Goal: Information Seeking & Learning: Learn about a topic

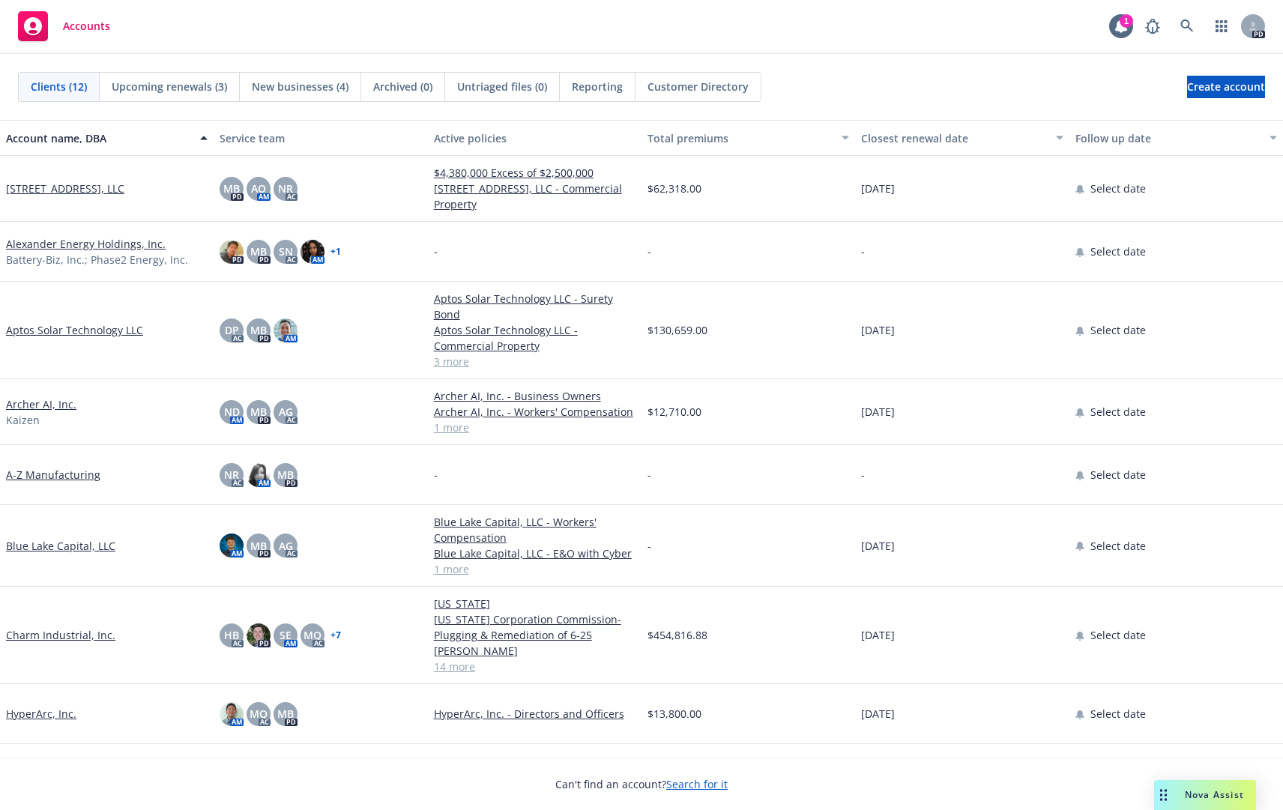
drag, startPoint x: 446, startPoint y: 17, endPoint x: 1094, endPoint y: 796, distance: 1012.9
click at [447, 18] on div "Accounts 1 PD" at bounding box center [641, 27] width 1283 height 54
click at [1204, 796] on span "Nova Assist" at bounding box center [1214, 795] width 59 height 13
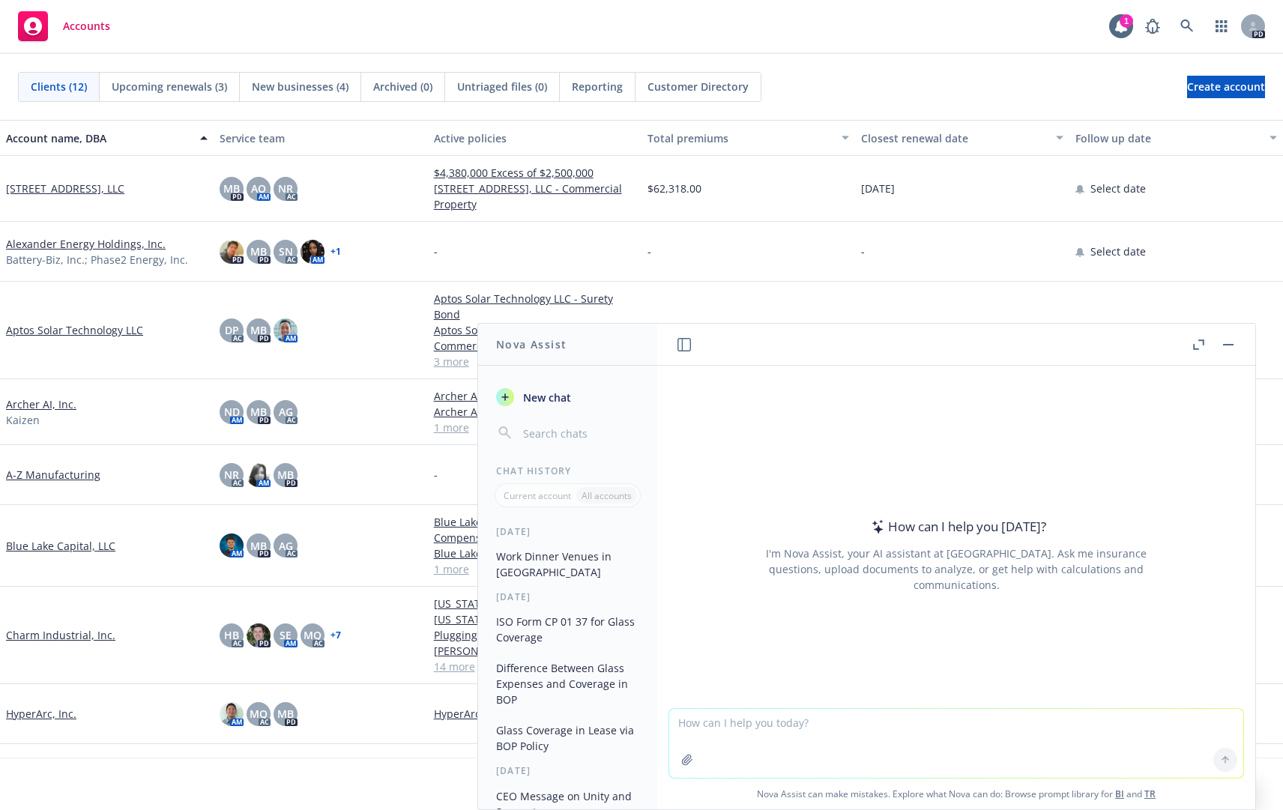
drag, startPoint x: 1232, startPoint y: 352, endPoint x: 1170, endPoint y: 376, distance: 67.0
click at [1232, 352] on button "button" at bounding box center [1229, 345] width 18 height 18
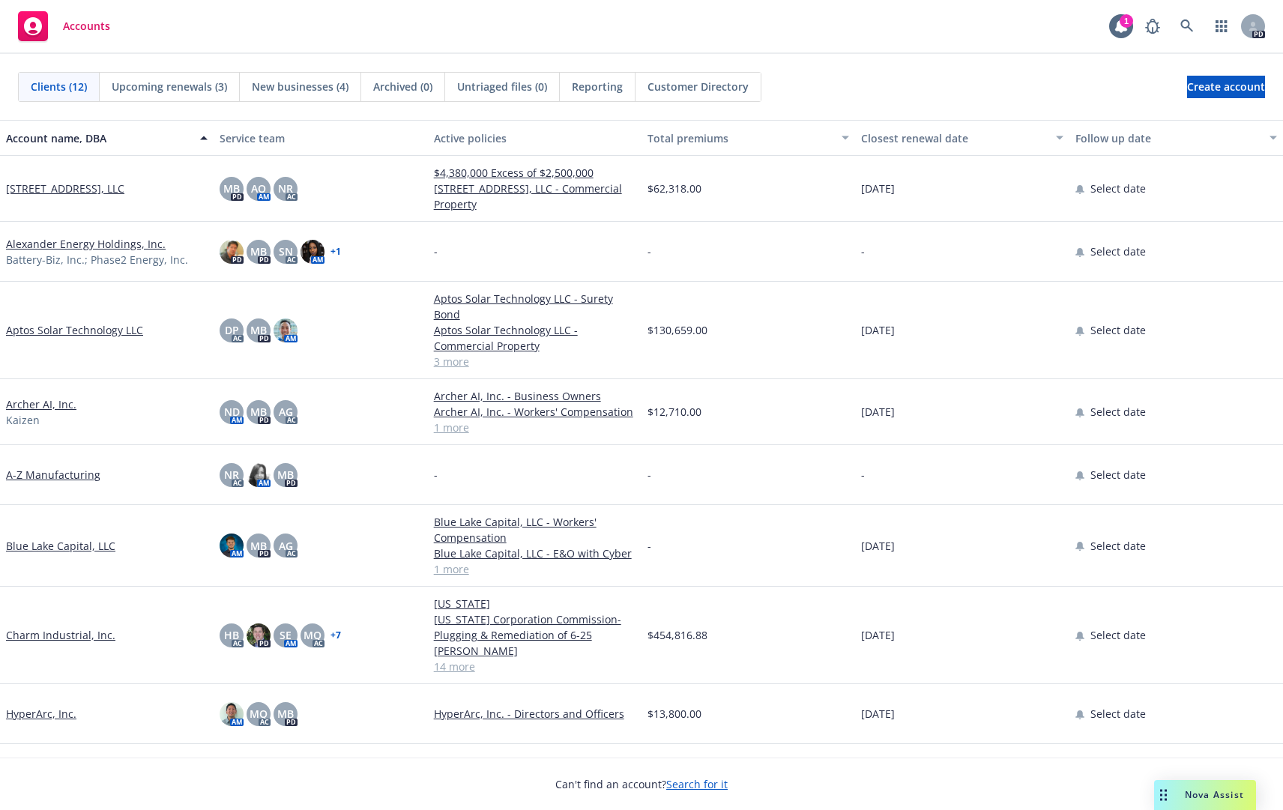
click at [1168, 799] on div "Drag to move" at bounding box center [1163, 795] width 19 height 30
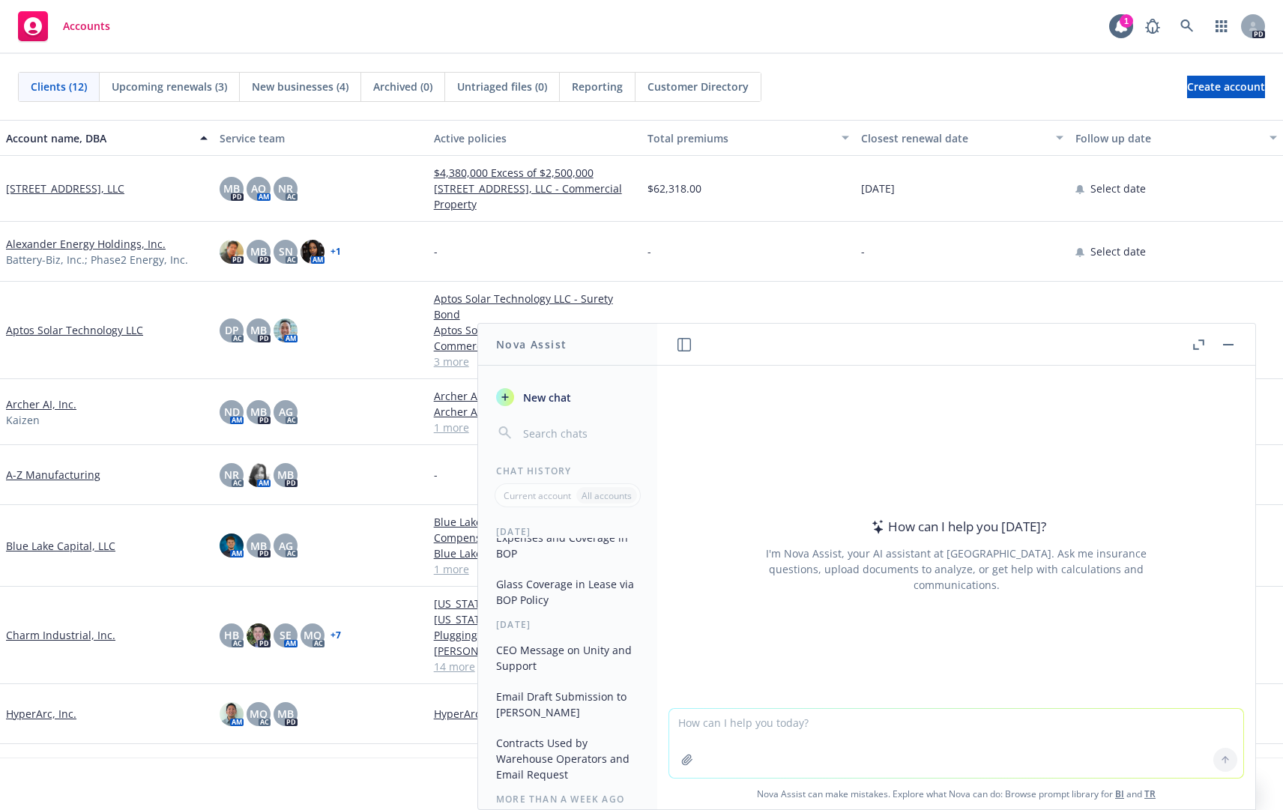
scroll to position [150, 0]
click at [1229, 355] on header at bounding box center [956, 345] width 598 height 42
click at [827, 735] on textarea at bounding box center [956, 743] width 574 height 69
click at [907, 729] on textarea "what is the latest news on Charm Industrial" at bounding box center [956, 743] width 574 height 70
type textarea "what is the latest news on Charm Industrial?"
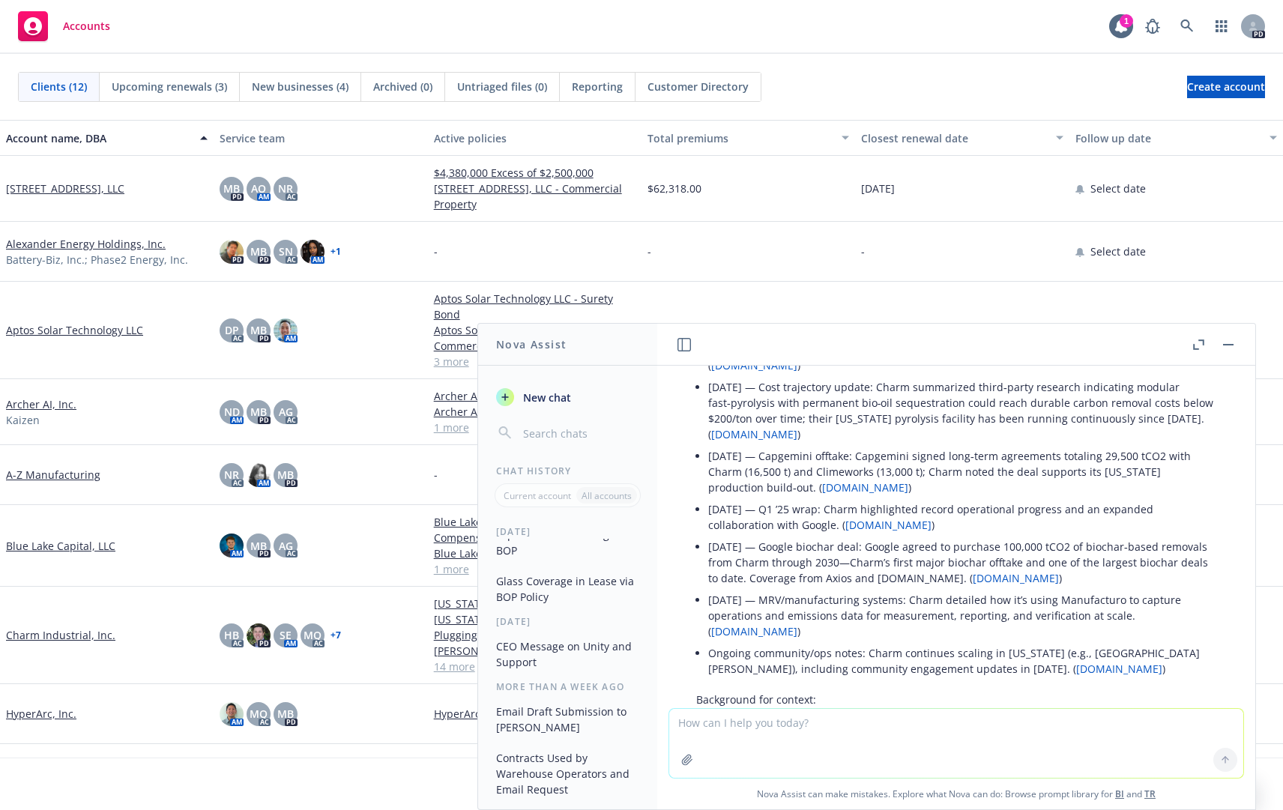
click at [917, 525] on link "charmindustrial.com" at bounding box center [889, 525] width 86 height 14
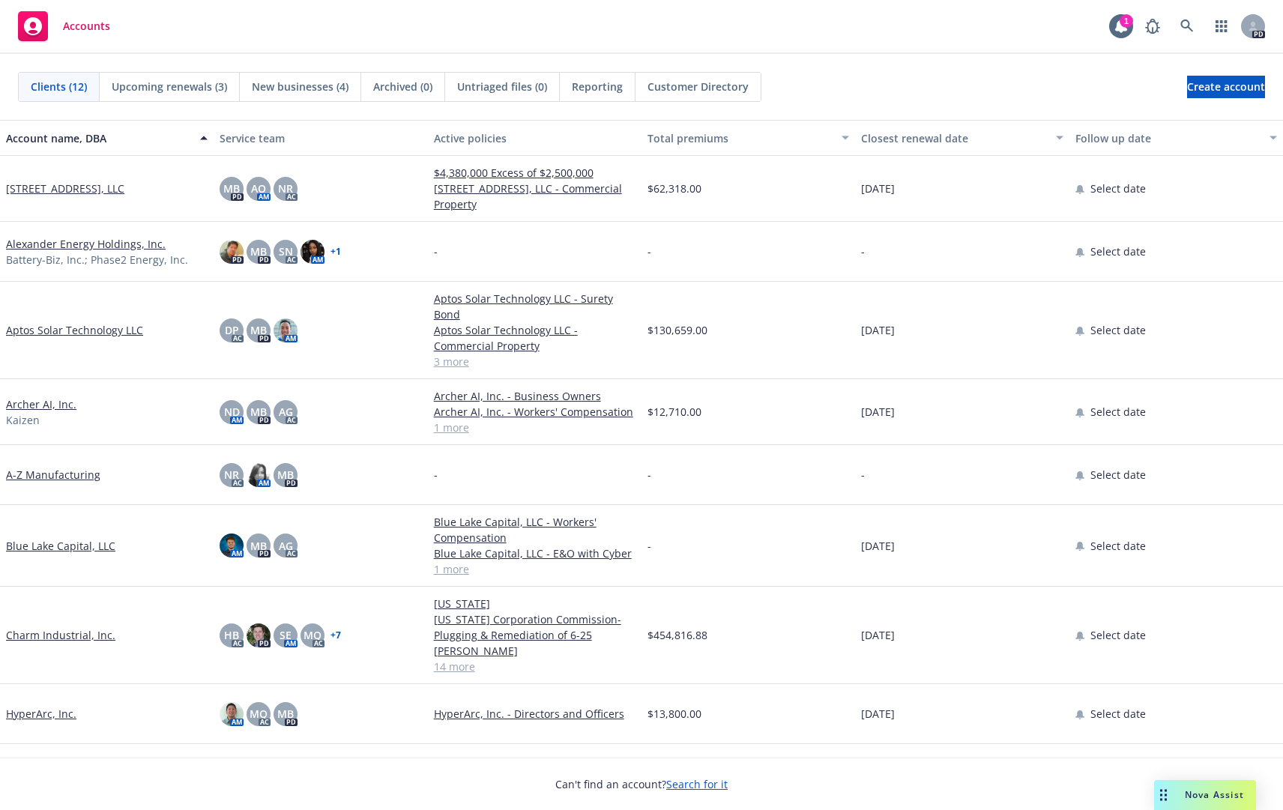
click at [73, 628] on link "Charm Industrial, Inc." at bounding box center [60, 635] width 109 height 16
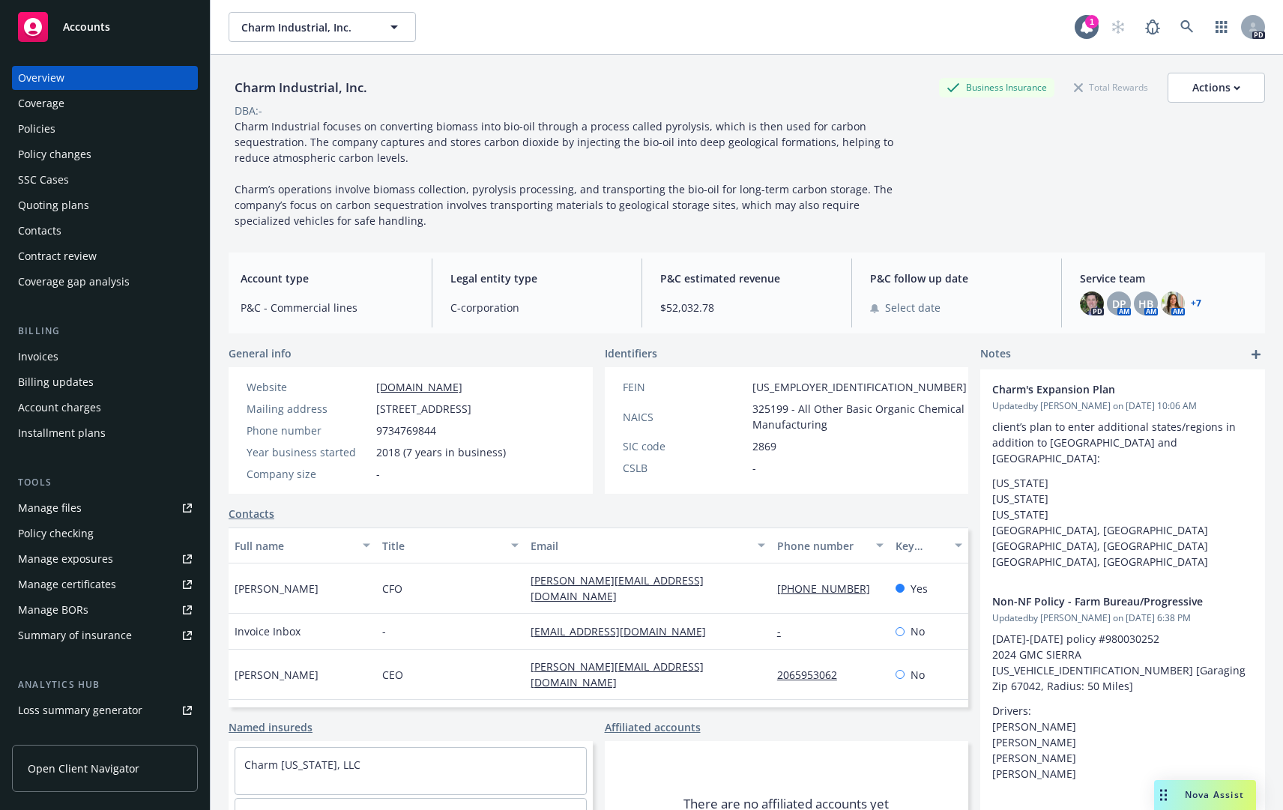
click at [41, 120] on div "Policies" at bounding box center [36, 129] width 37 height 24
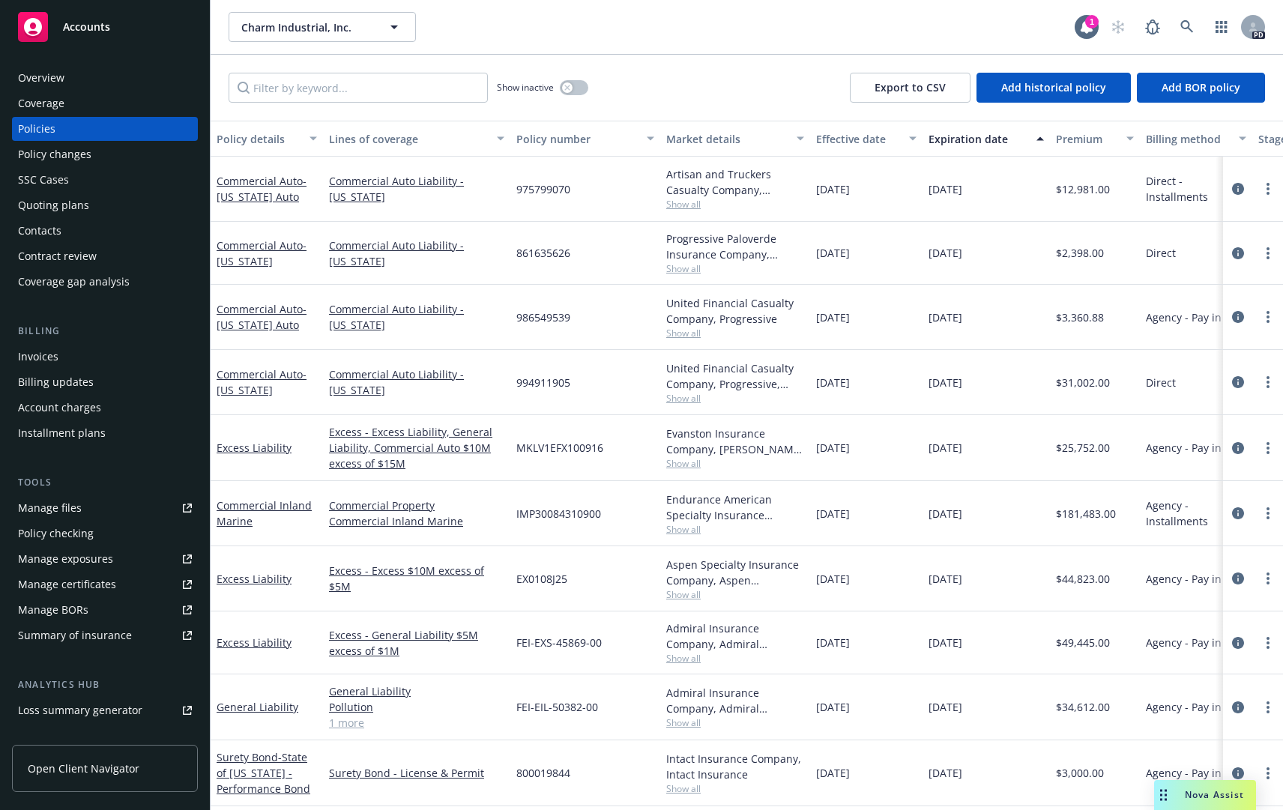
drag, startPoint x: 142, startPoint y: 22, endPoint x: 190, endPoint y: 63, distance: 62.2
click at [142, 22] on div "Accounts" at bounding box center [105, 27] width 174 height 30
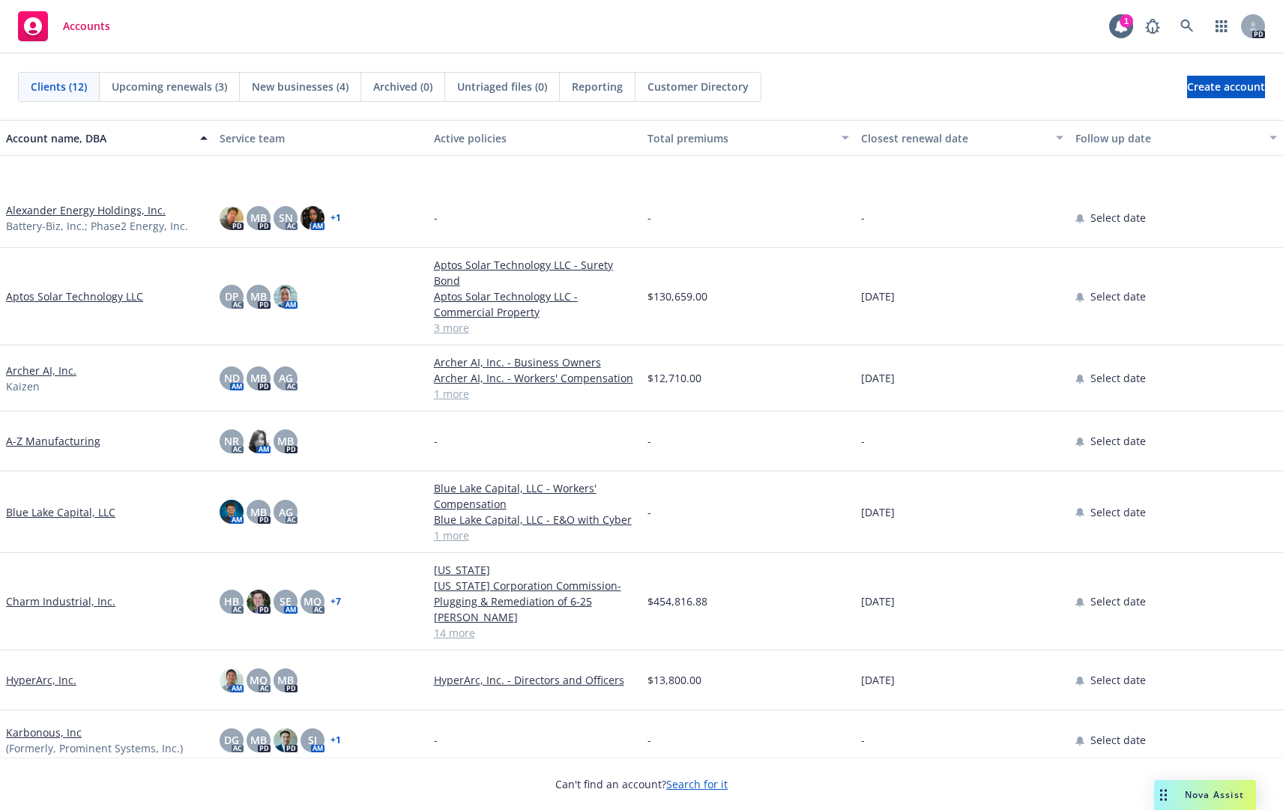
scroll to position [211, 0]
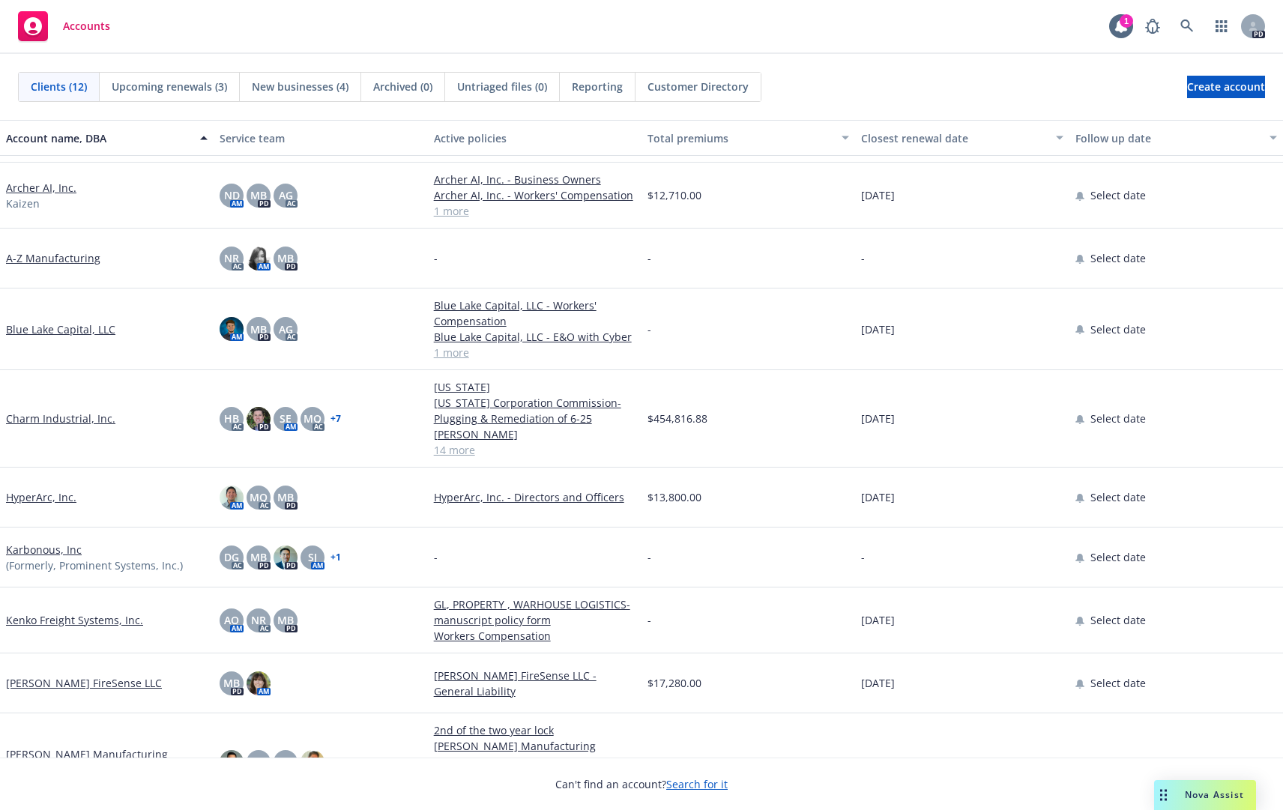
click at [51, 419] on div "Charm Industrial, Inc." at bounding box center [107, 418] width 214 height 97
click at [51, 411] on link "Charm Industrial, Inc." at bounding box center [60, 419] width 109 height 16
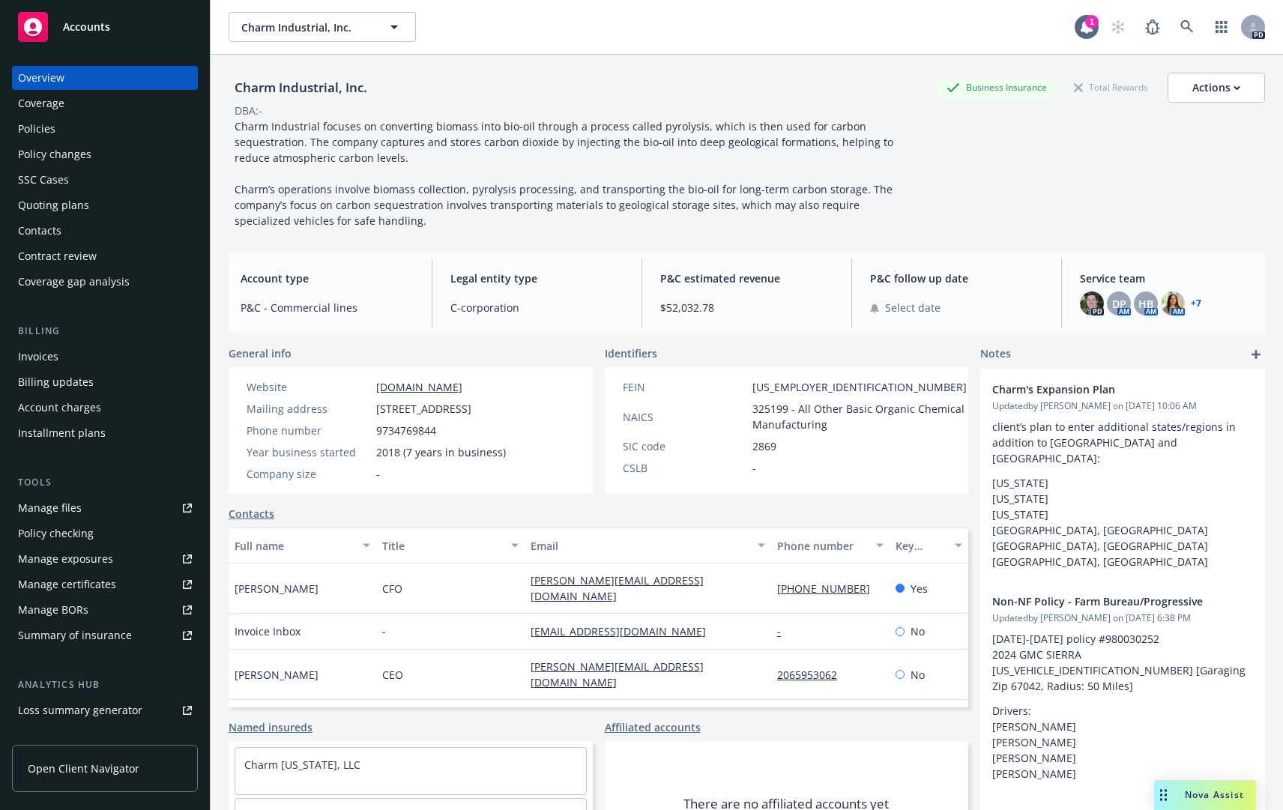
click at [28, 130] on div "Policies" at bounding box center [36, 129] width 37 height 24
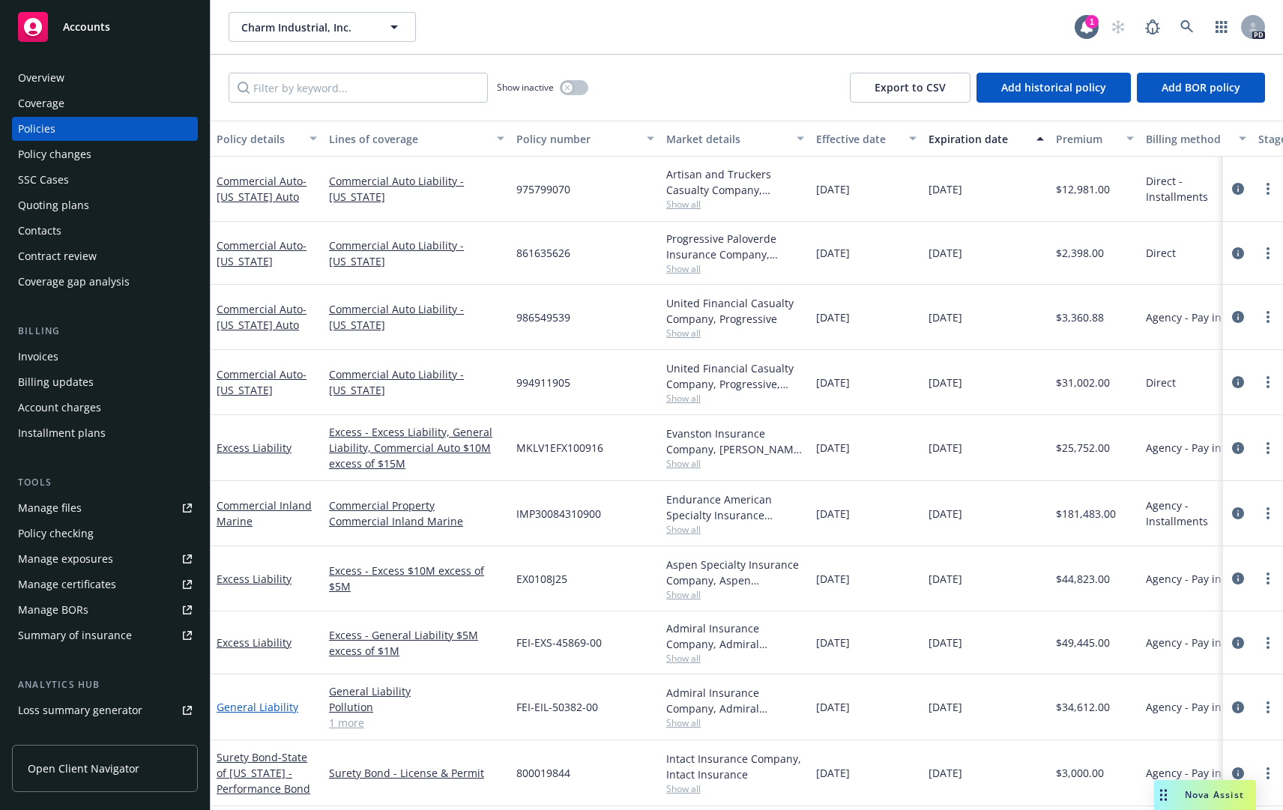
click at [271, 705] on link "General Liability" at bounding box center [258, 707] width 82 height 14
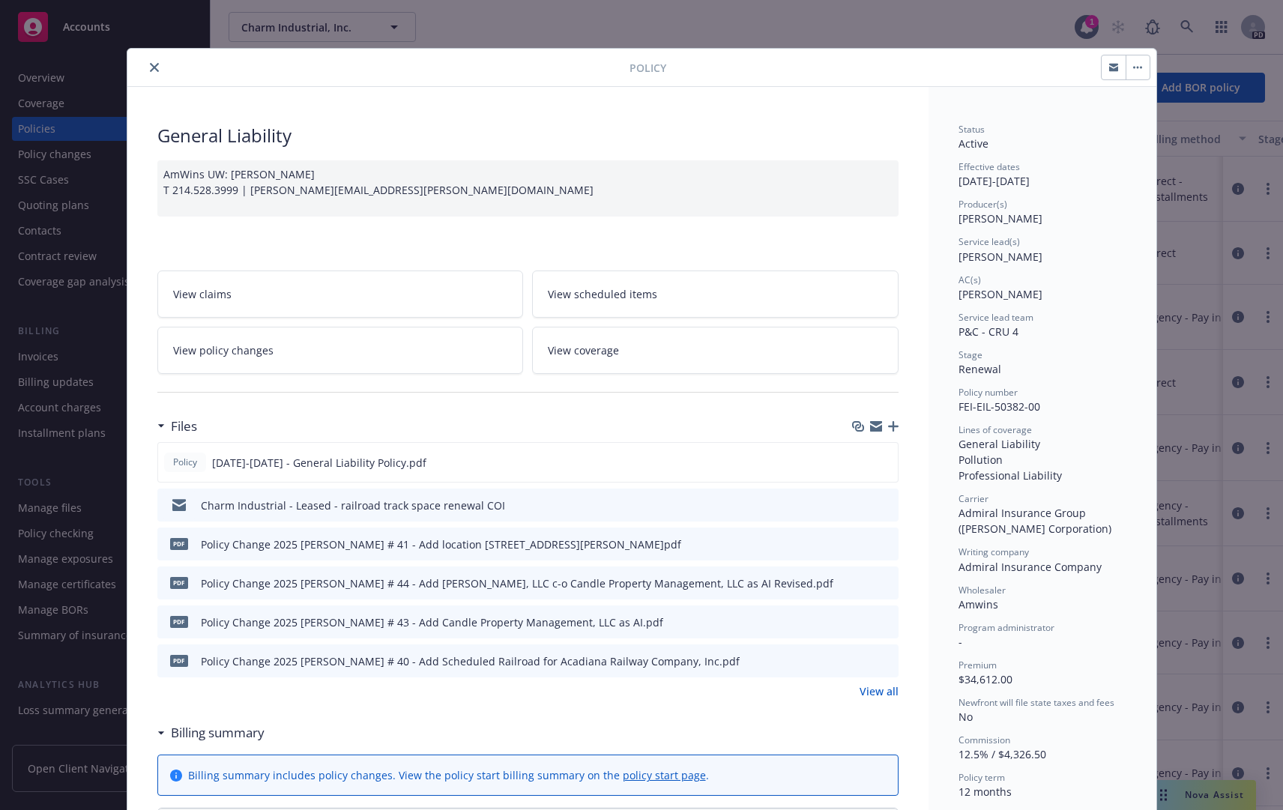
click at [876, 695] on link "View all" at bounding box center [879, 692] width 39 height 16
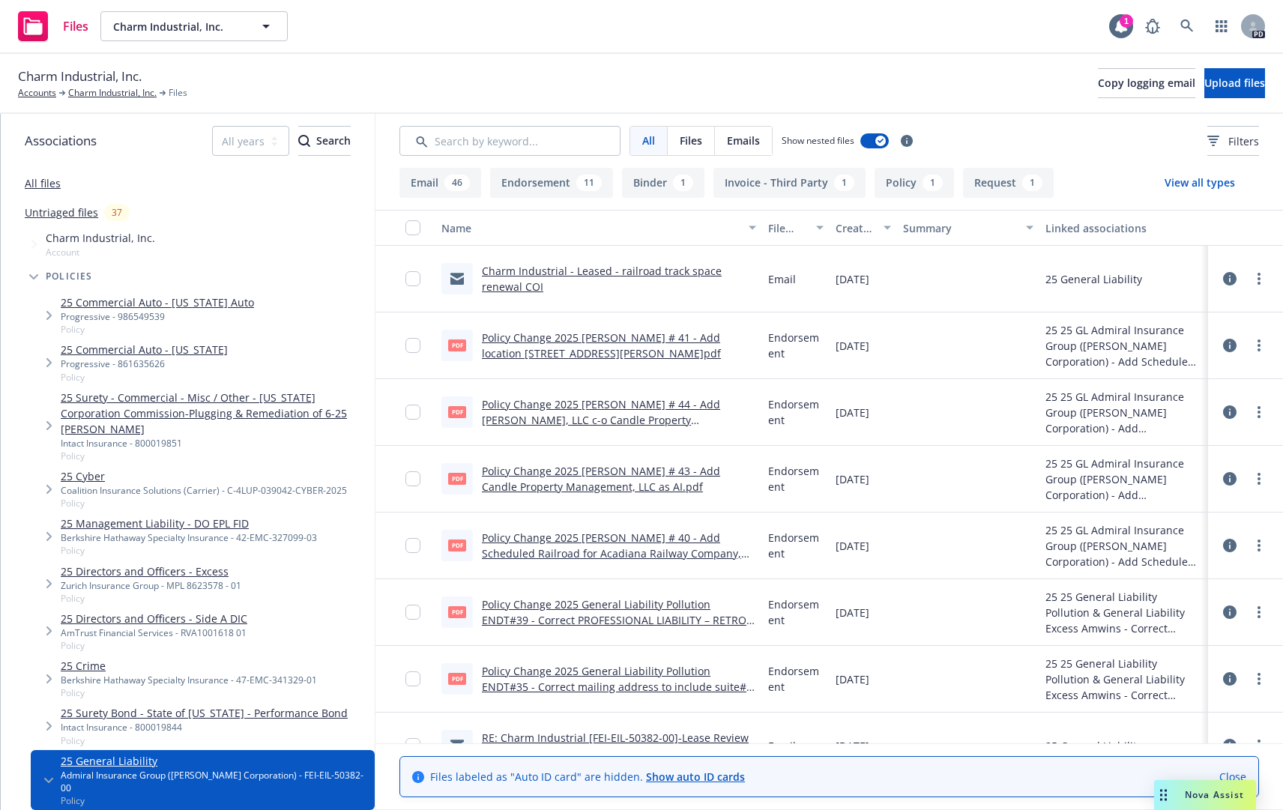
click at [686, 543] on link "Policy Change 2025 [PERSON_NAME] # 40 - Add Scheduled Railroad for Acadiana Rai…" at bounding box center [611, 554] width 259 height 46
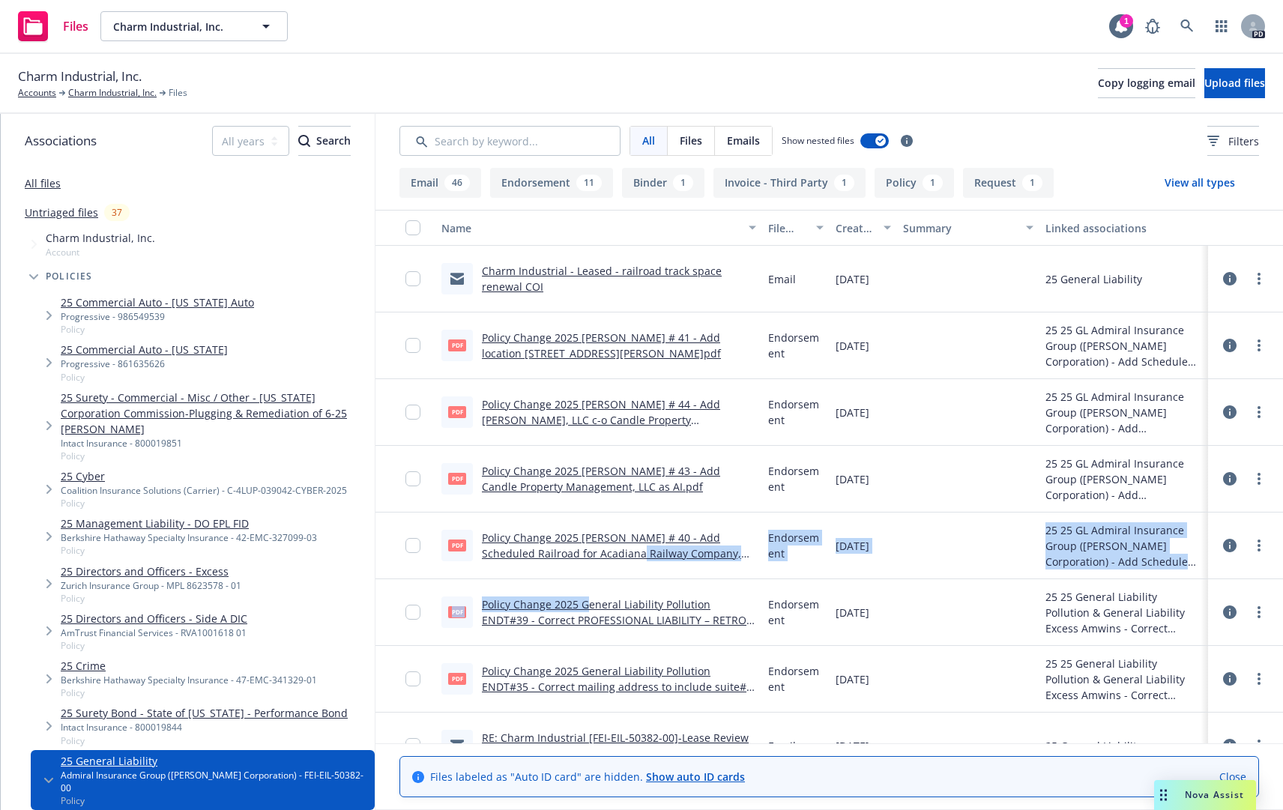
drag, startPoint x: 613, startPoint y: 557, endPoint x: 582, endPoint y: 609, distance: 60.2
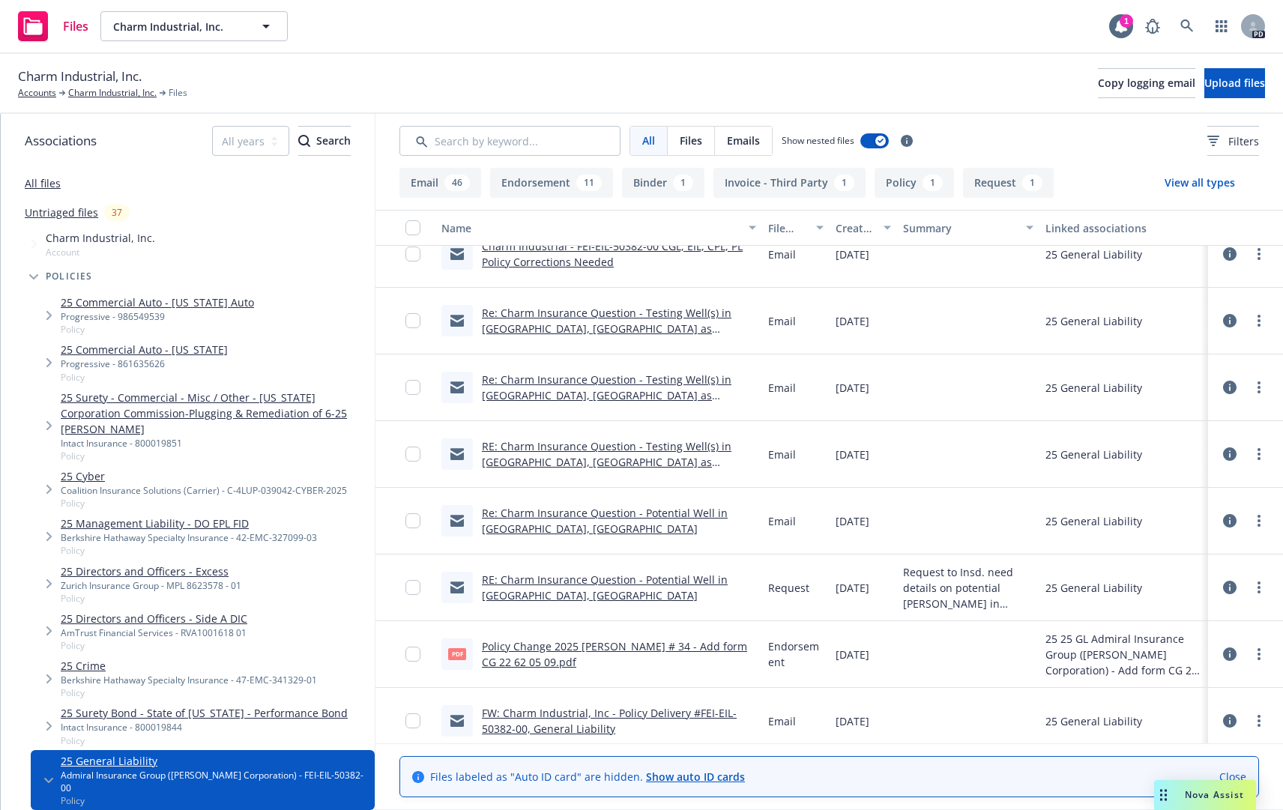
scroll to position [1574, 0]
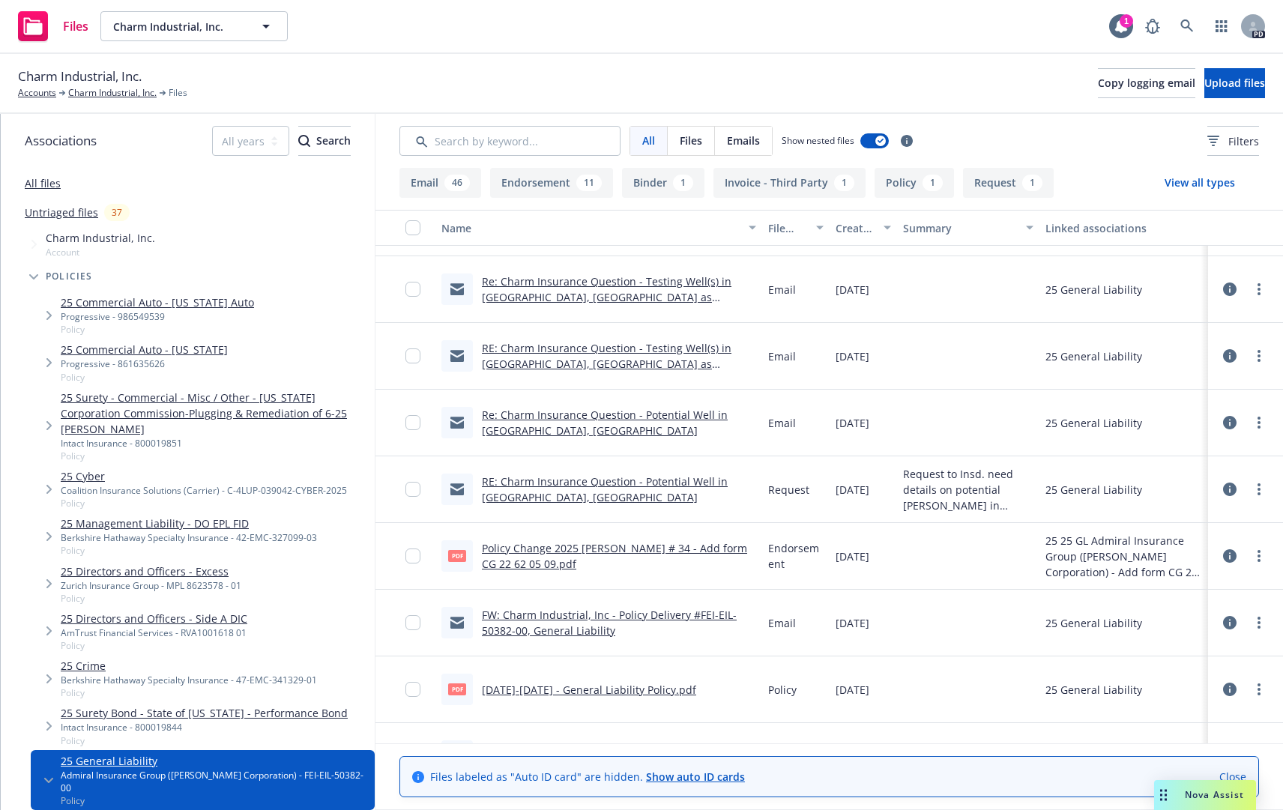
click at [574, 546] on link "Policy Change 2025 GL ENDT # 34 - Add form CG 22 62 05 09.pdf" at bounding box center [614, 556] width 265 height 30
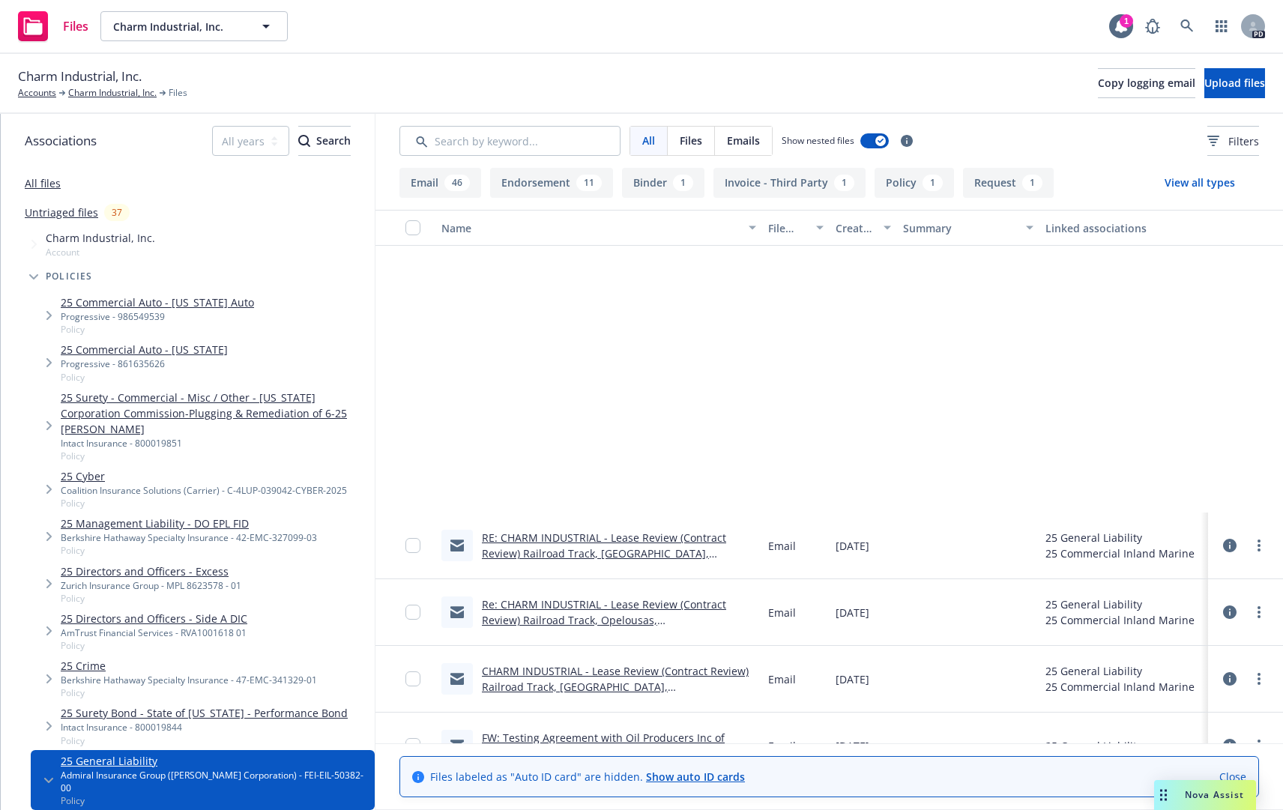
scroll to position [2549, 0]
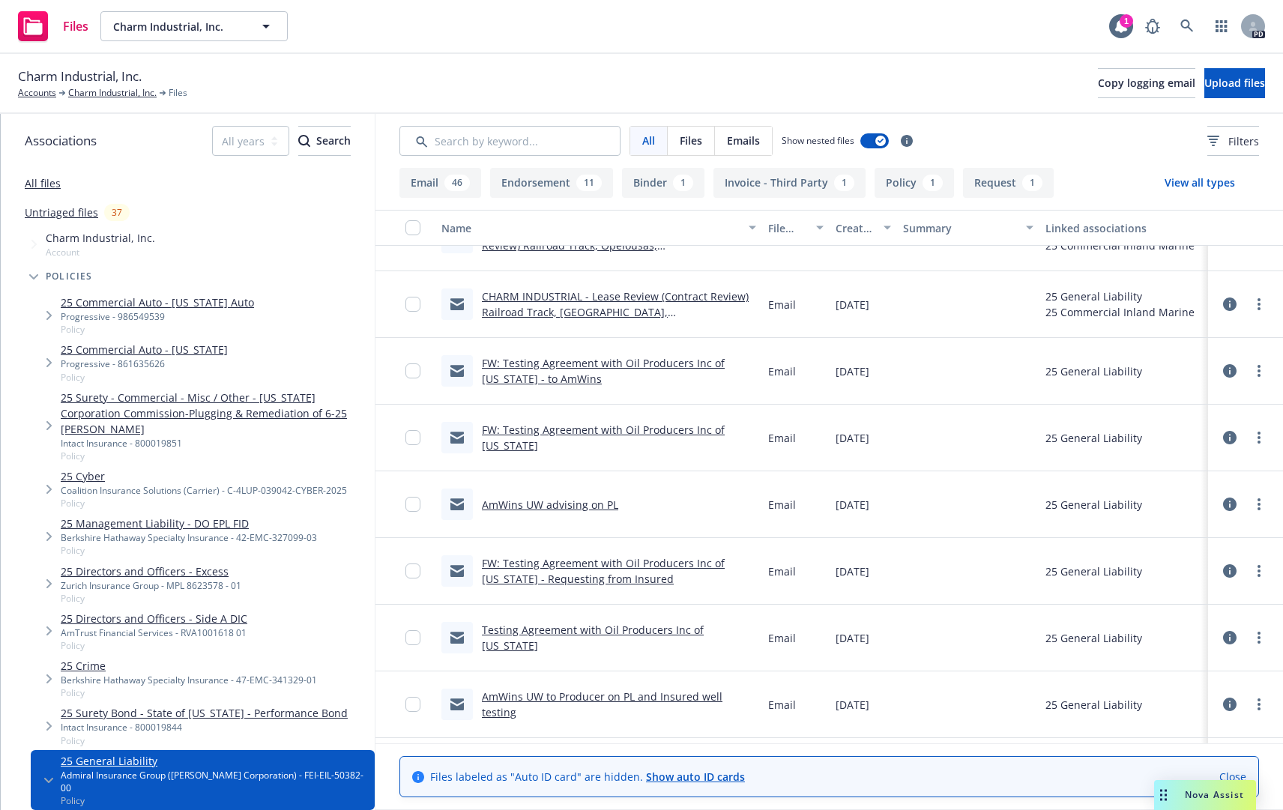
click at [589, 504] on link "AmWins UW advising on PL" at bounding box center [550, 505] width 136 height 14
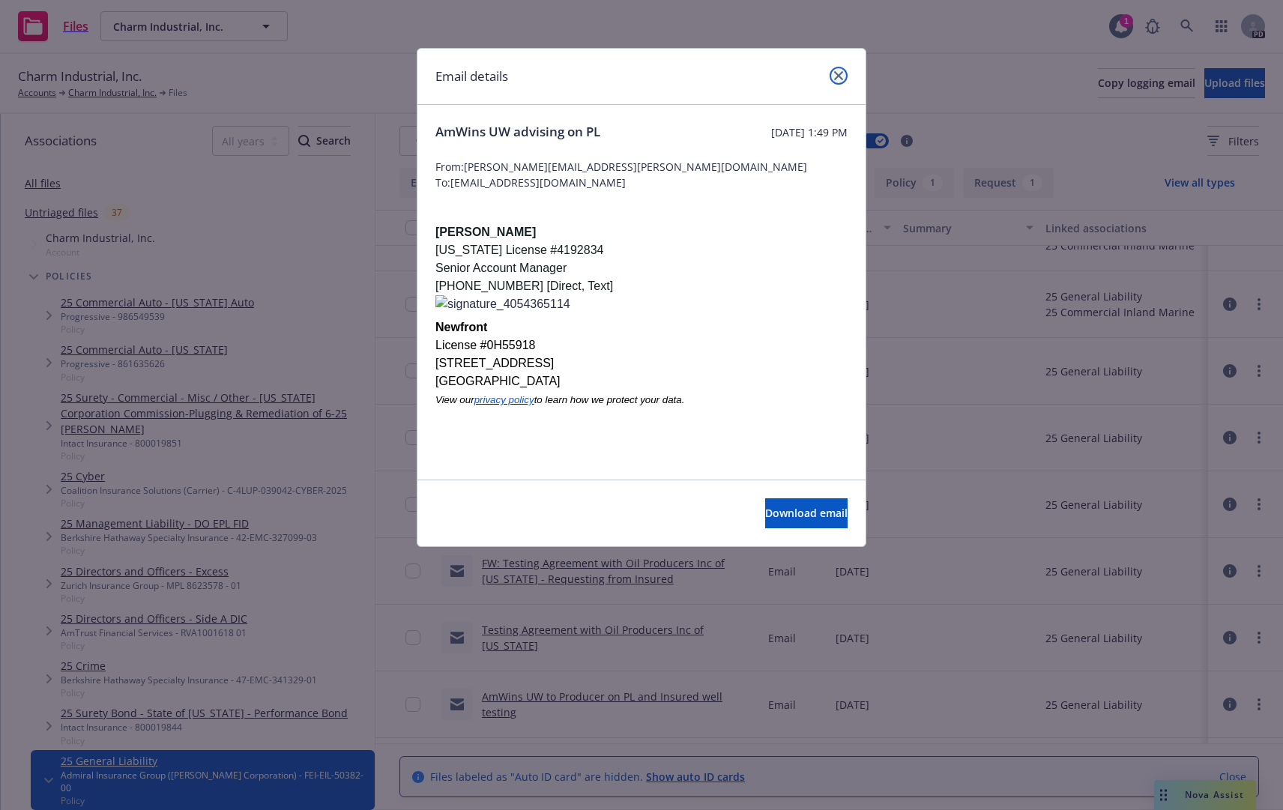
click at [840, 73] on icon "close" at bounding box center [838, 75] width 9 height 9
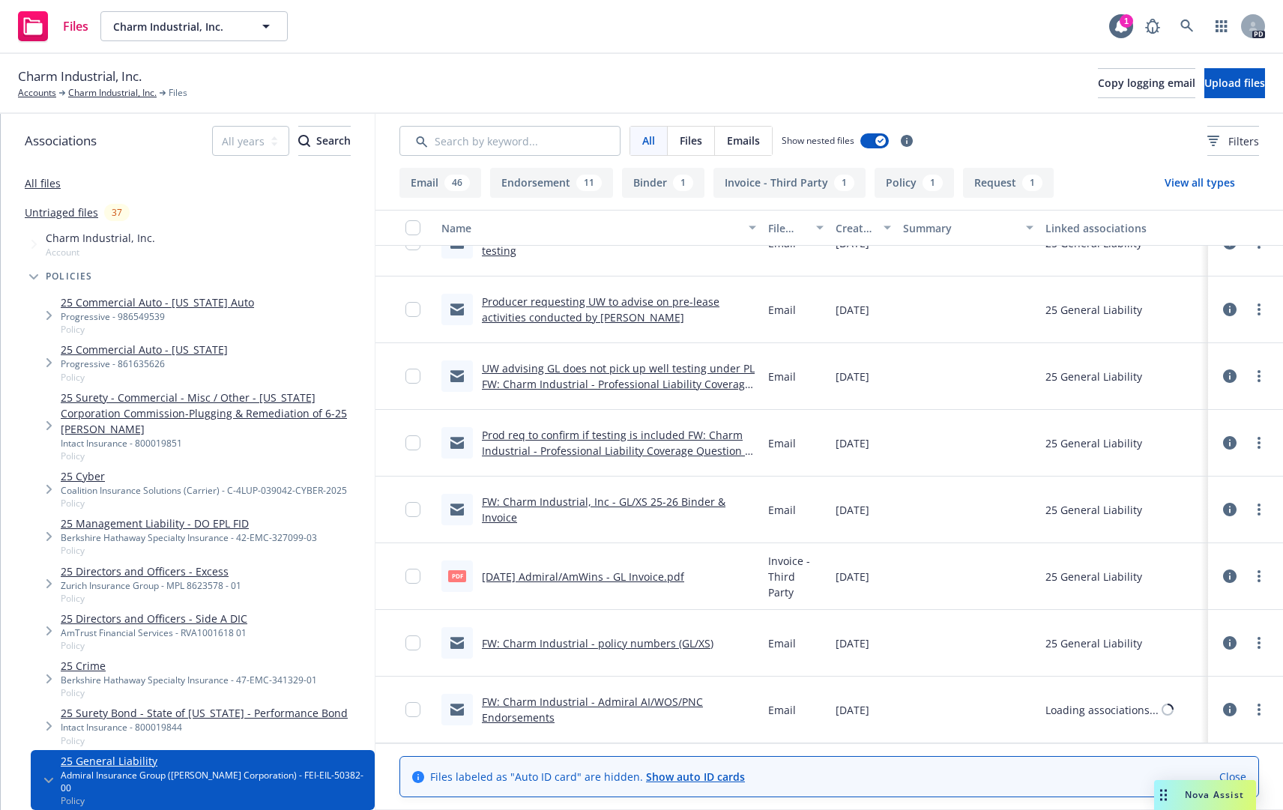
scroll to position [3073, 0]
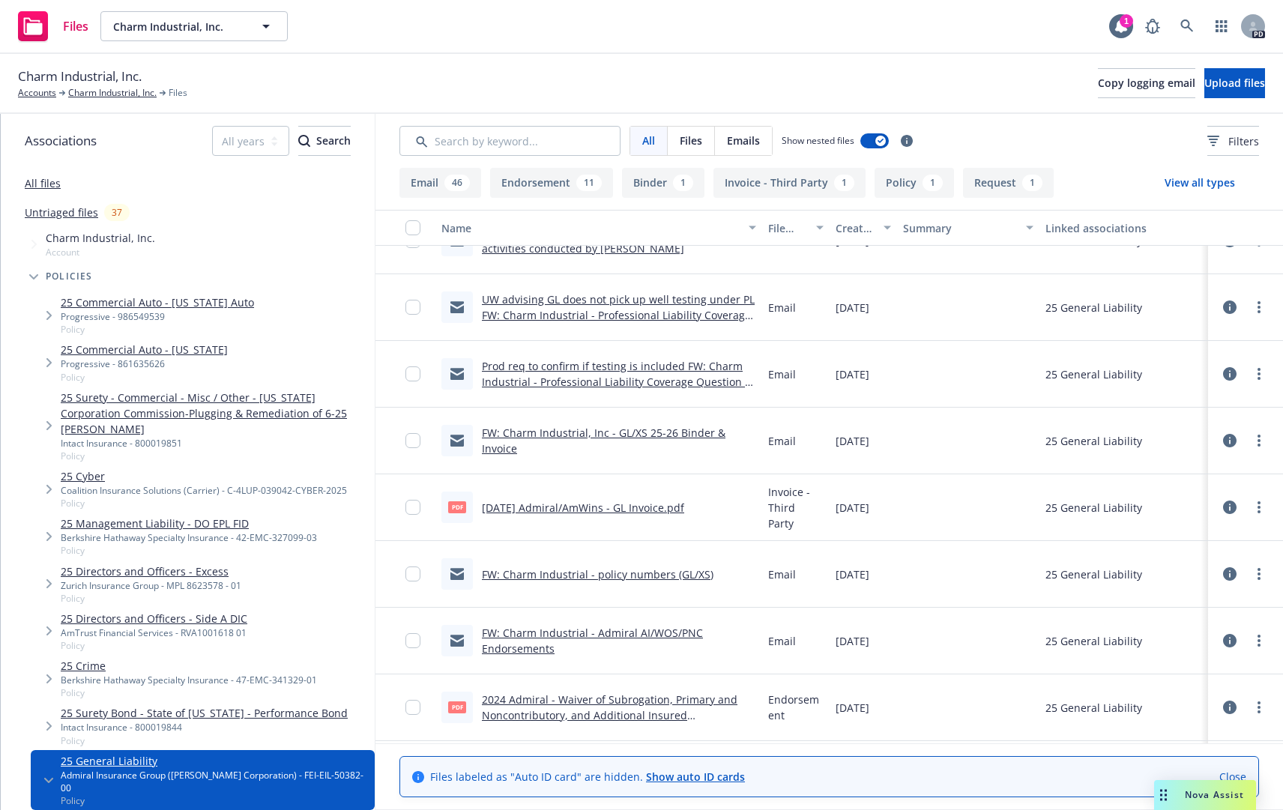
click at [582, 304] on link "UW advising GL does not pick up well testing under PL FW: Charm Industrial - Pr…" at bounding box center [618, 315] width 273 height 46
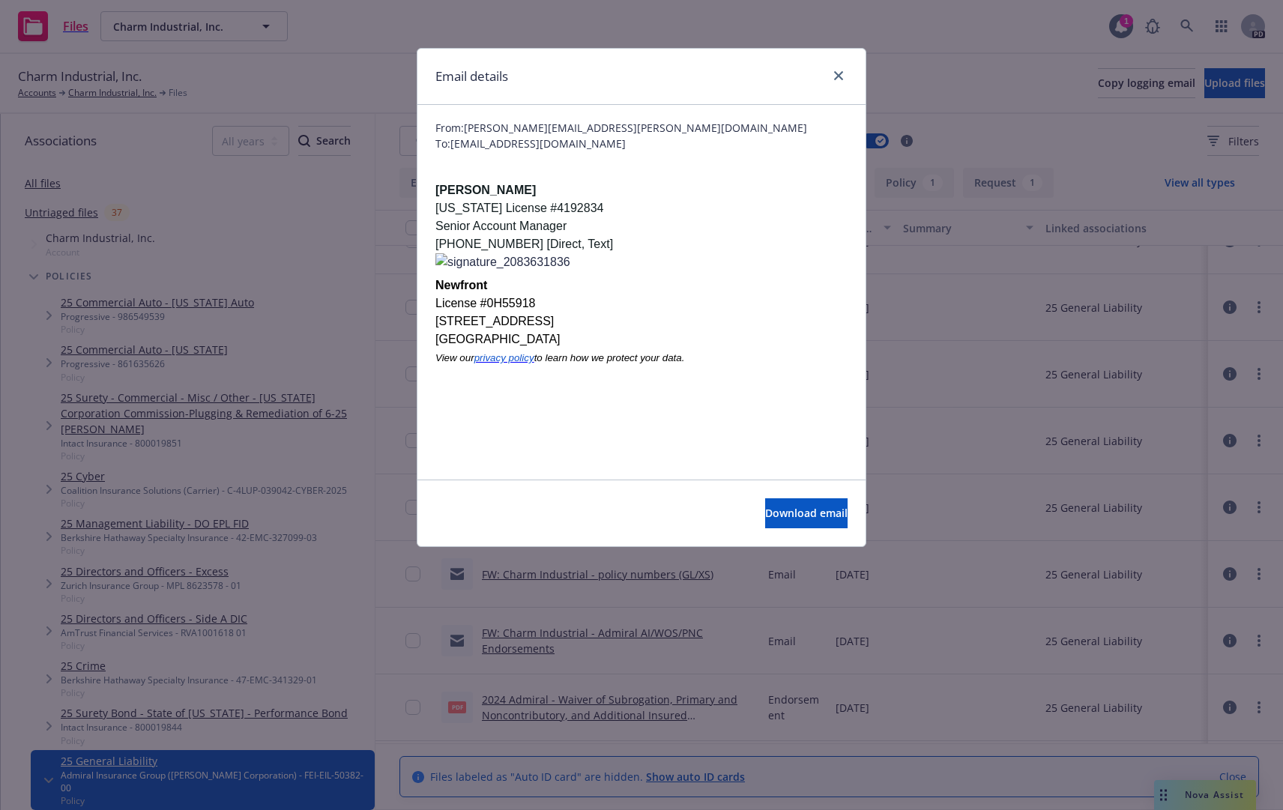
scroll to position [0, 0]
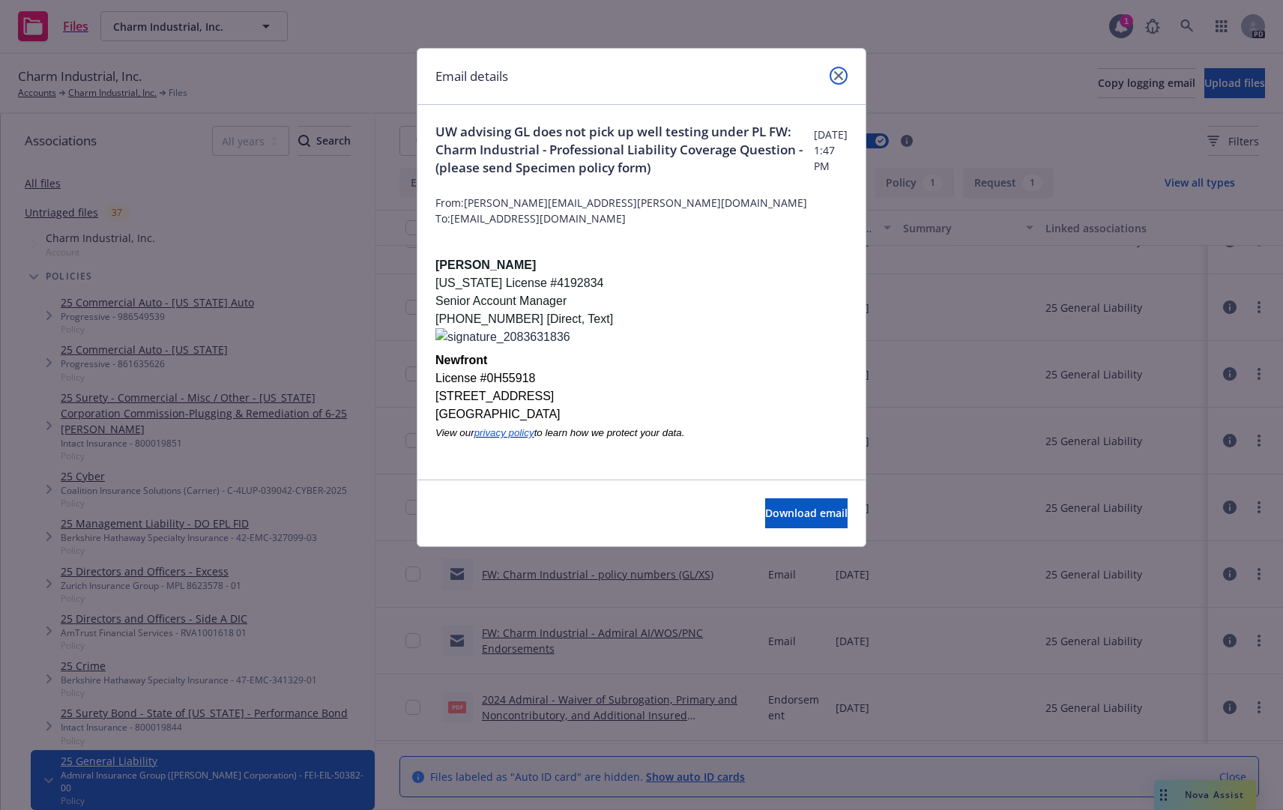
click at [846, 80] on link "close" at bounding box center [839, 76] width 18 height 18
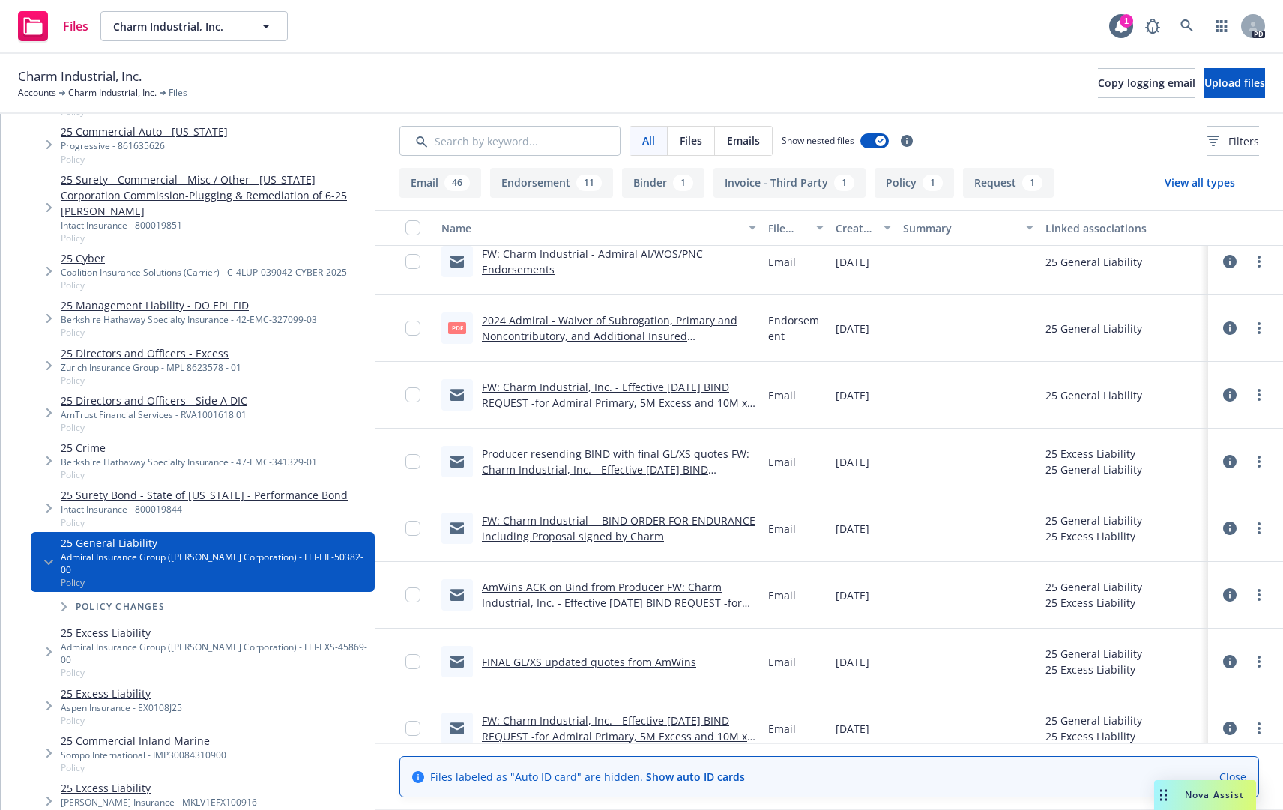
scroll to position [225, 0]
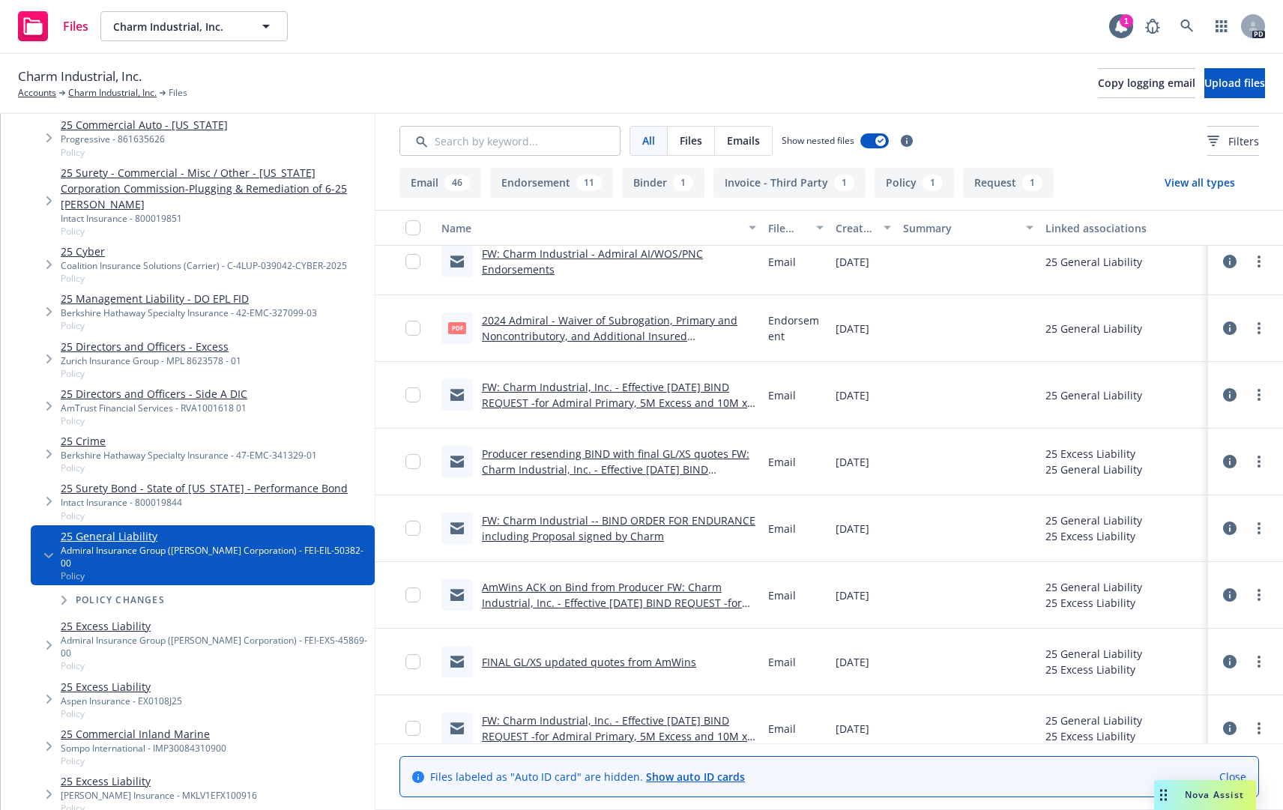
click at [115, 528] on link "25 General Liability" at bounding box center [215, 536] width 308 height 16
click at [106, 91] on link "Charm Industrial, Inc." at bounding box center [112, 92] width 88 height 13
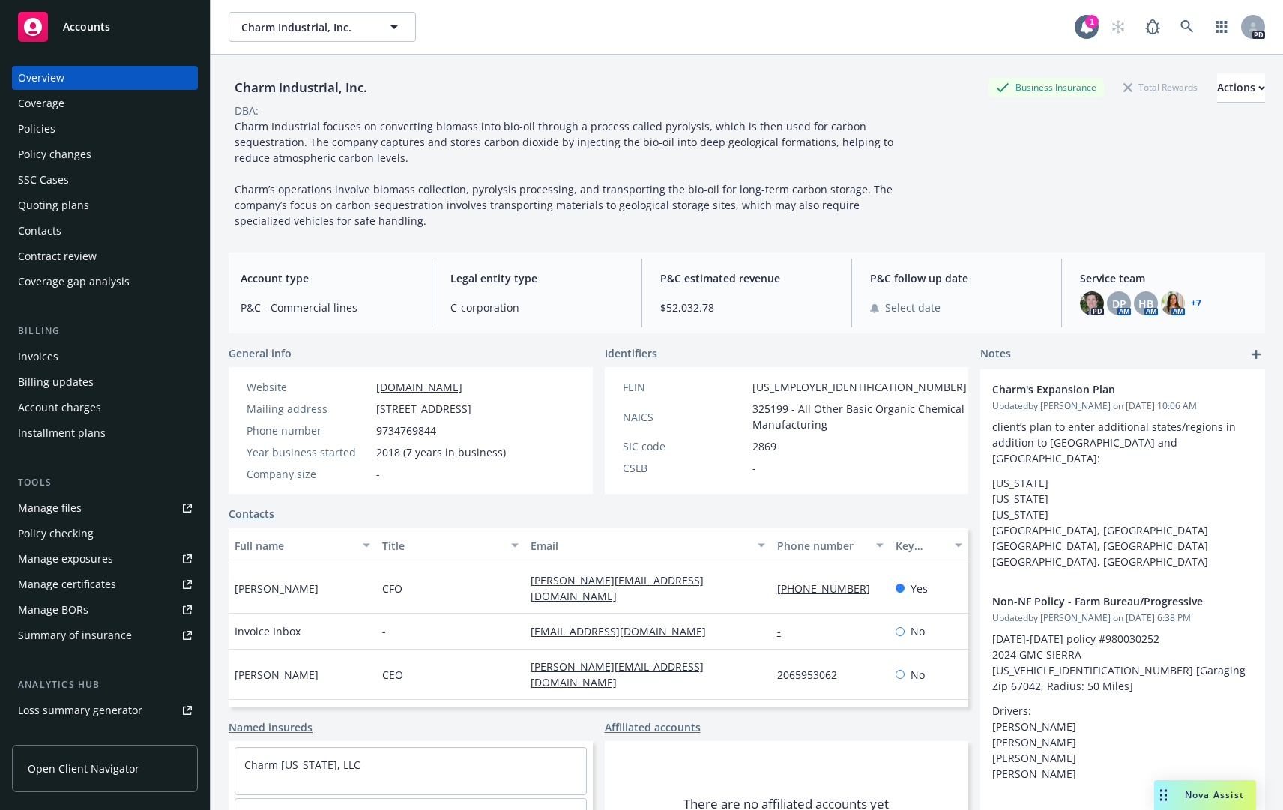
click at [67, 508] on div "Manage files" at bounding box center [50, 508] width 64 height 24
click at [1079, 21] on icon at bounding box center [1086, 26] width 15 height 15
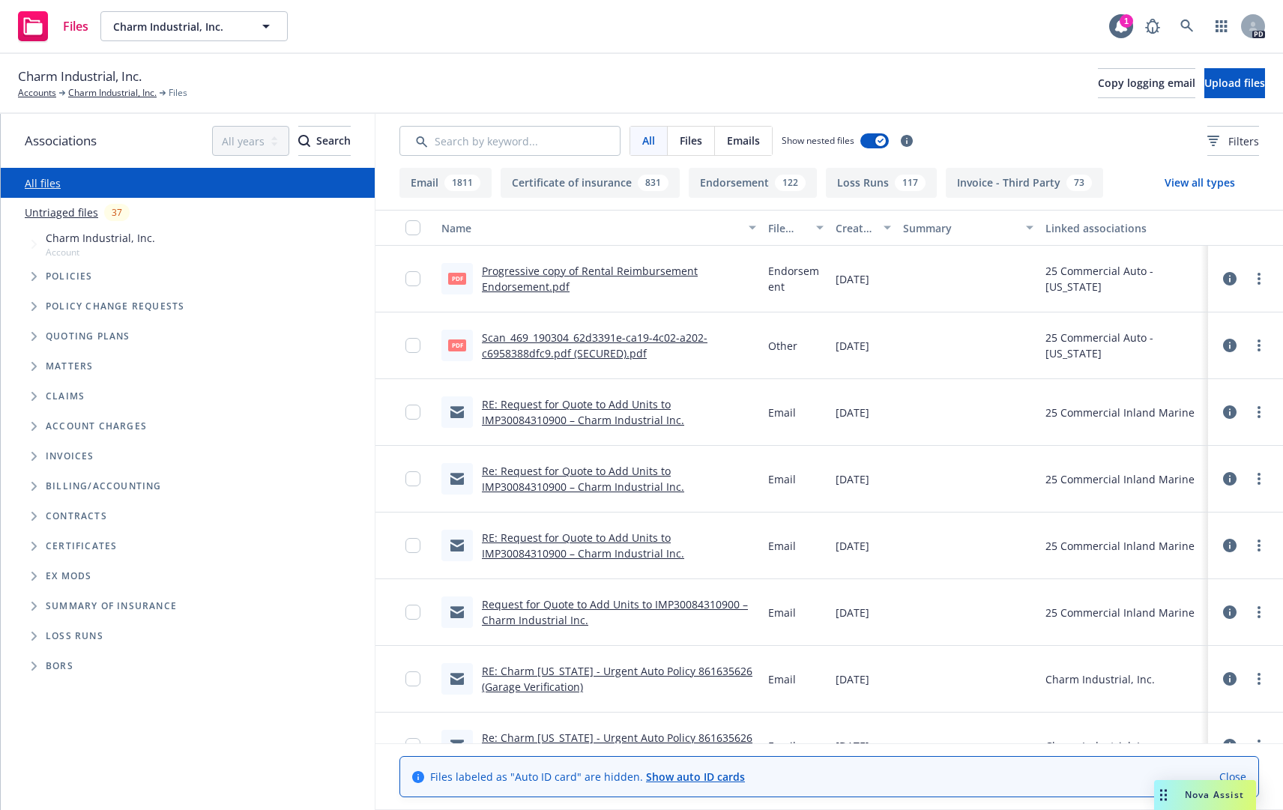
click at [554, 340] on link "Scan_469_190304_62d3391e-ca19-4c02-a202-c6958388dfc9.pdf (SECURED).pdf" at bounding box center [595, 346] width 226 height 30
click at [597, 403] on link "RE: Request for Quote to Add Units to IMP30084310900 – Charm Industrial Inc." at bounding box center [583, 412] width 202 height 30
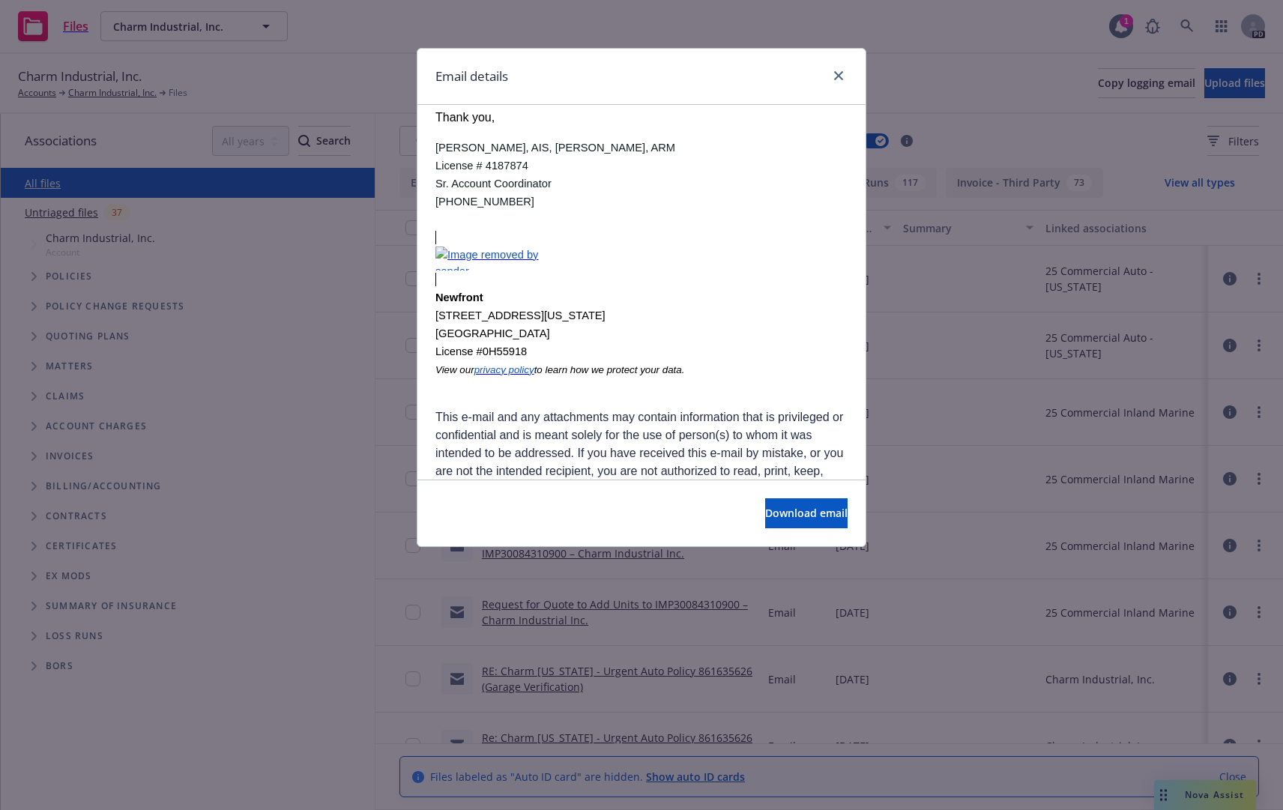
scroll to position [2081, 0]
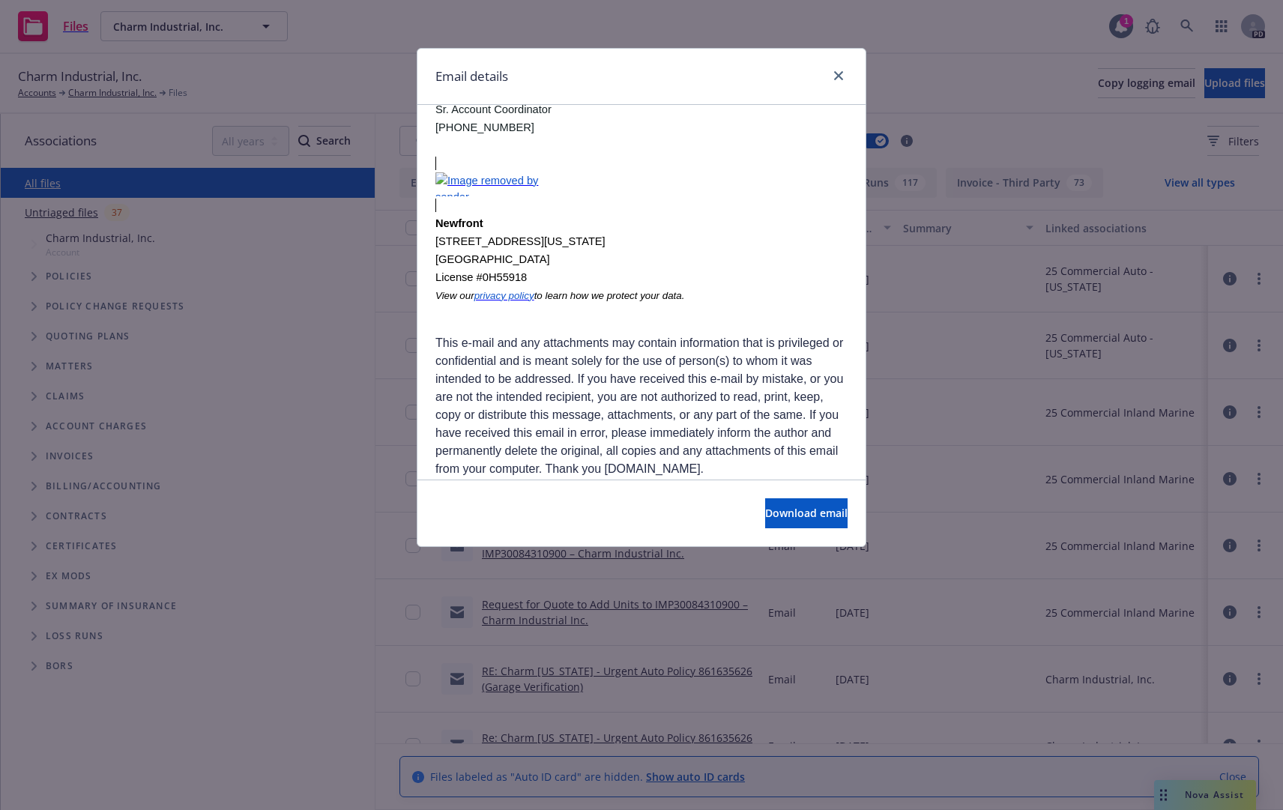
click at [831, 85] on div at bounding box center [836, 76] width 24 height 19
drag, startPoint x: 836, startPoint y: 67, endPoint x: 839, endPoint y: 76, distance: 9.5
click at [837, 72] on link "close" at bounding box center [839, 76] width 18 height 18
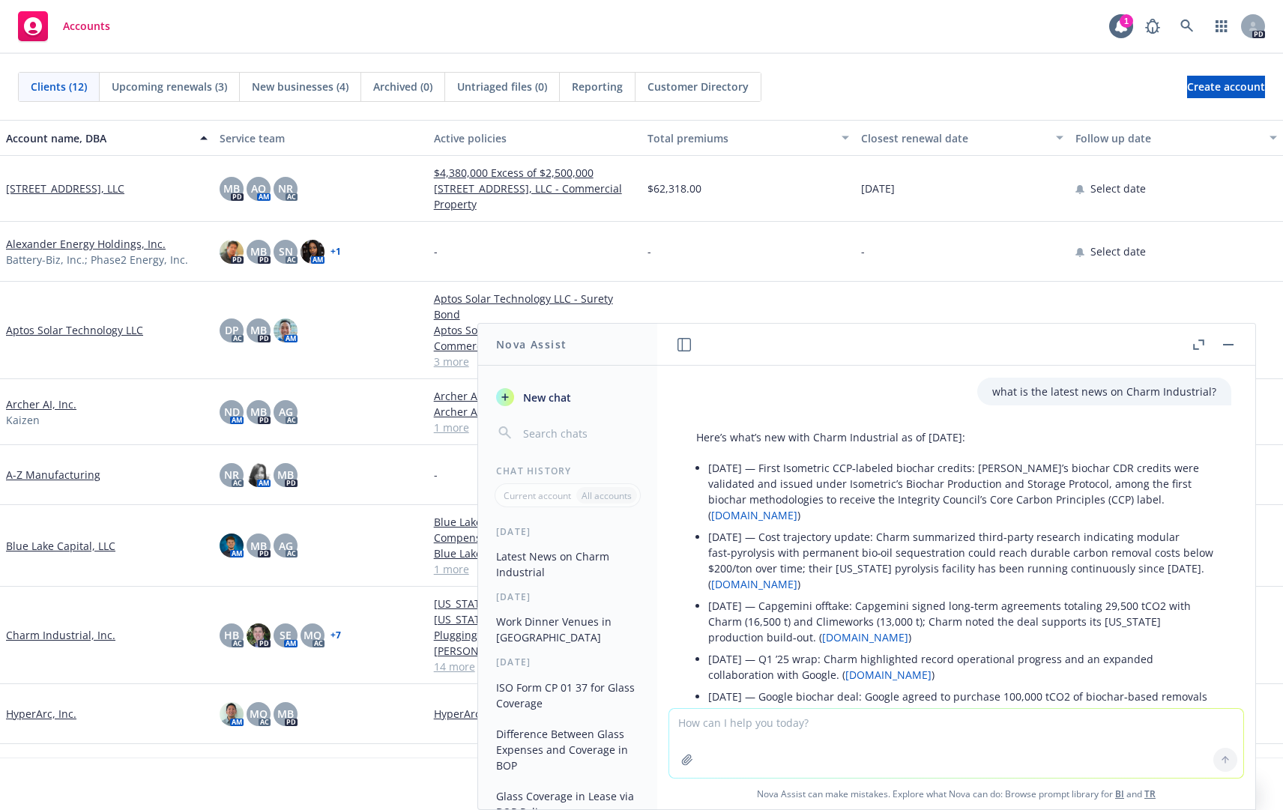
scroll to position [150, 0]
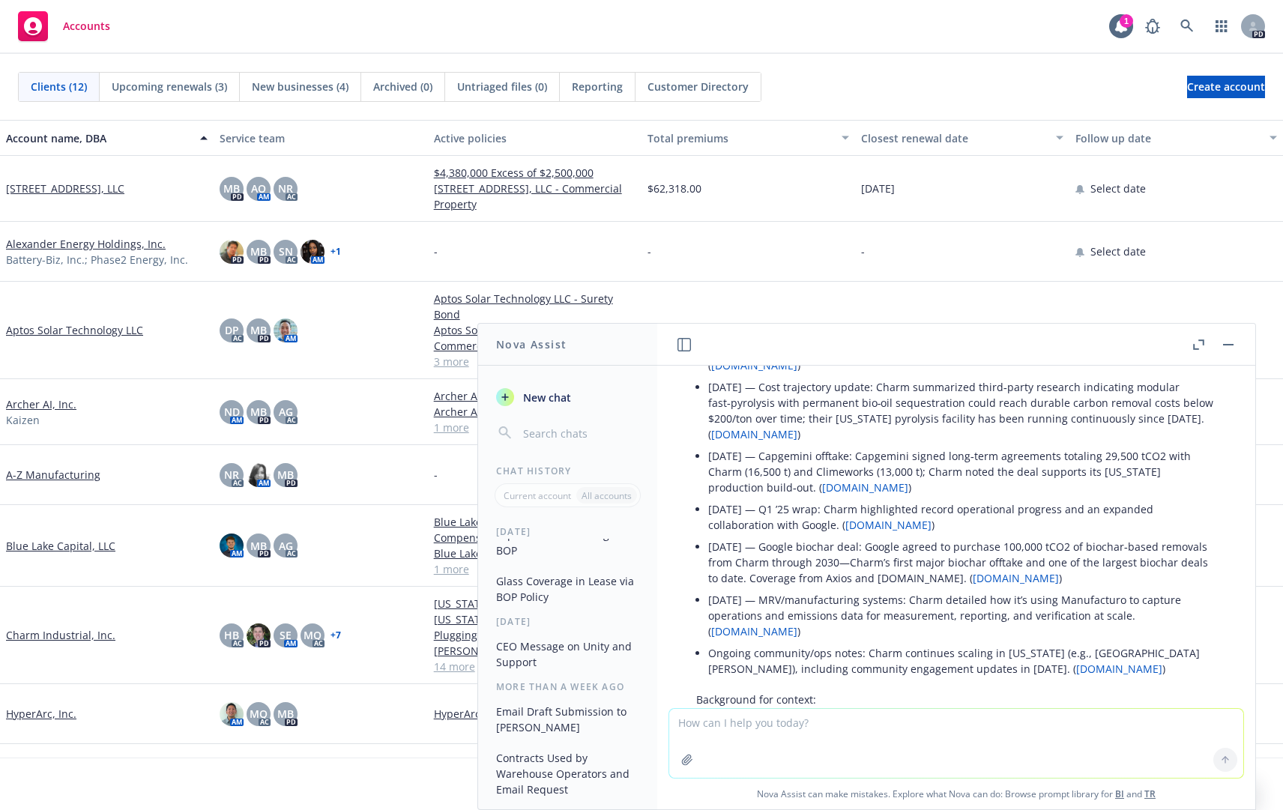
click at [987, 490] on li "[DATE] — Capgemini offtake: Capgemini signed long‑term agreements totaling 29,5…" at bounding box center [962, 471] width 508 height 53
click at [1178, 26] on link at bounding box center [1187, 26] width 30 height 30
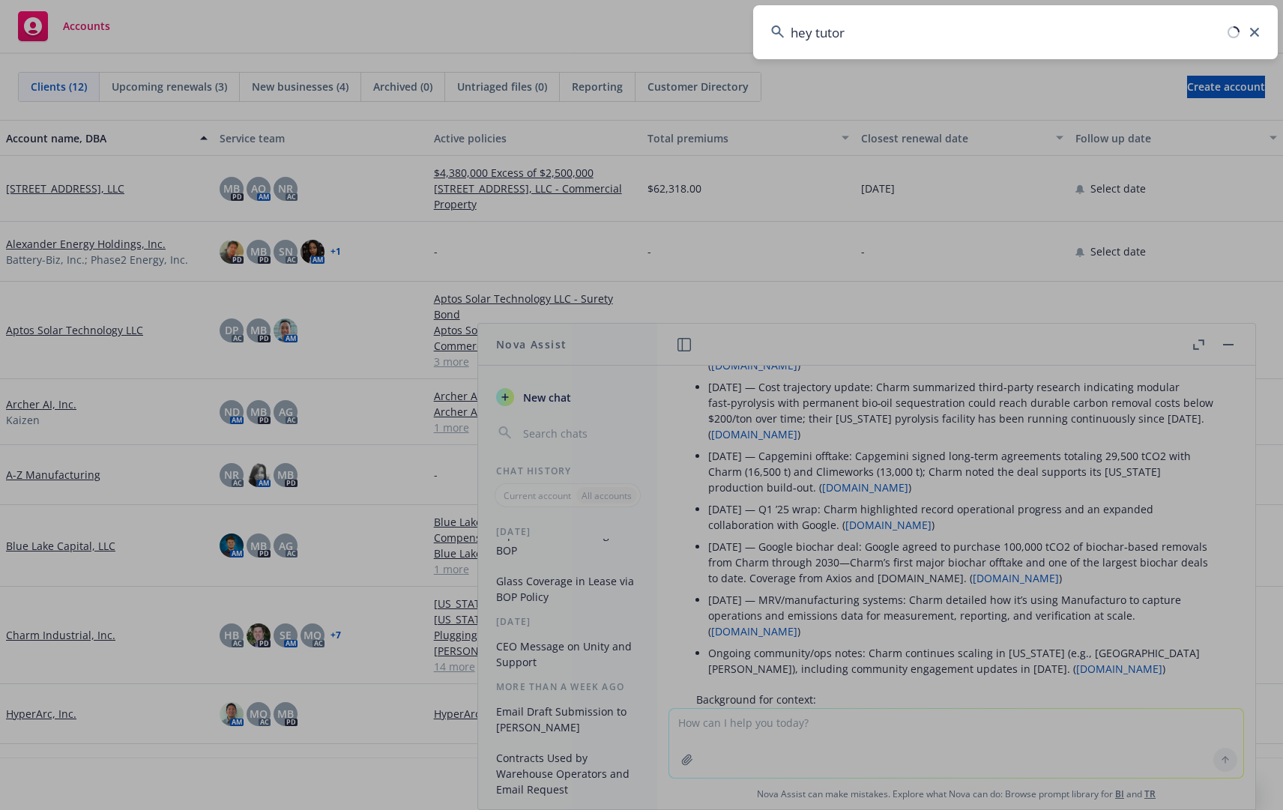
type input "hey tutor"
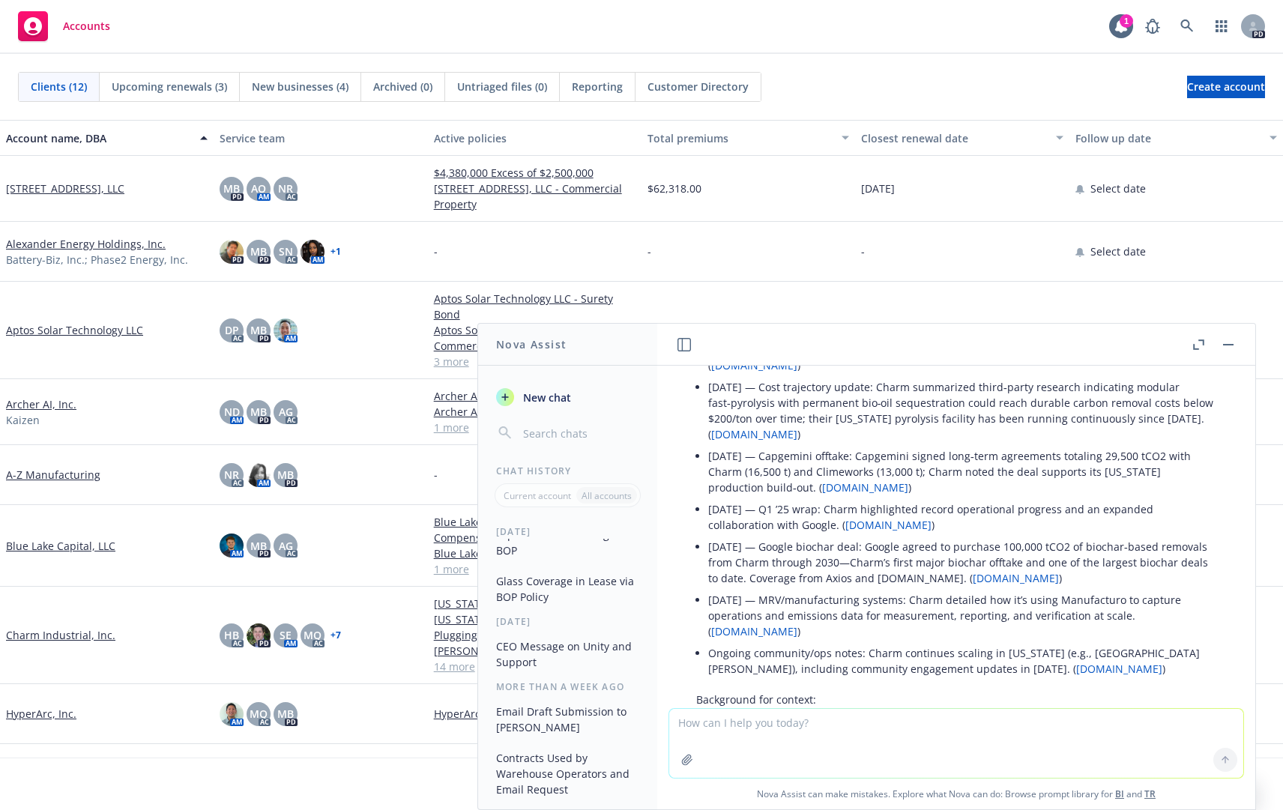
click at [68, 627] on link "Charm Industrial, Inc." at bounding box center [60, 635] width 109 height 16
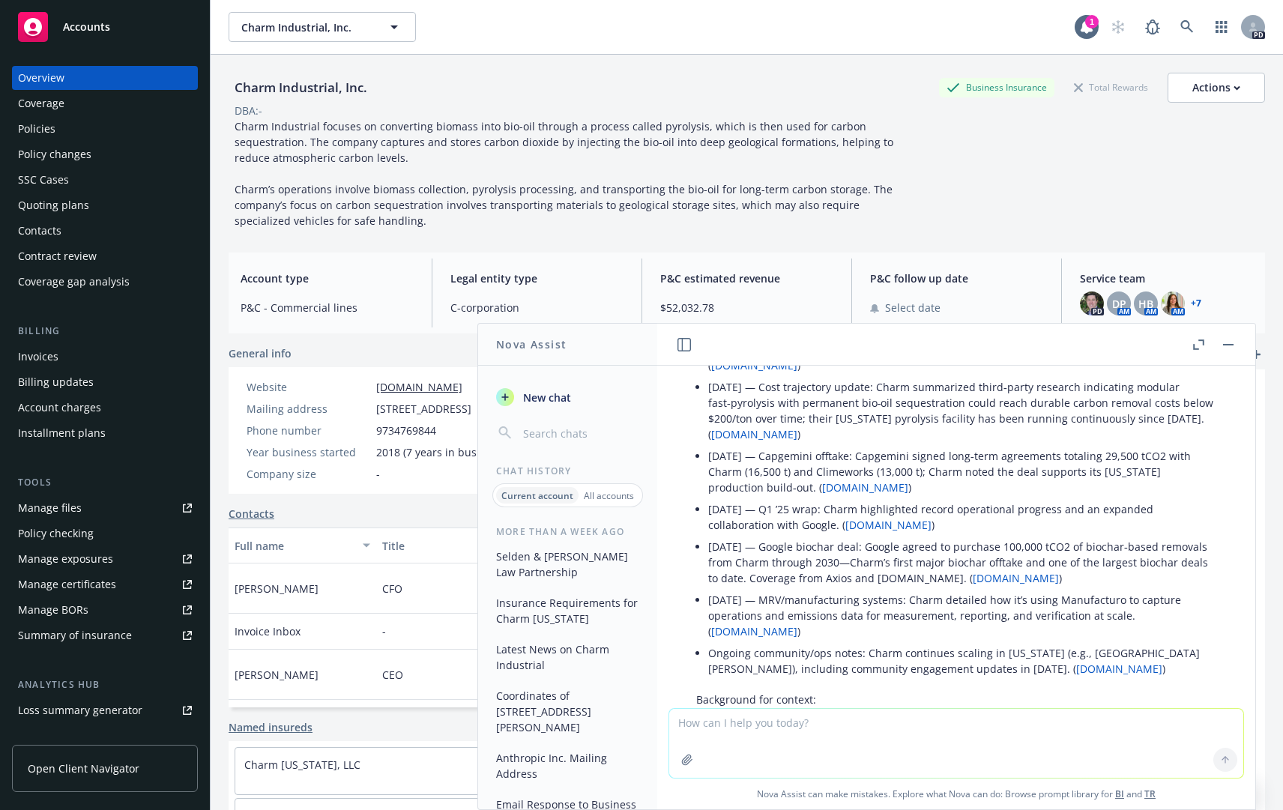
click at [1010, 172] on div "Charm Industrial, Inc. Business Insurance Total Rewards Actions DBA: - Charm In…" at bounding box center [747, 151] width 1037 height 156
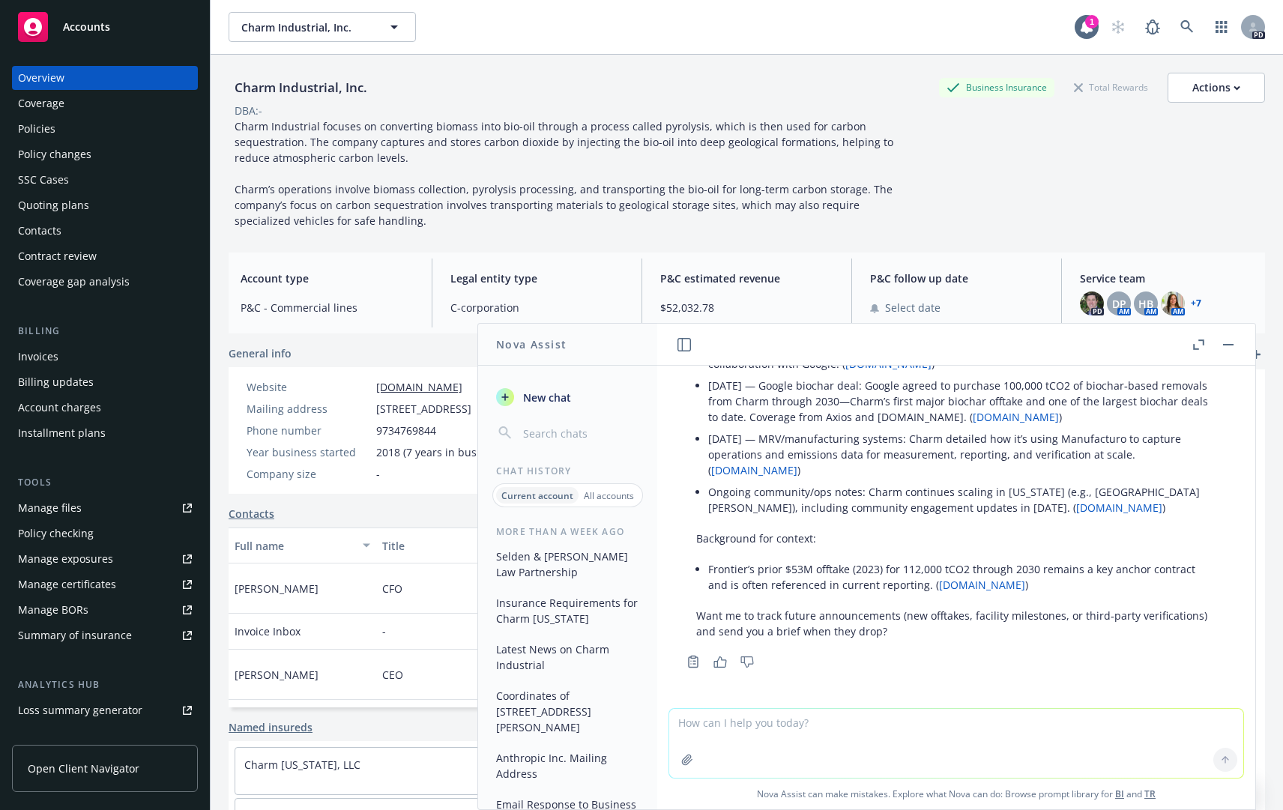
scroll to position [106, 0]
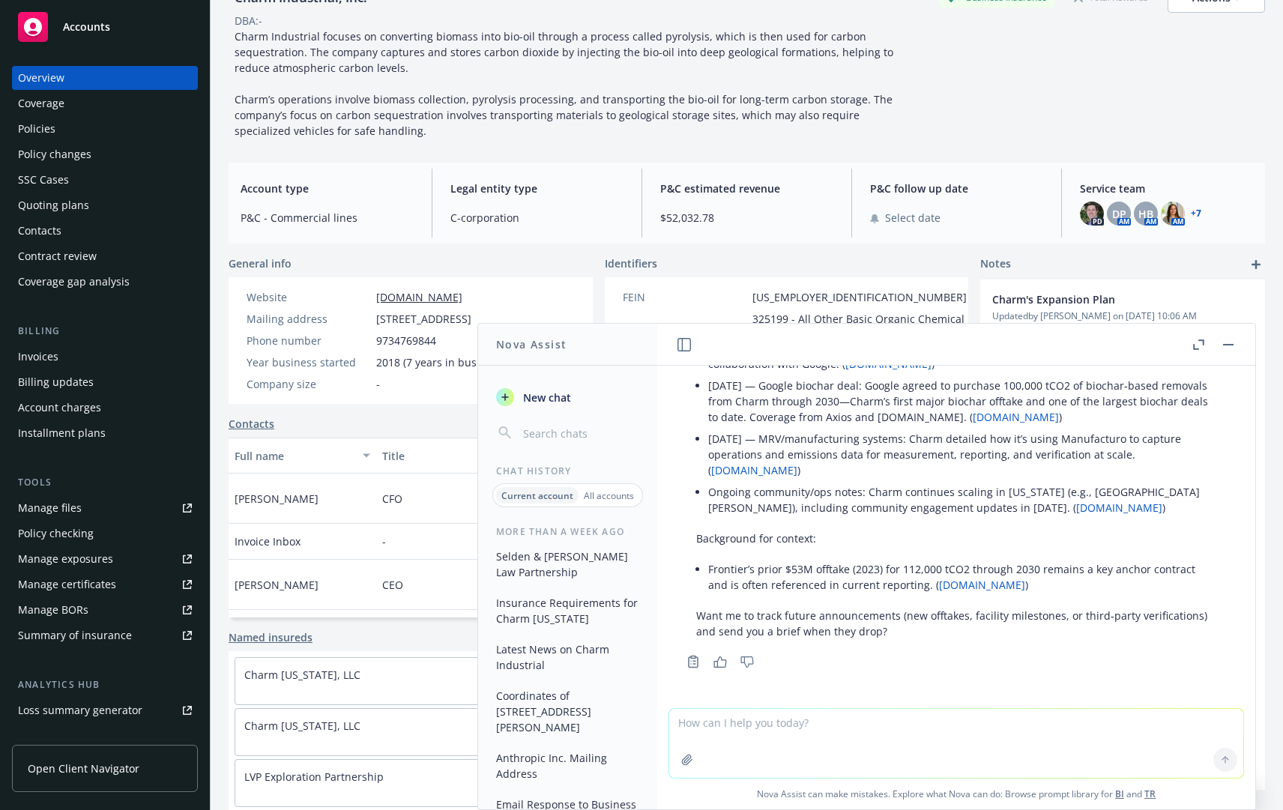
click at [52, 82] on div "Overview" at bounding box center [41, 78] width 46 height 24
click at [41, 100] on div "Coverage" at bounding box center [41, 103] width 46 height 24
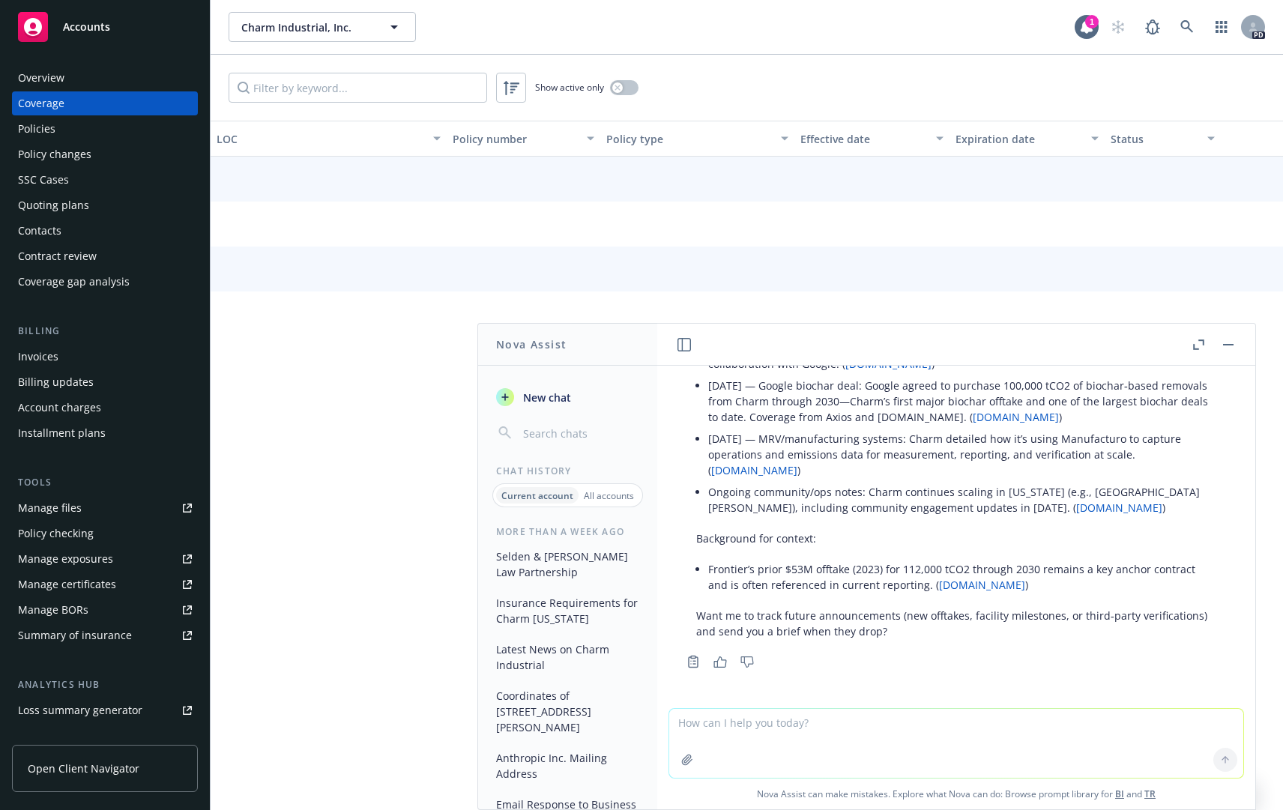
click at [44, 79] on div "Overview" at bounding box center [41, 78] width 46 height 24
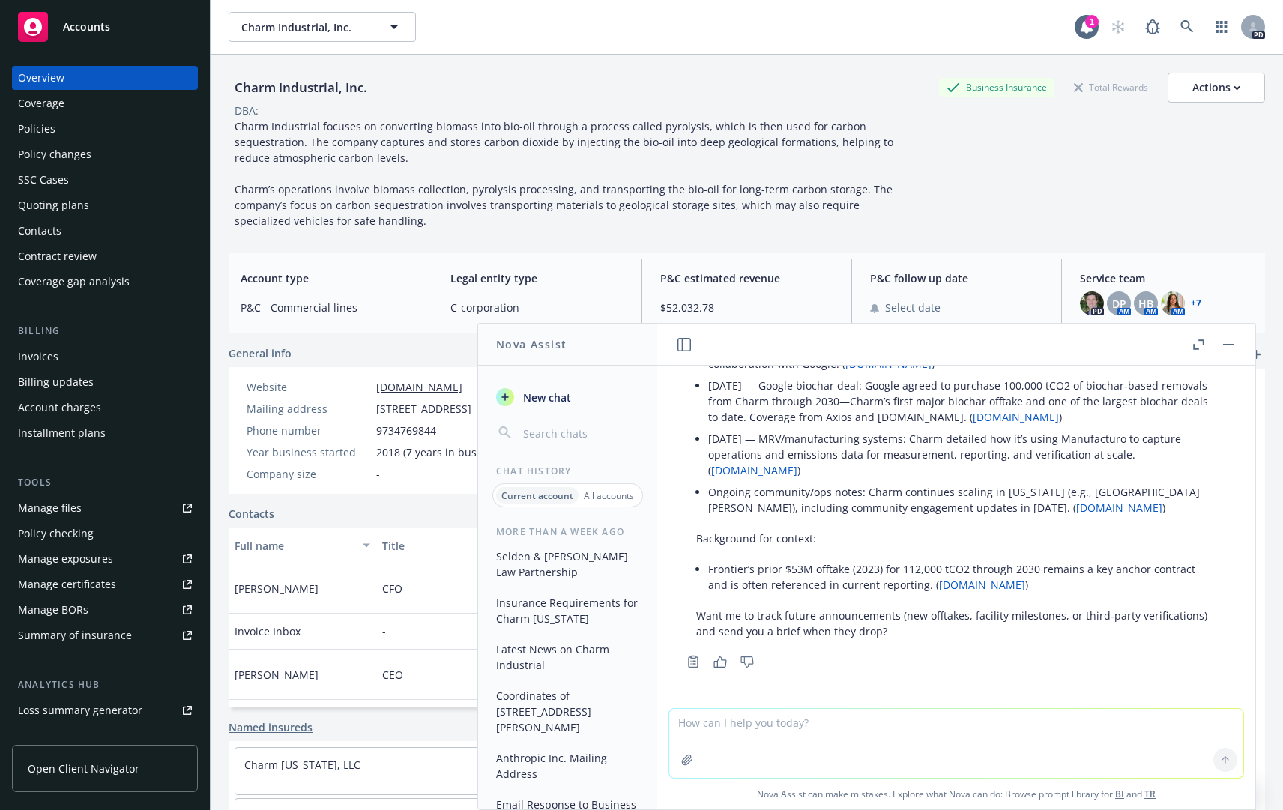
click at [1223, 348] on button "button" at bounding box center [1229, 345] width 18 height 18
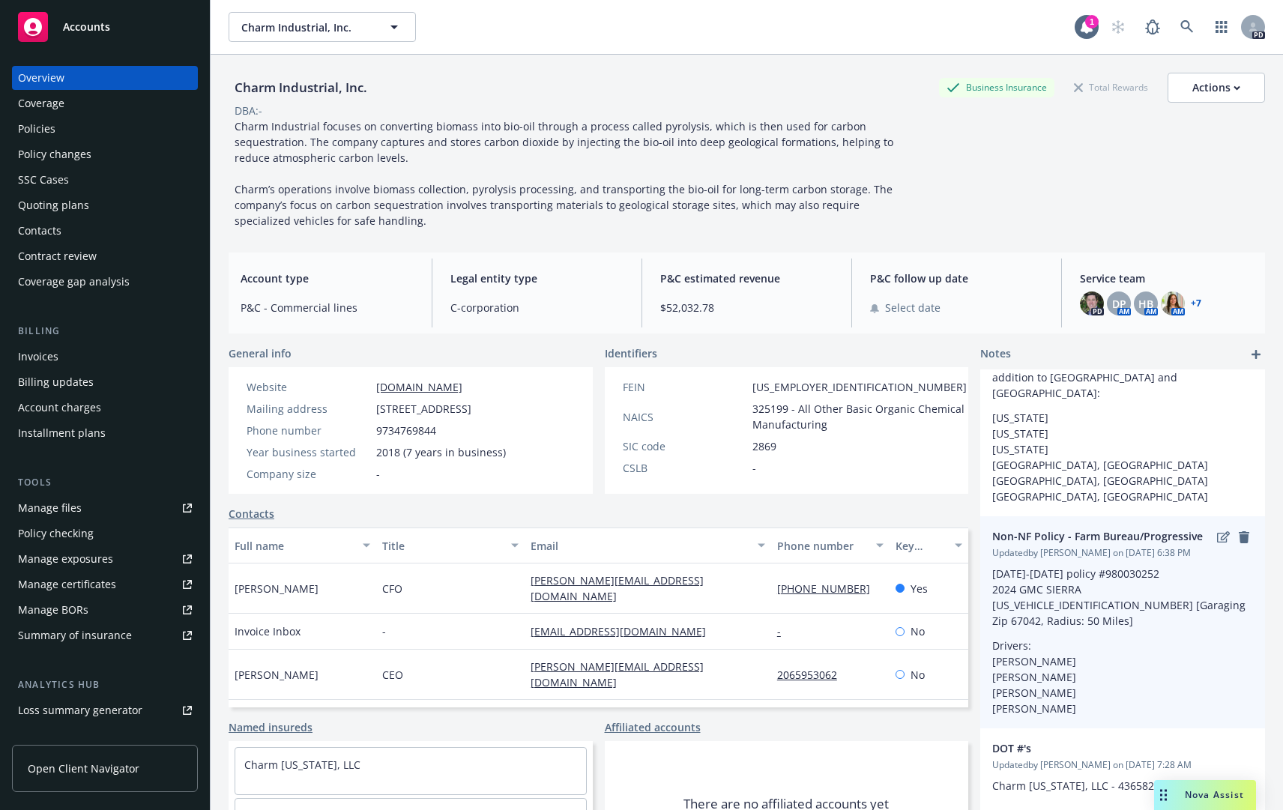
scroll to position [371, 0]
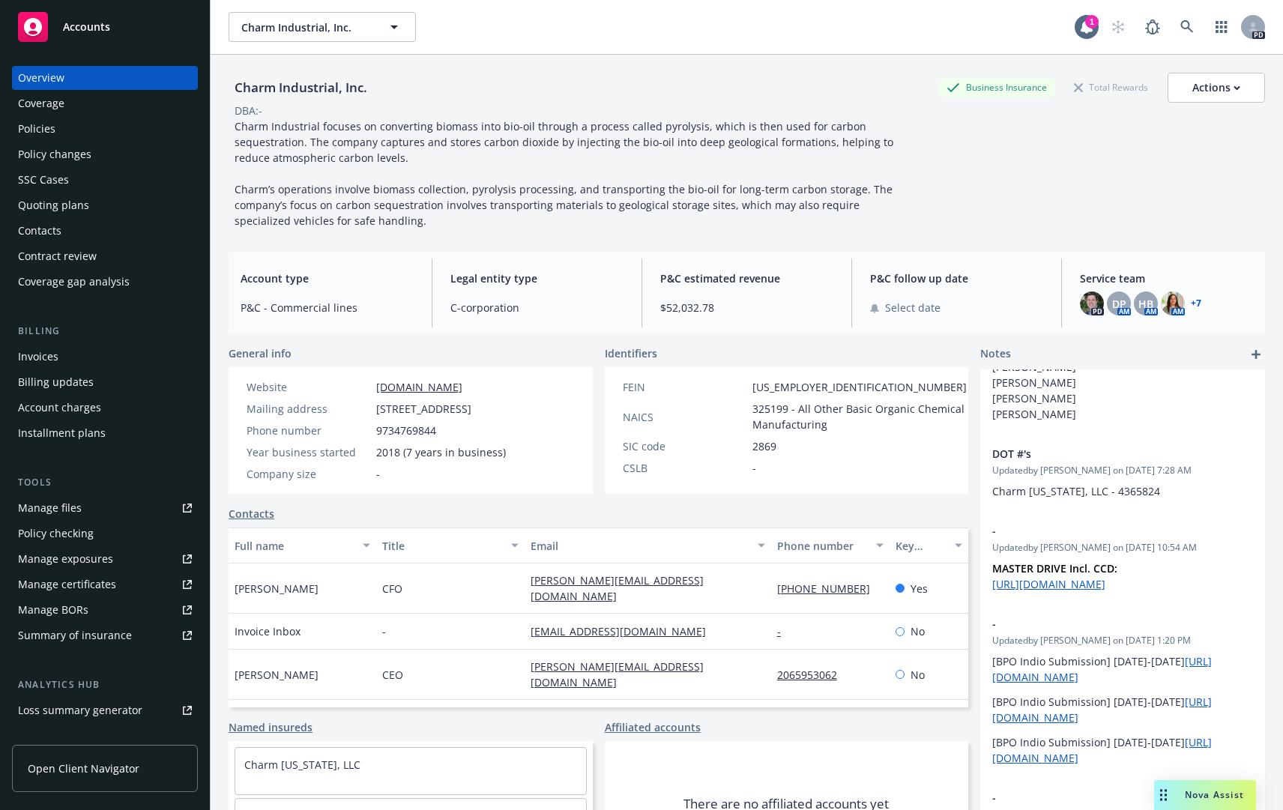
click at [1184, 808] on div "Nova Assist" at bounding box center [1205, 795] width 102 height 30
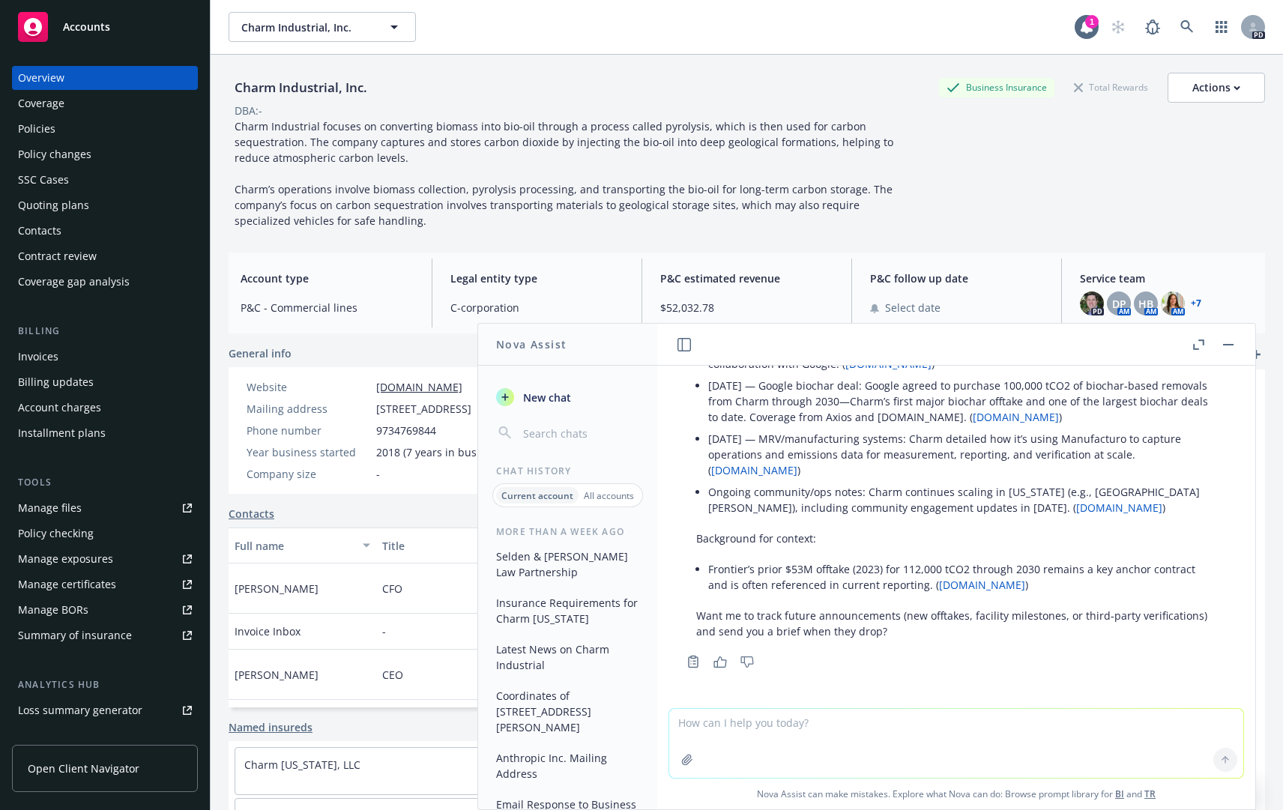
click at [831, 727] on textarea at bounding box center [956, 743] width 574 height 69
click at [797, 717] on textarea "draft email response to Ivan" at bounding box center [956, 743] width 574 height 70
type textarea "draft email response to CEO of a start up company, fewshot corp's website inqui…"
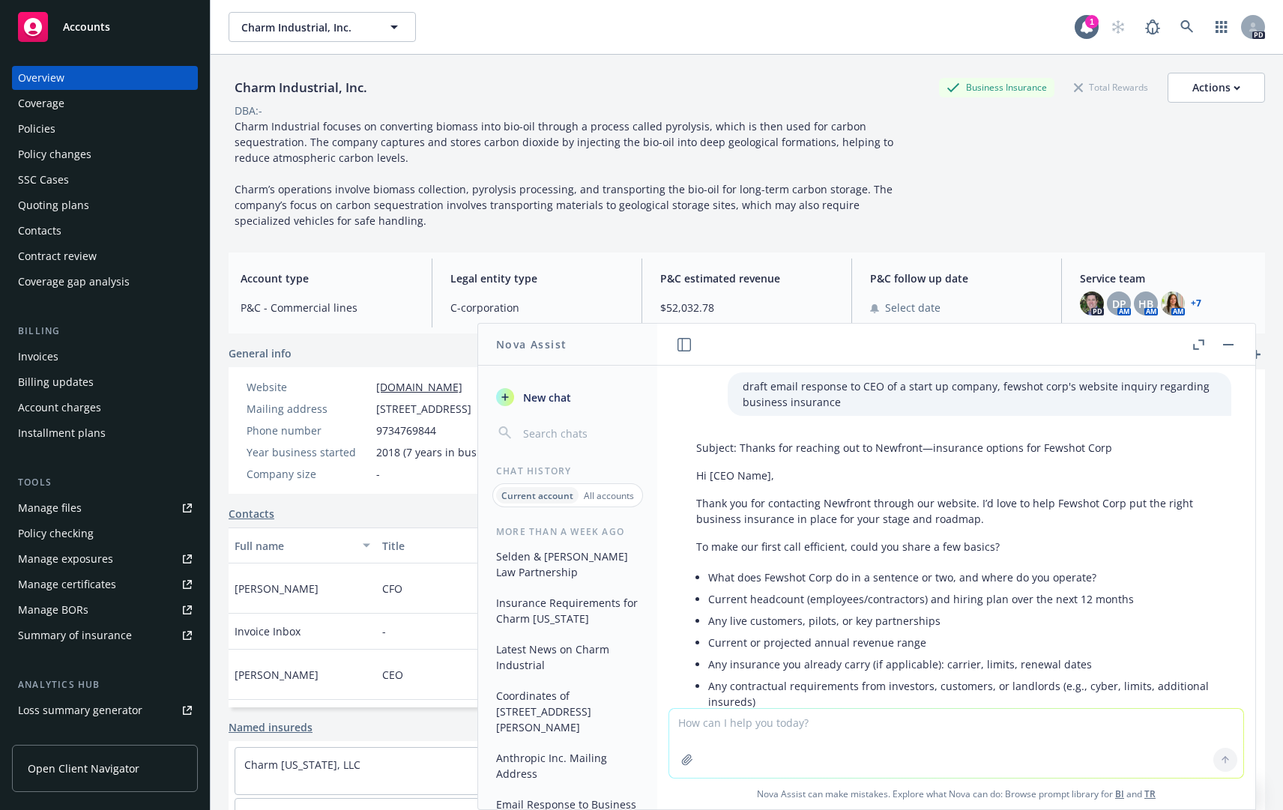
scroll to position [606, 0]
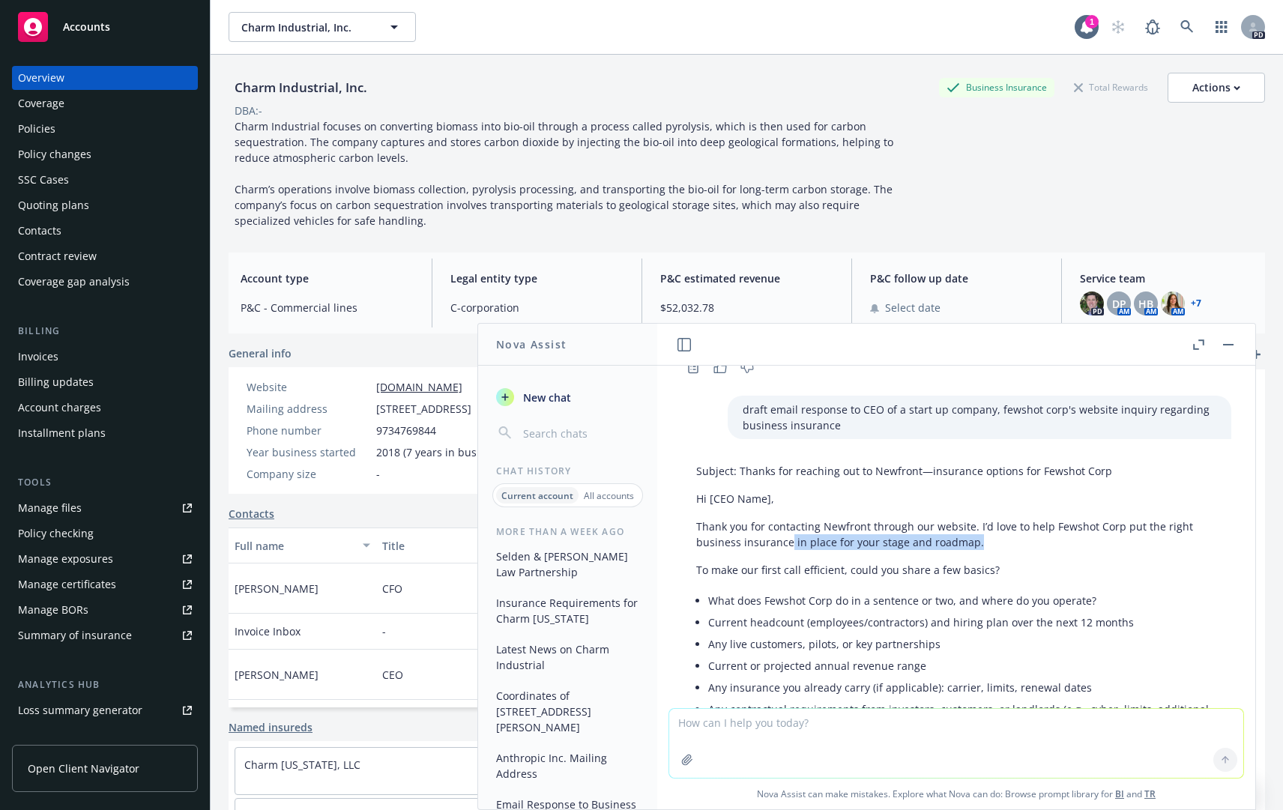
drag, startPoint x: 980, startPoint y: 544, endPoint x: 789, endPoint y: 534, distance: 191.4
click at [789, 534] on p "Thank you for contacting Newfront through our website. I’d love to help Fewshot…" at bounding box center [956, 534] width 520 height 31
click at [1014, 619] on li "Current headcount (employees/contractors) and hiring plan over the next 12 mont…" at bounding box center [962, 623] width 508 height 22
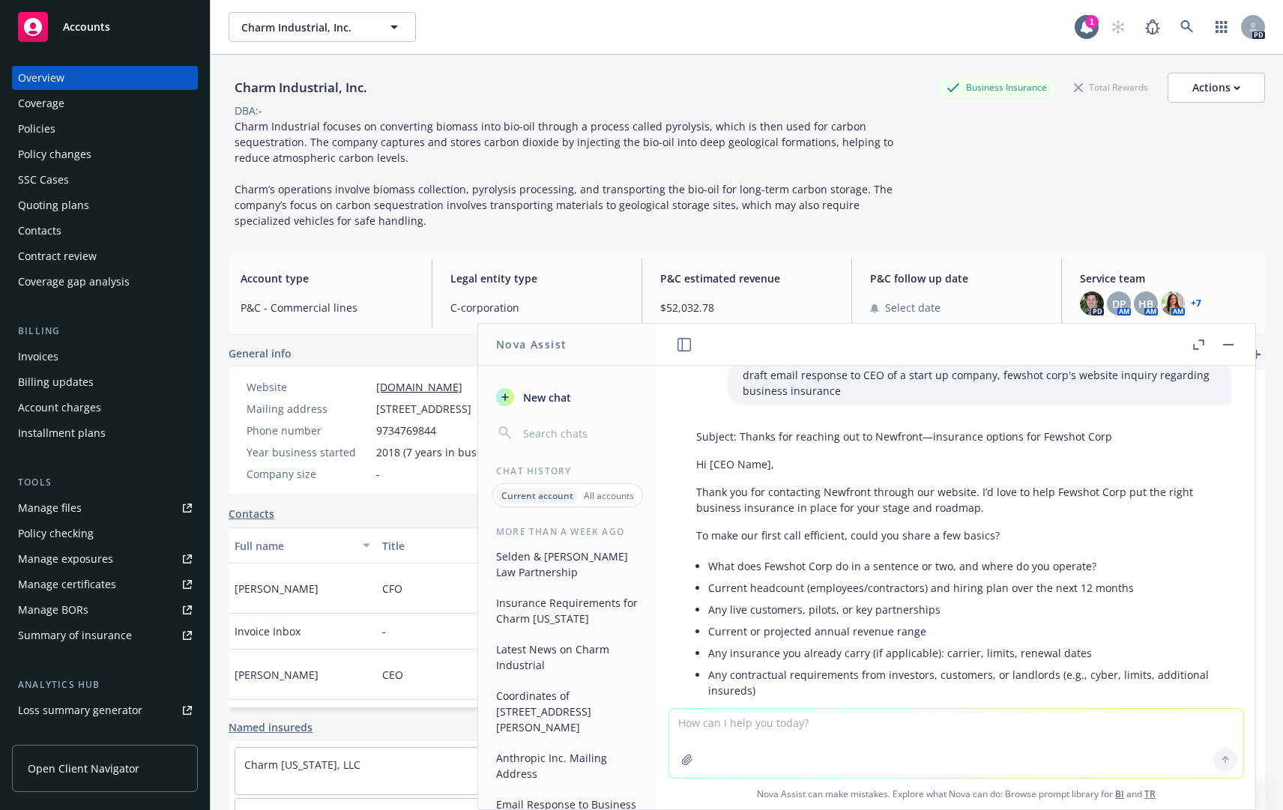
scroll to position [681, 0]
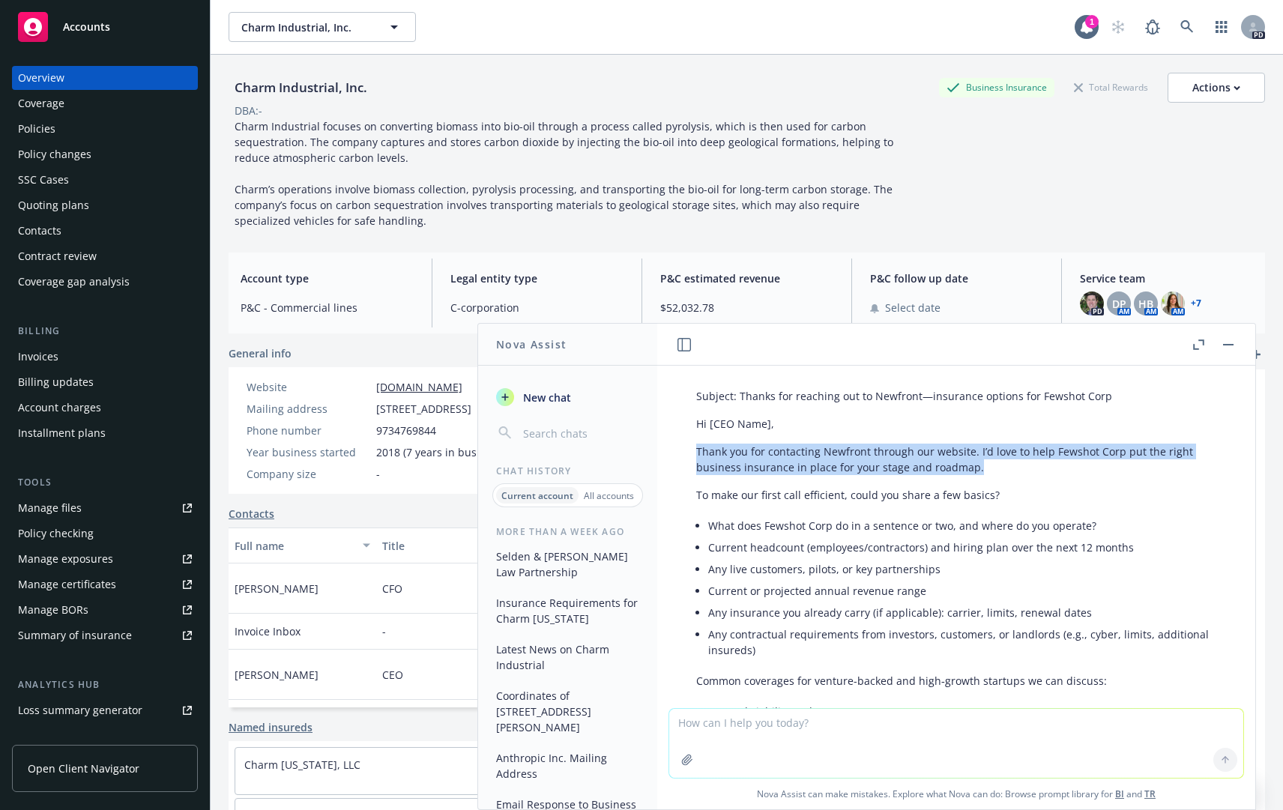
drag, startPoint x: 692, startPoint y: 452, endPoint x: 988, endPoint y: 477, distance: 297.1
copy p "Thank you for contacting Newfront through our website. I’d love to help Fewshot…"
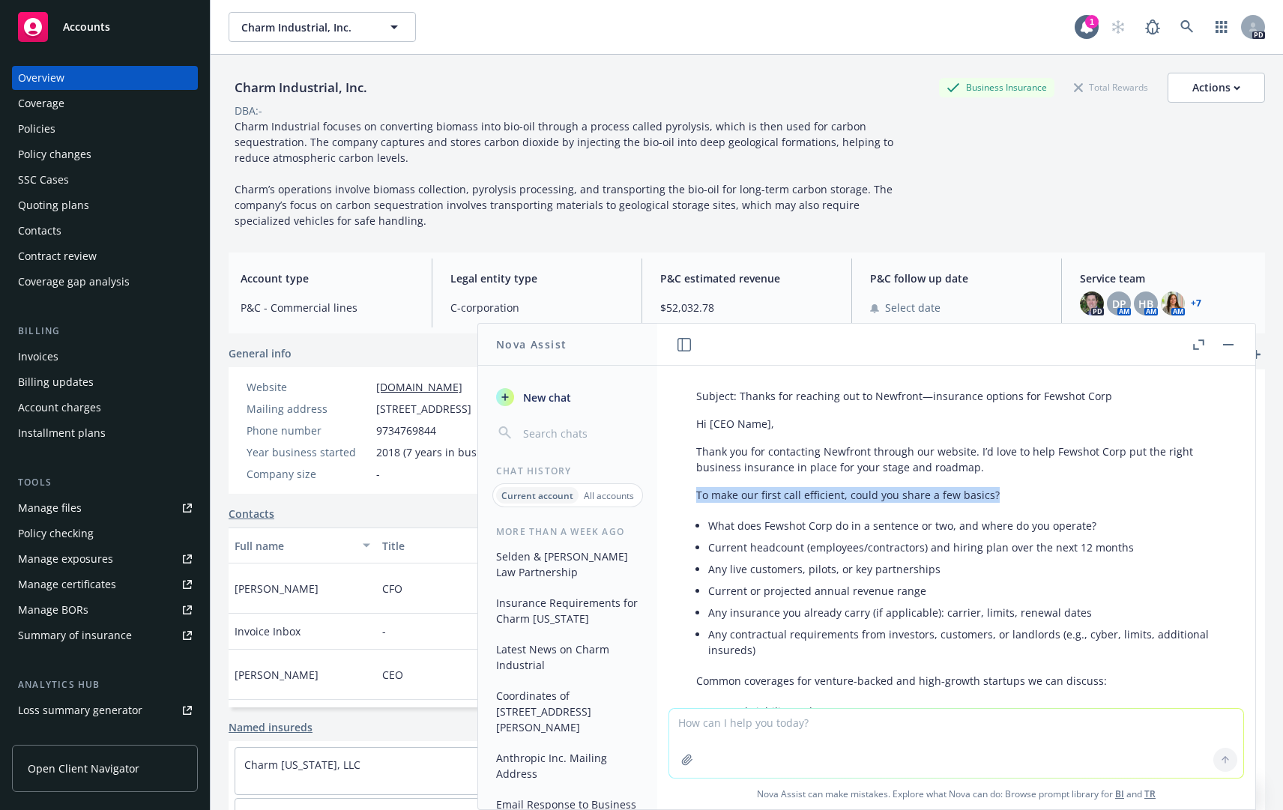
drag, startPoint x: 997, startPoint y: 497, endPoint x: 694, endPoint y: 491, distance: 302.9
copy p "To make our first call efficient, could you share a few basics?"
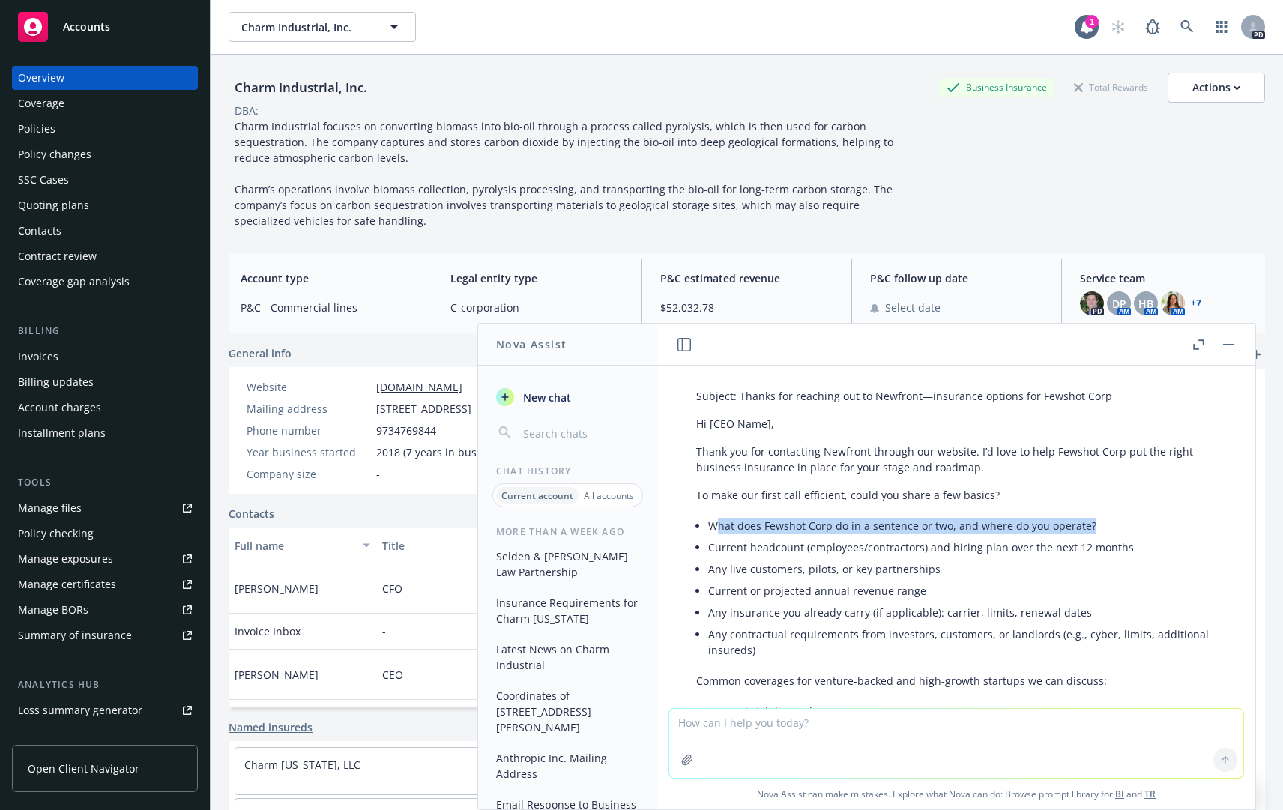
drag, startPoint x: 716, startPoint y: 522, endPoint x: 1086, endPoint y: 526, distance: 370.3
click at [1086, 526] on li "What does Fewshot Corp do in a sentence or two, and where do you operate?" at bounding box center [962, 526] width 508 height 22
click at [875, 566] on li "Any live customers, pilots, or key partnerships" at bounding box center [962, 569] width 508 height 22
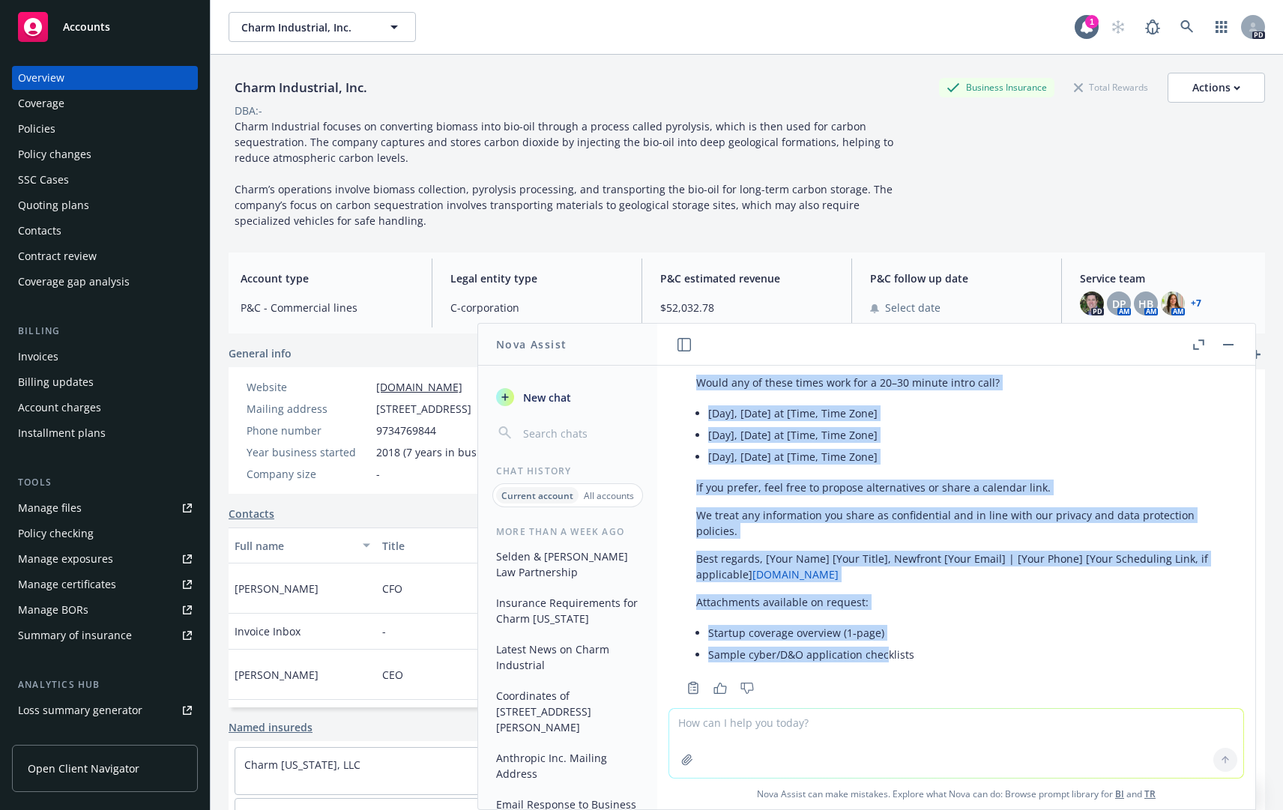
scroll to position [1355, 0]
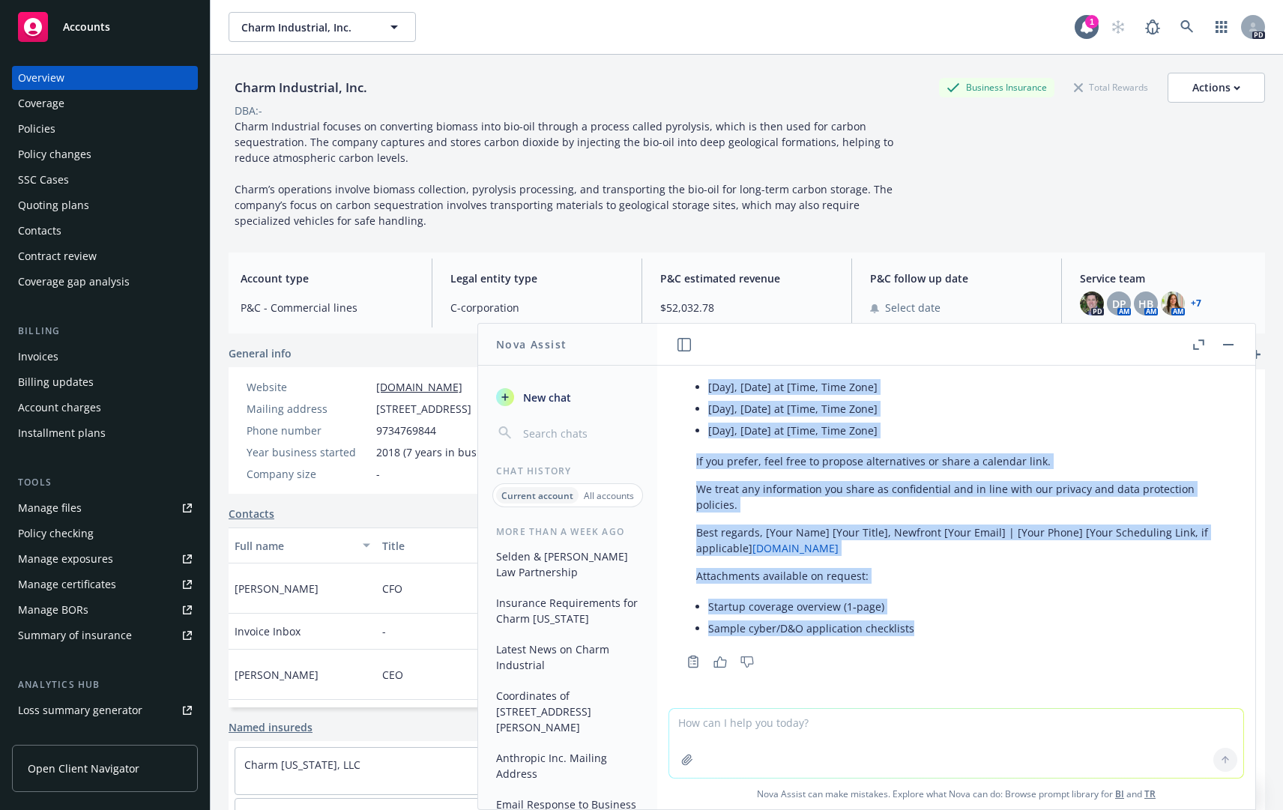
drag, startPoint x: 699, startPoint y: 527, endPoint x: 923, endPoint y: 628, distance: 246.6
click at [923, 628] on div "Subject: Thanks for reaching out to Newfront—insurance options for Fewshot Corp…" at bounding box center [956, 177] width 550 height 938
copy div "What does Fewshot Corp do in a sentence or two, and where do you operate? Curre…"
click at [33, 128] on div "Policies" at bounding box center [36, 129] width 37 height 24
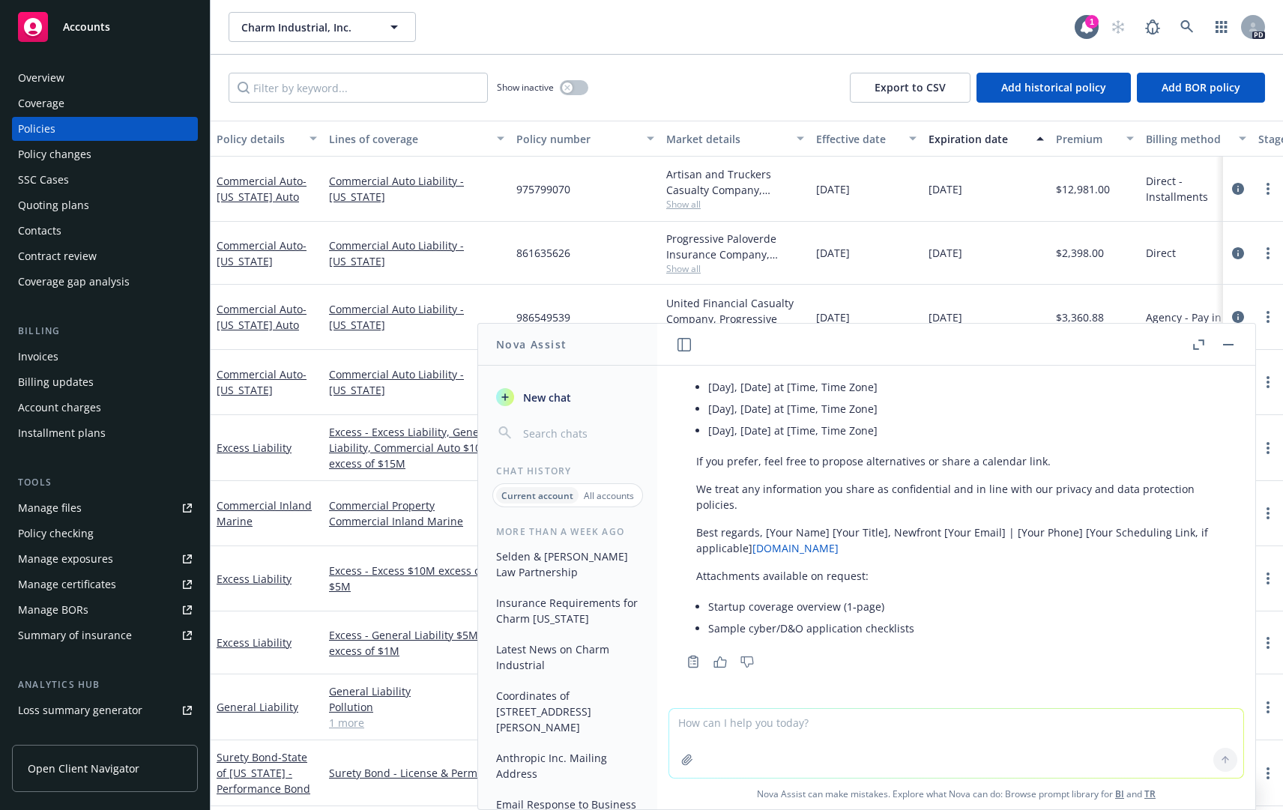
click at [288, 418] on div "Excess Liability" at bounding box center [267, 448] width 112 height 66
click at [1229, 339] on button "button" at bounding box center [1229, 345] width 18 height 18
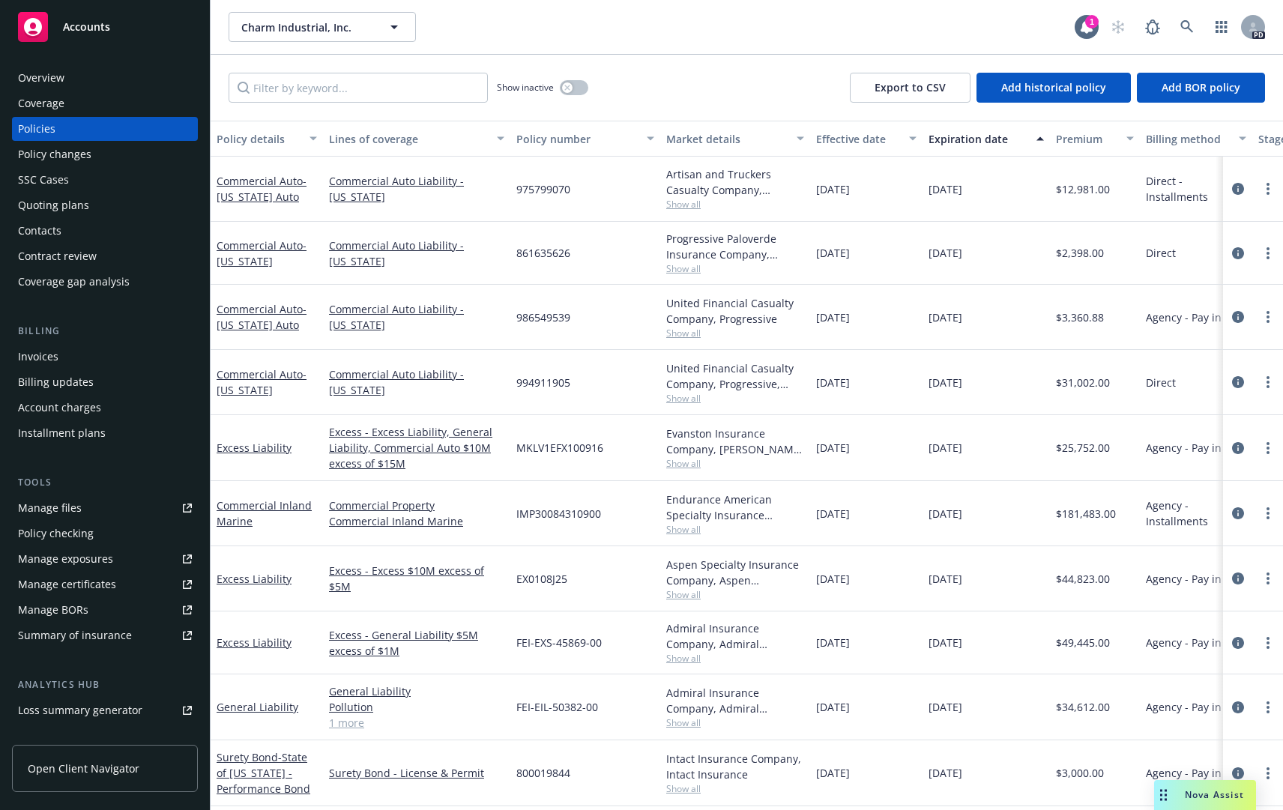
click at [255, 497] on div "Commercial Inland Marine" at bounding box center [267, 513] width 112 height 65
click at [255, 510] on link "Commercial Inland Marine" at bounding box center [264, 513] width 95 height 30
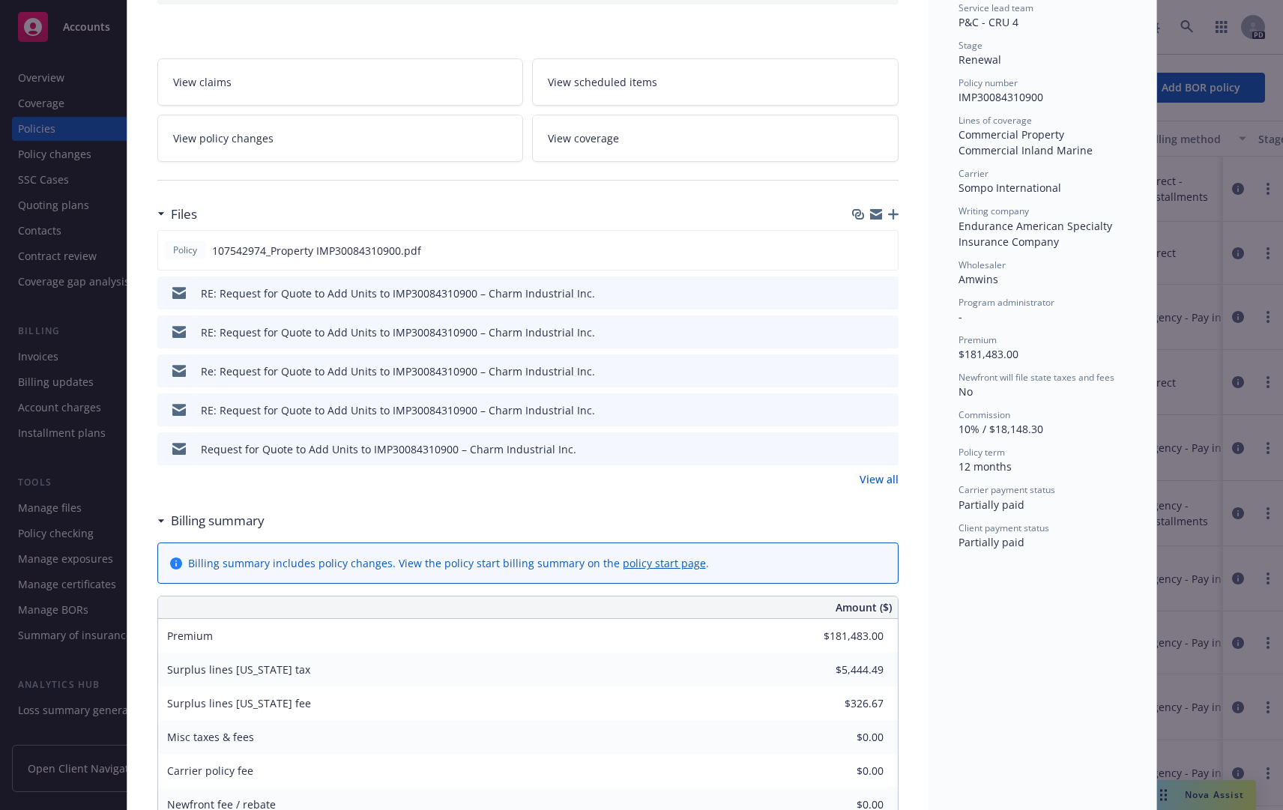
scroll to position [266, 0]
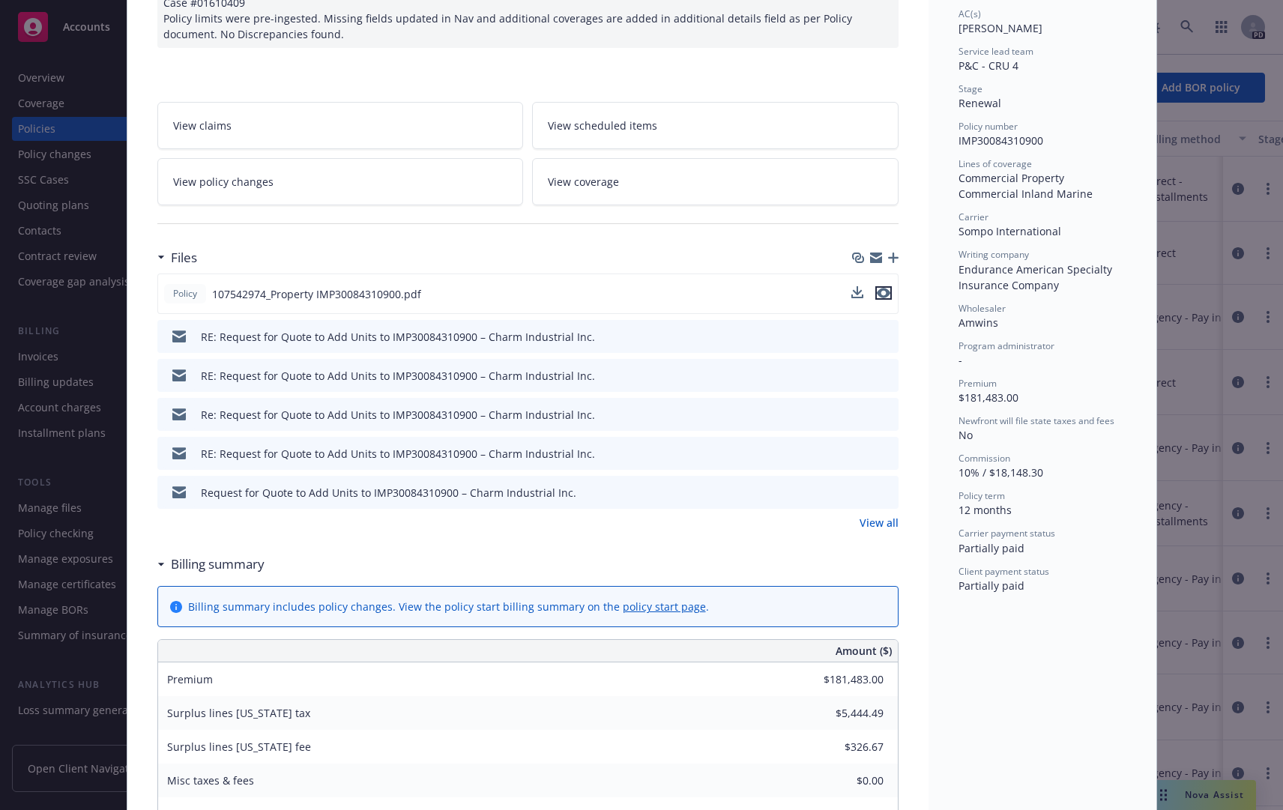
click at [877, 297] on icon "preview file" at bounding box center [883, 293] width 13 height 10
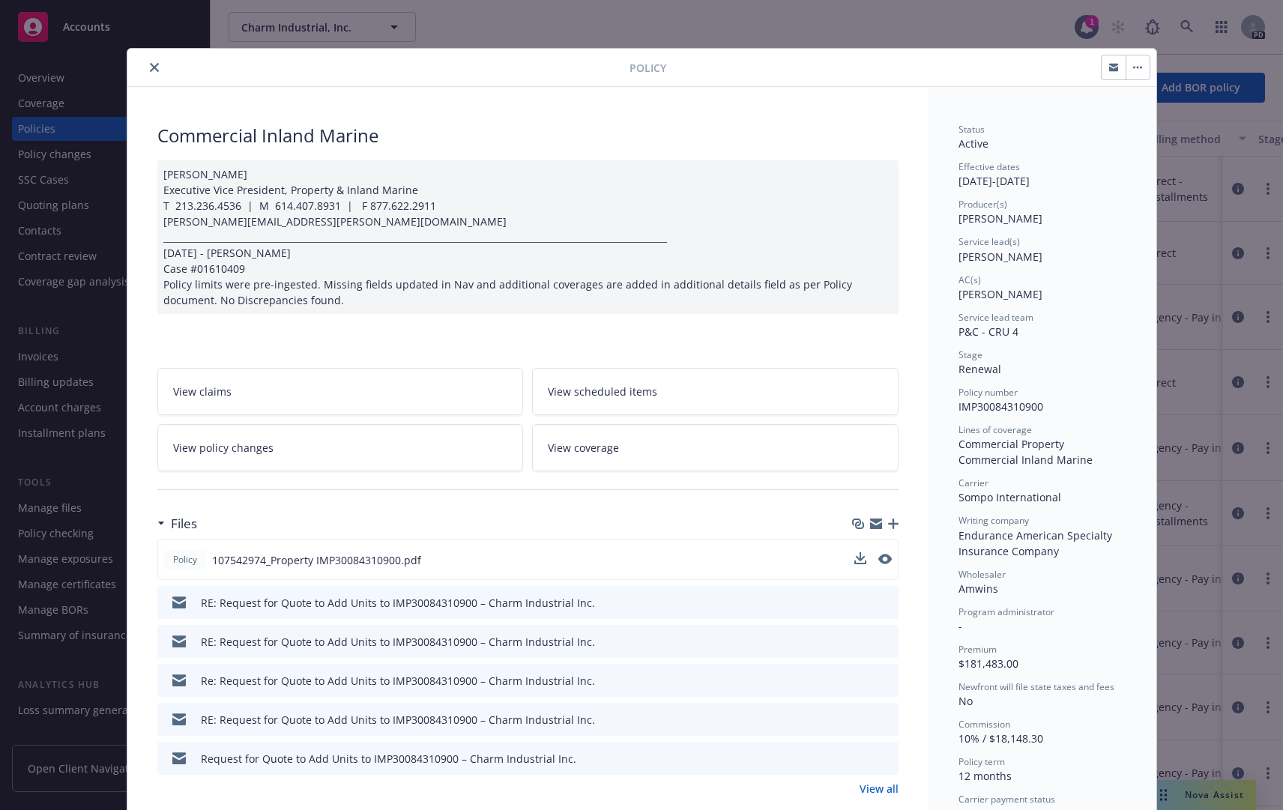
click at [150, 67] on icon "close" at bounding box center [154, 67] width 9 height 9
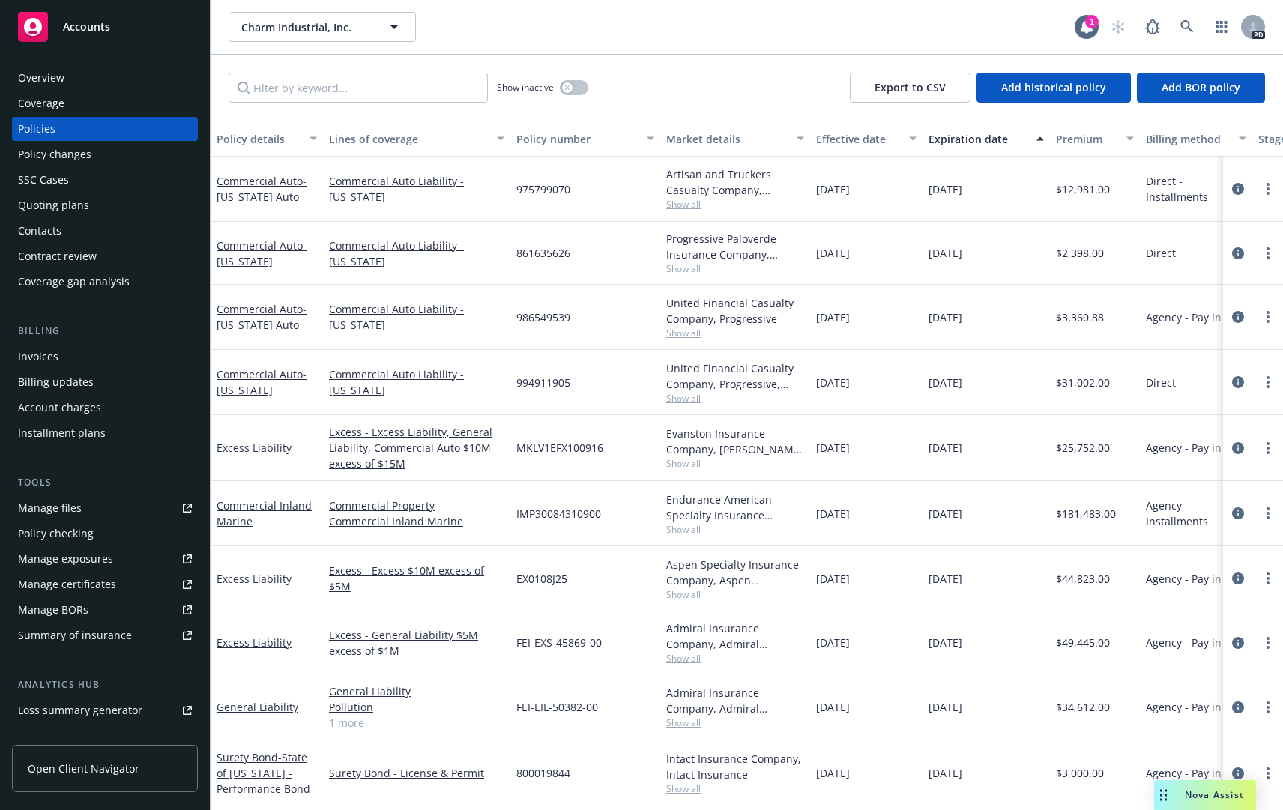
click at [58, 507] on div "Manage files" at bounding box center [50, 508] width 64 height 24
click at [40, 128] on div "Policies" at bounding box center [36, 129] width 37 height 24
click at [44, 111] on div "Coverage" at bounding box center [41, 103] width 46 height 24
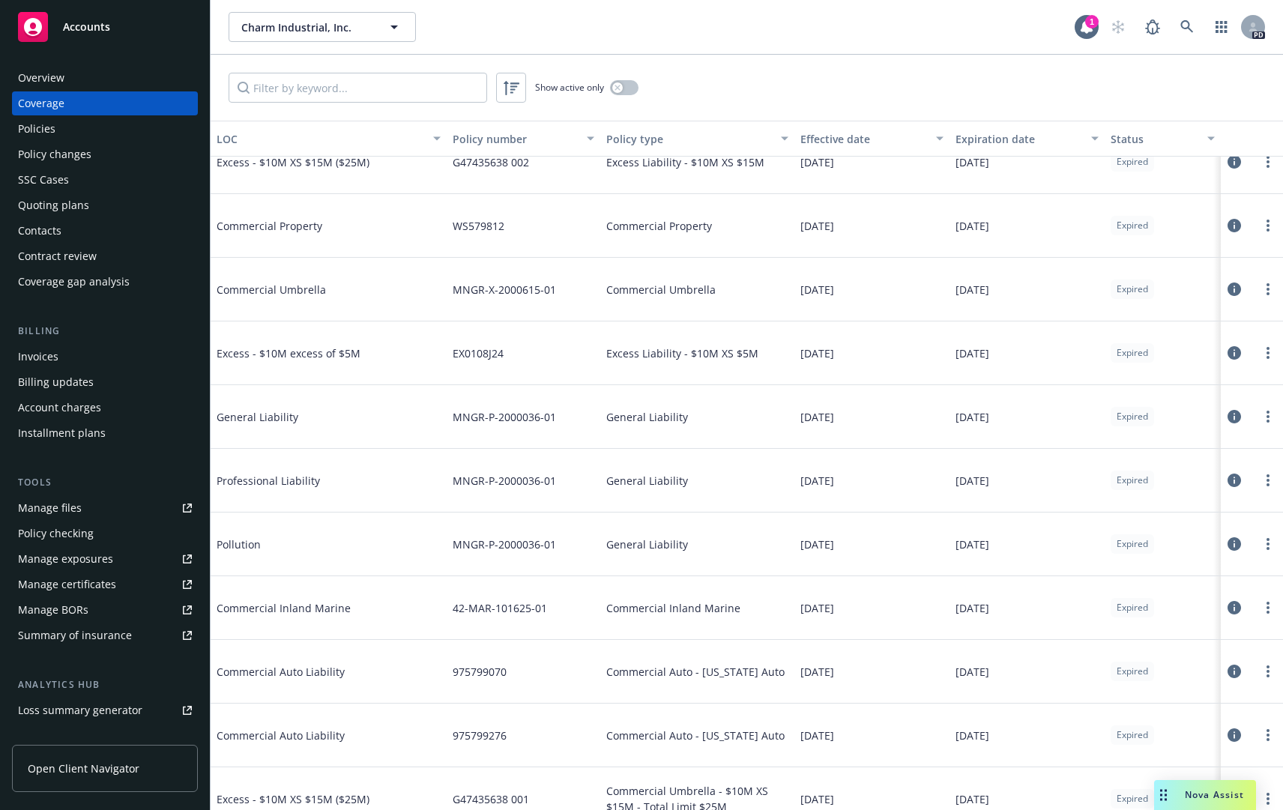
scroll to position [2099, 0]
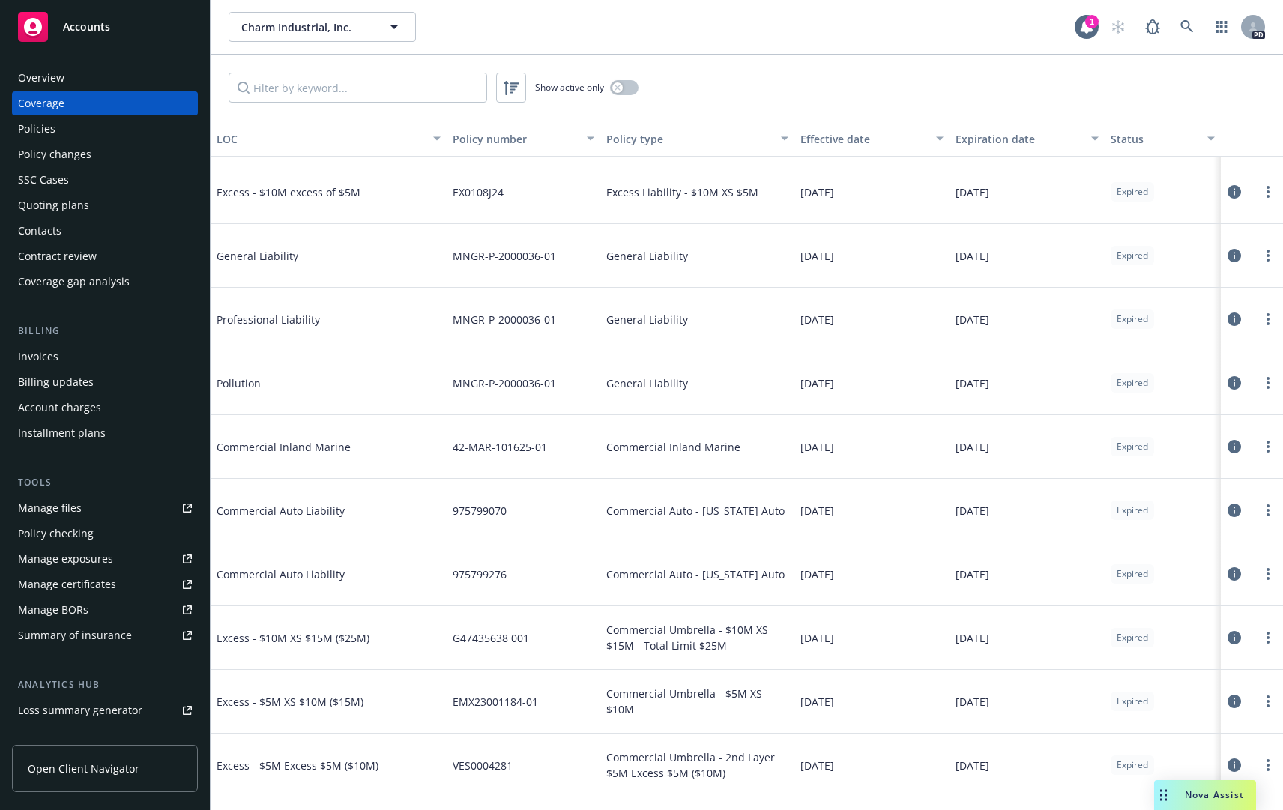
click at [996, 650] on div "04/02/2024" at bounding box center [1027, 638] width 155 height 64
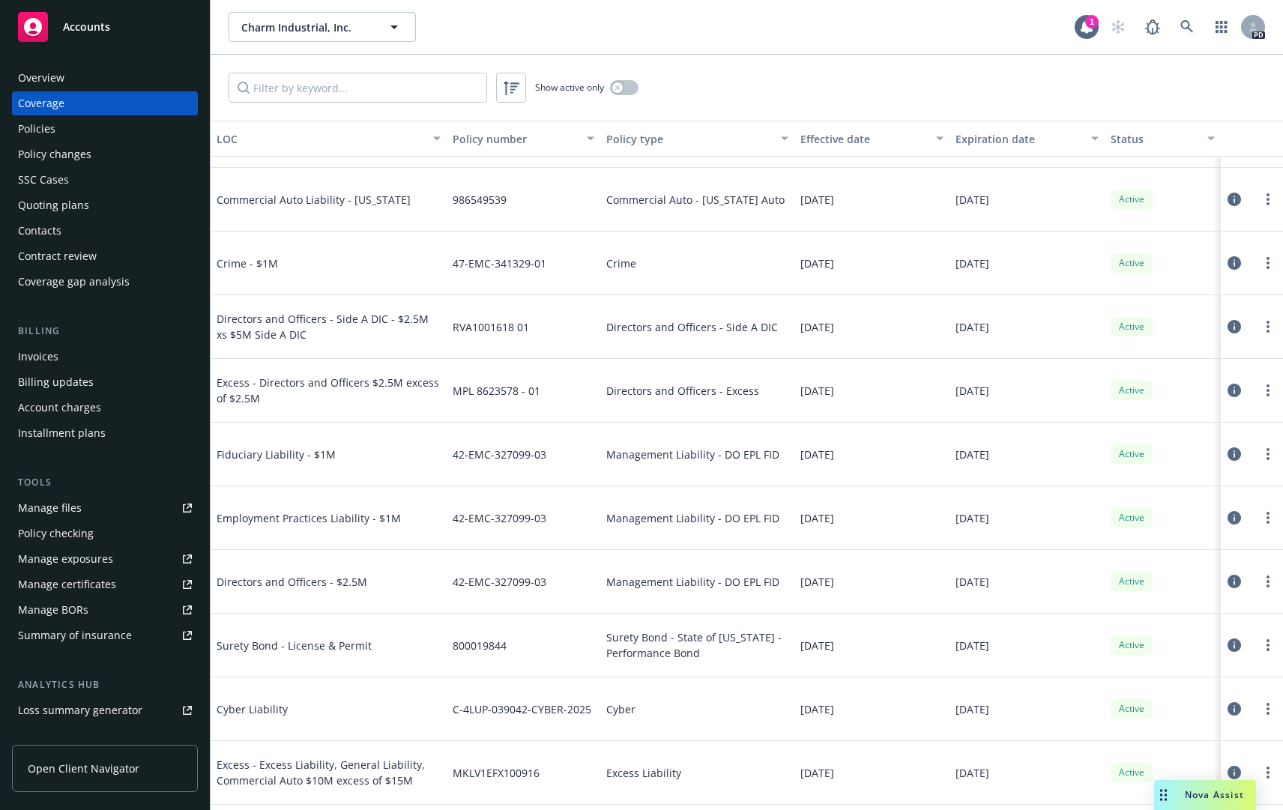
scroll to position [0, 0]
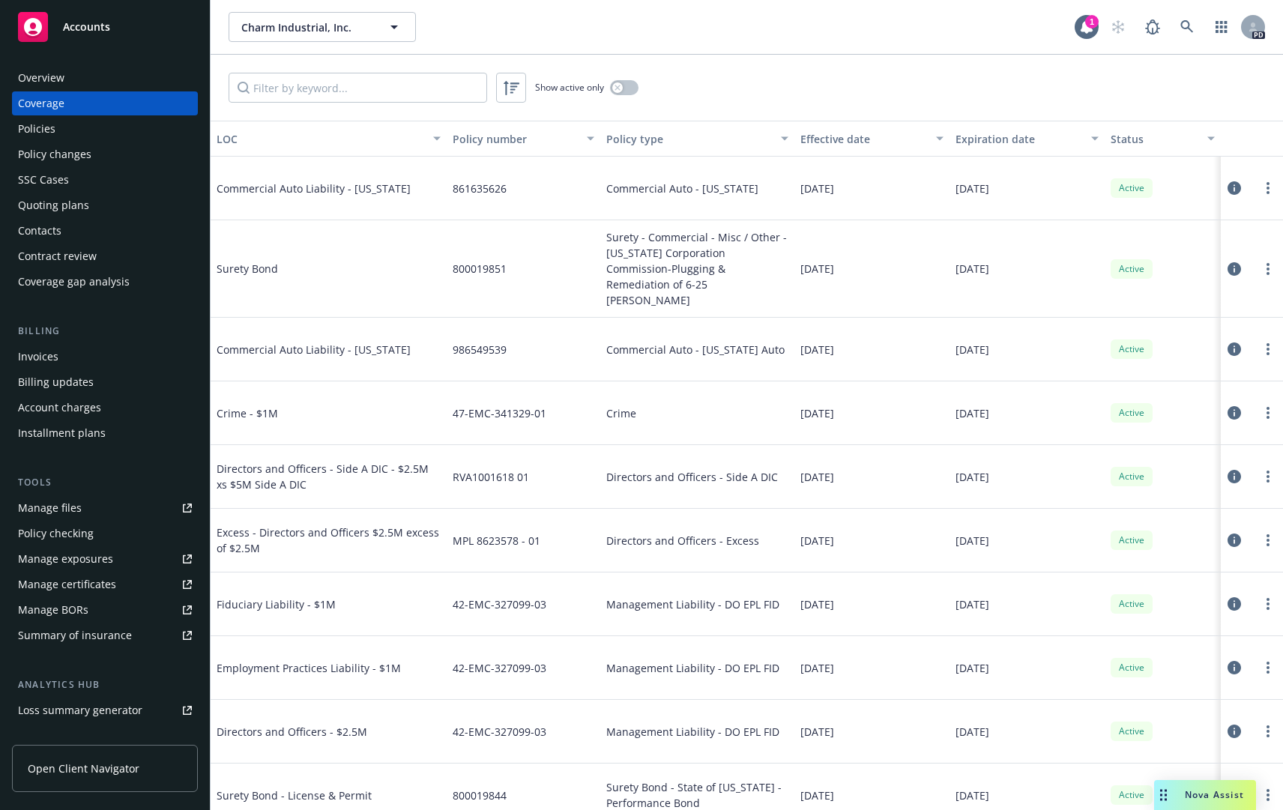
click at [63, 127] on div "Policies" at bounding box center [105, 129] width 174 height 24
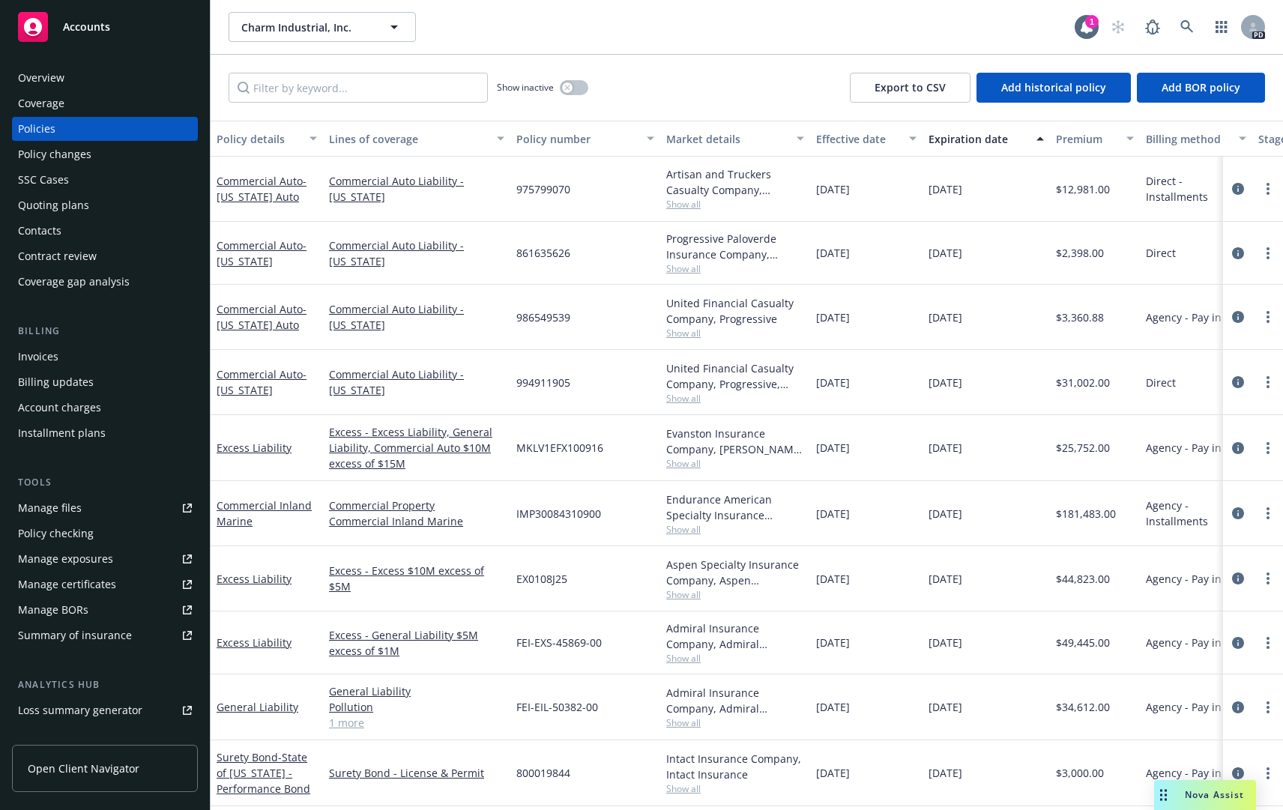
drag, startPoint x: 179, startPoint y: 14, endPoint x: 512, endPoint y: 254, distance: 410.2
click at [180, 14] on div "Accounts" at bounding box center [105, 27] width 174 height 30
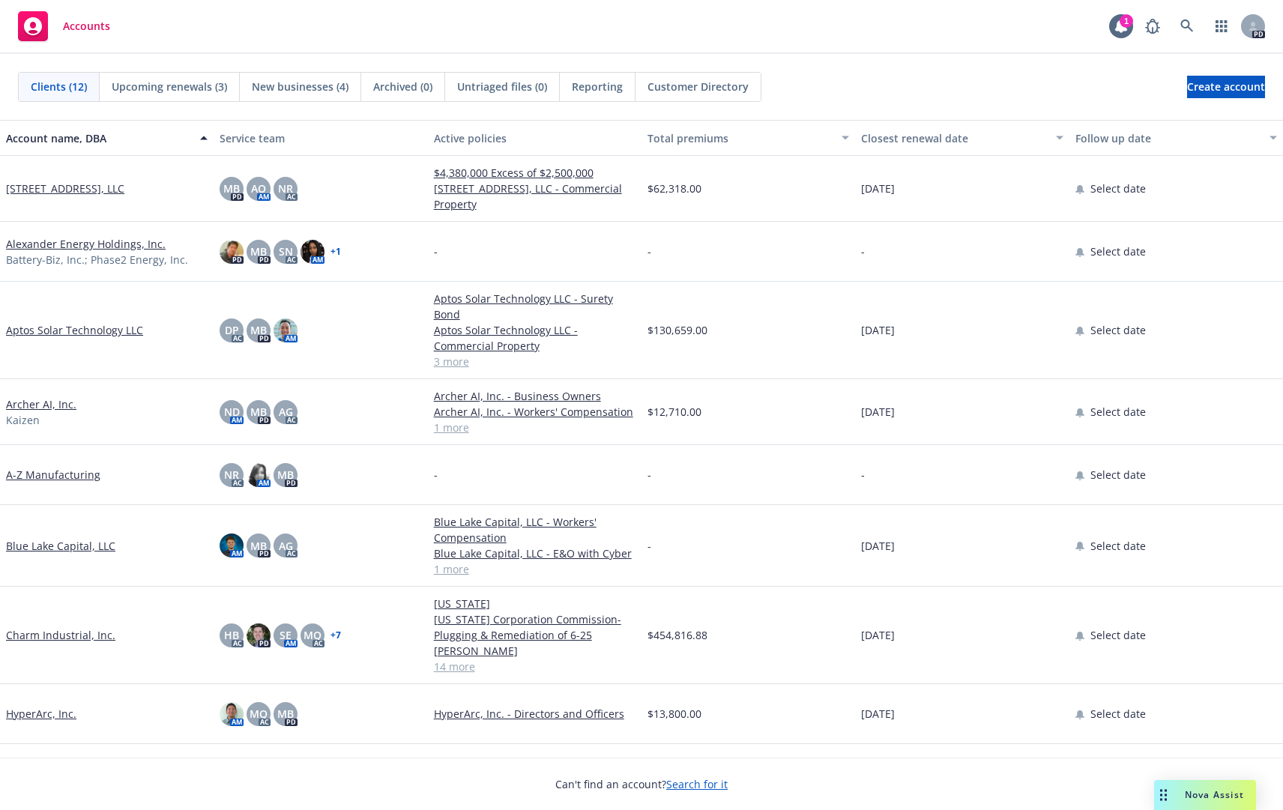
click at [53, 630] on link "Charm Industrial, Inc." at bounding box center [60, 635] width 109 height 16
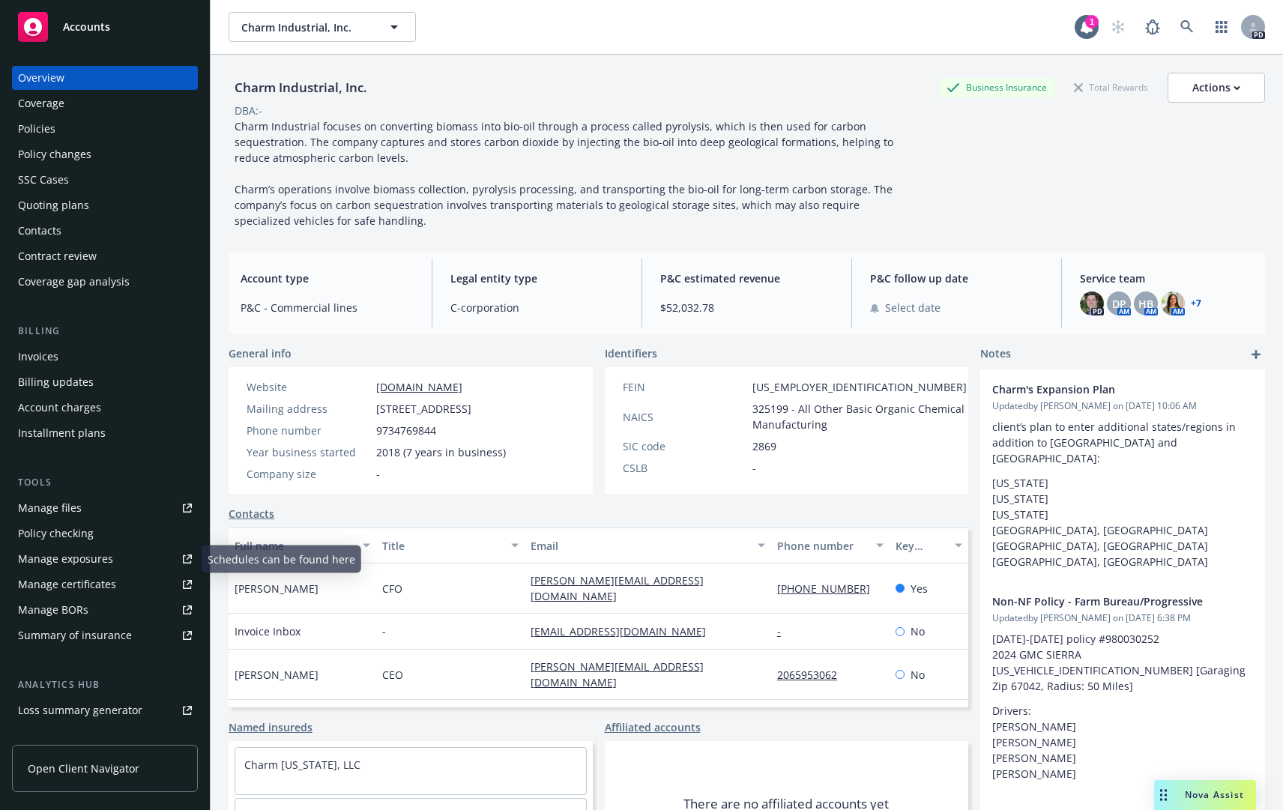
click at [63, 511] on div "Manage files" at bounding box center [50, 508] width 64 height 24
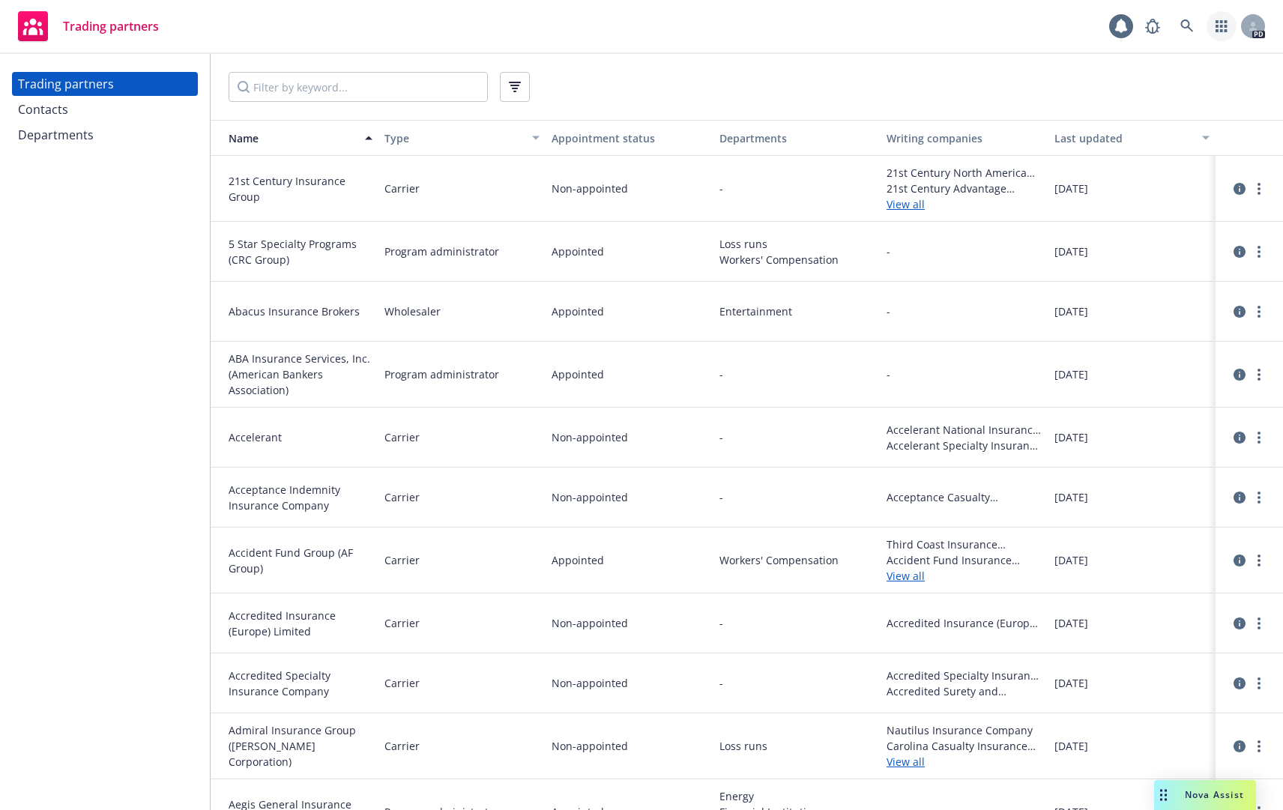
click at [1229, 32] on link "button" at bounding box center [1222, 26] width 30 height 30
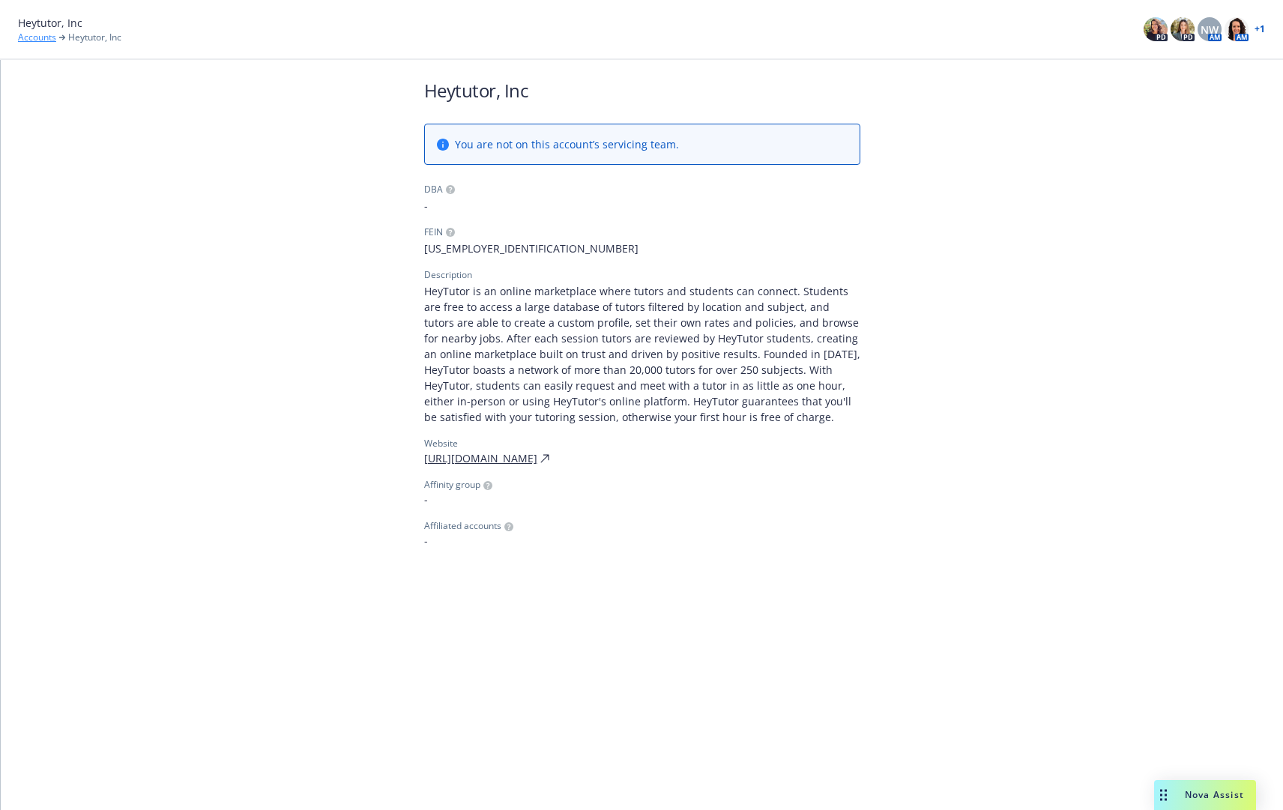
click at [31, 37] on link "Accounts" at bounding box center [37, 37] width 38 height 13
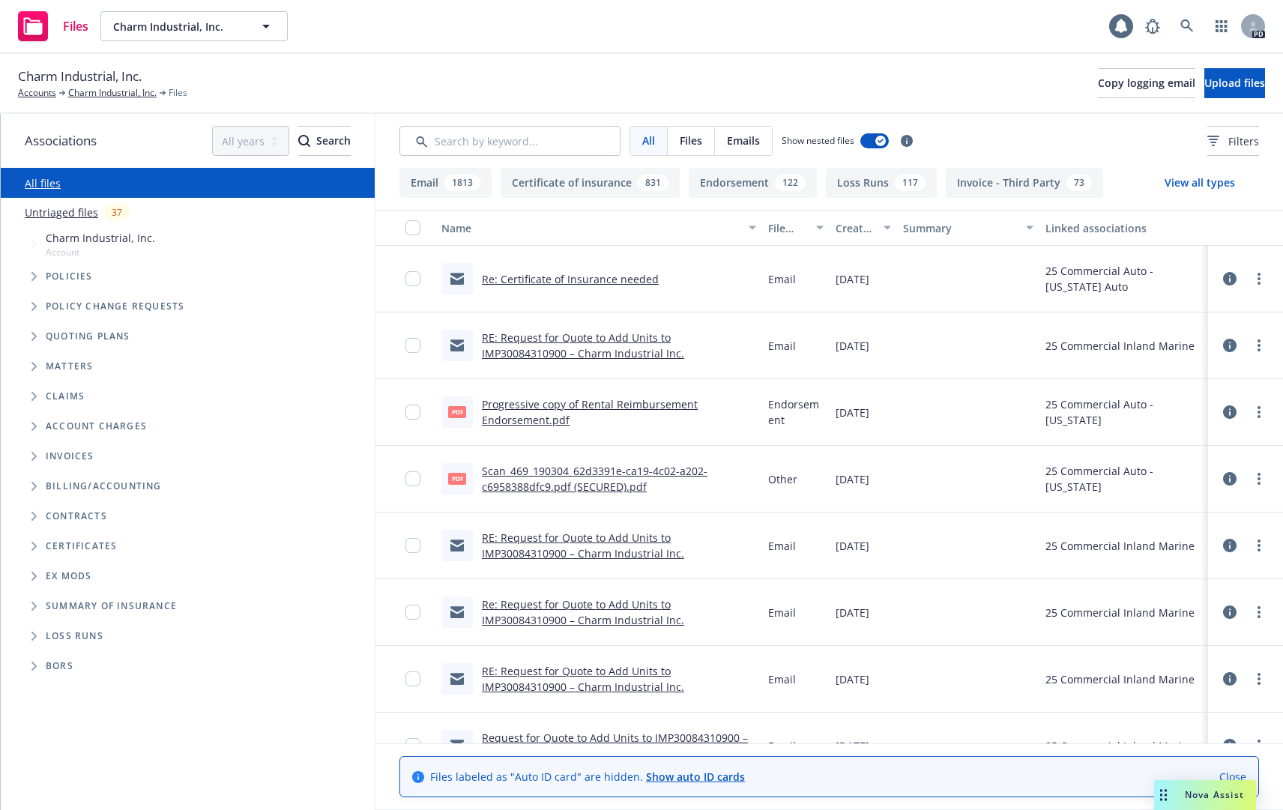
click at [557, 278] on link "Re: Certificate of Insurance needed" at bounding box center [570, 279] width 177 height 14
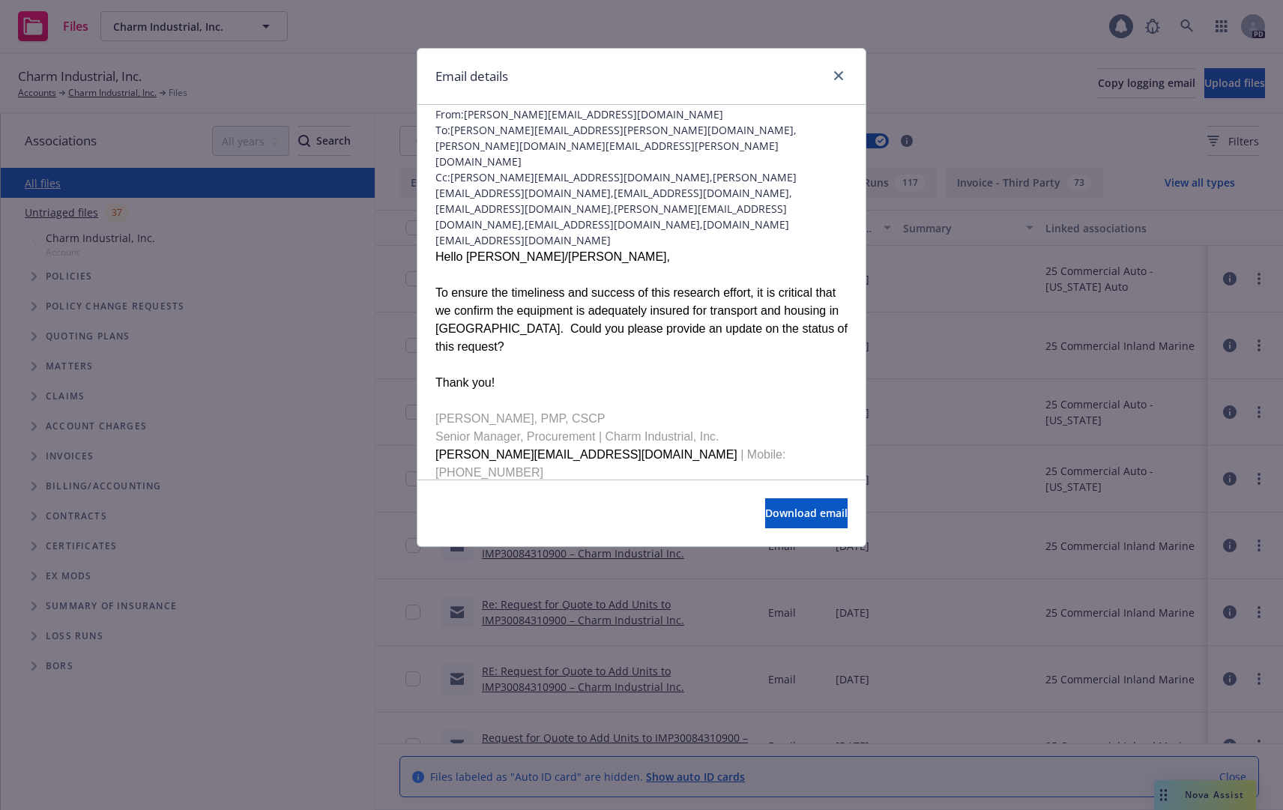
scroll to position [75, 0]
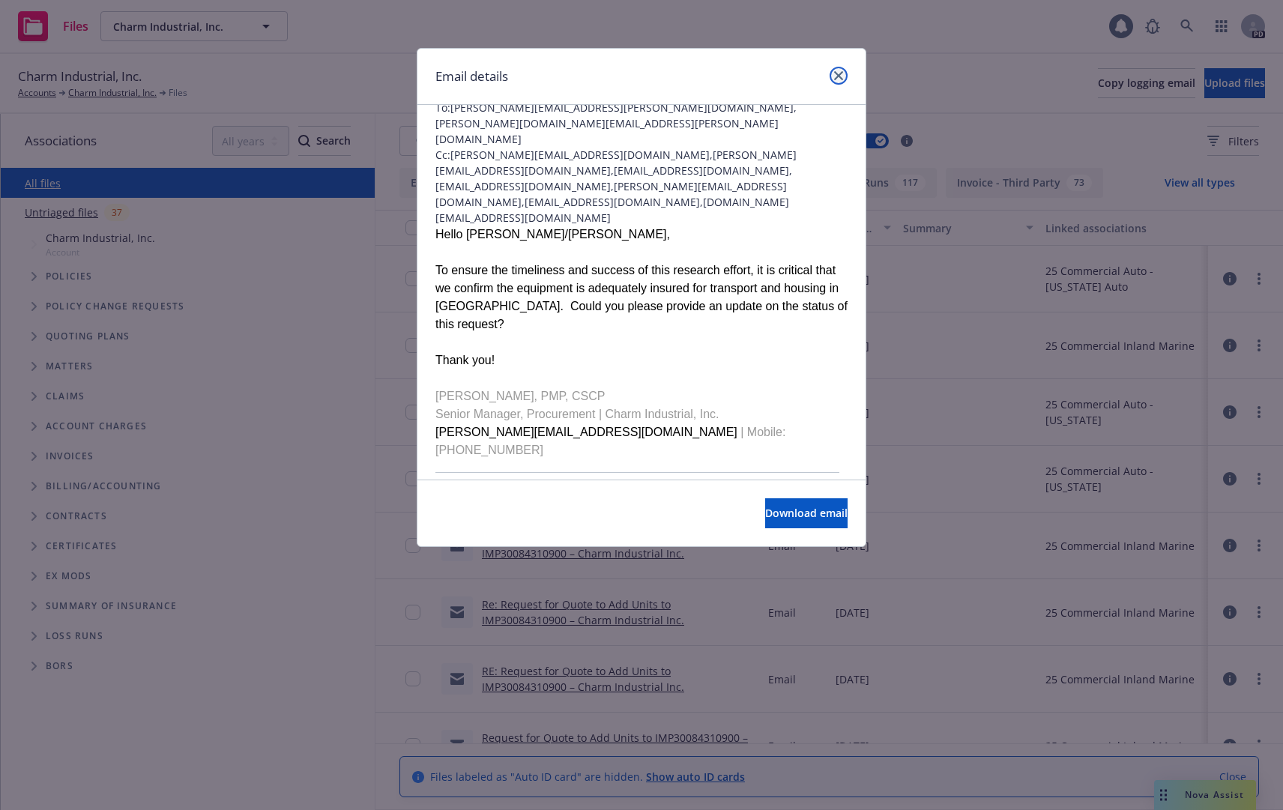
click at [845, 81] on link "close" at bounding box center [839, 76] width 18 height 18
